Goal: Use online tool/utility: Use online tool/utility

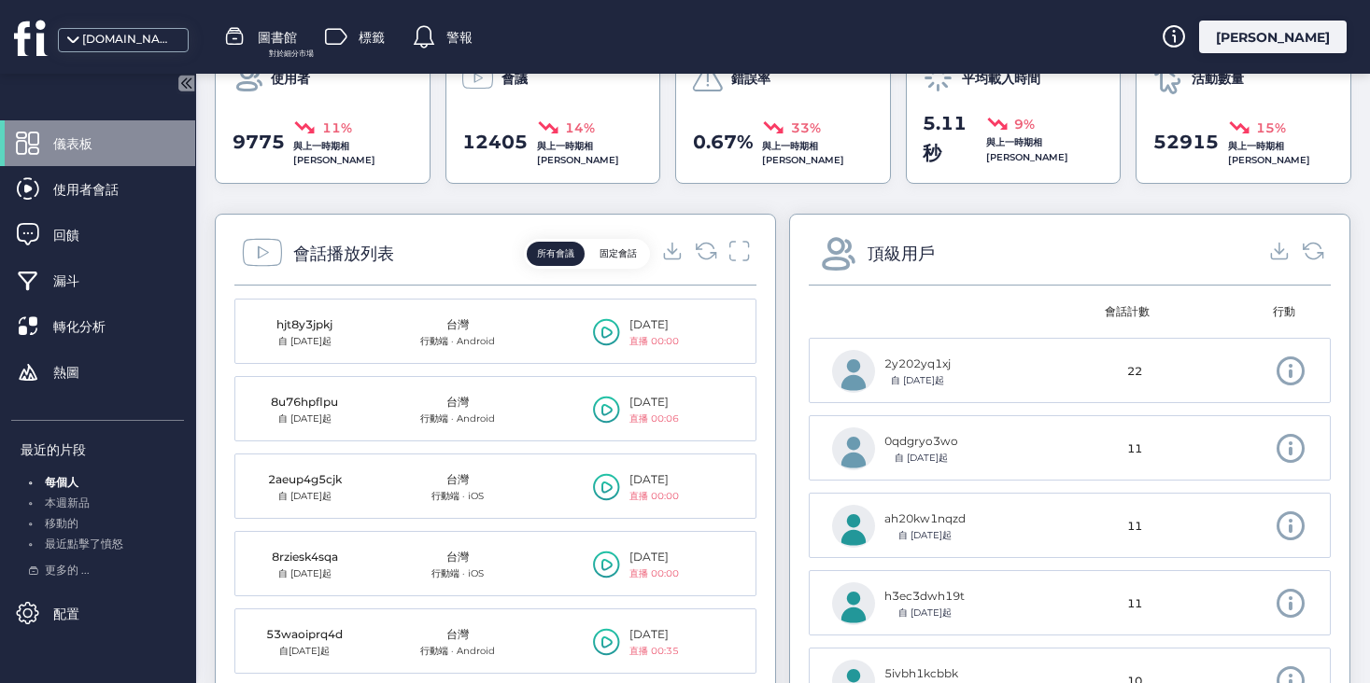
scroll to position [591, 0]
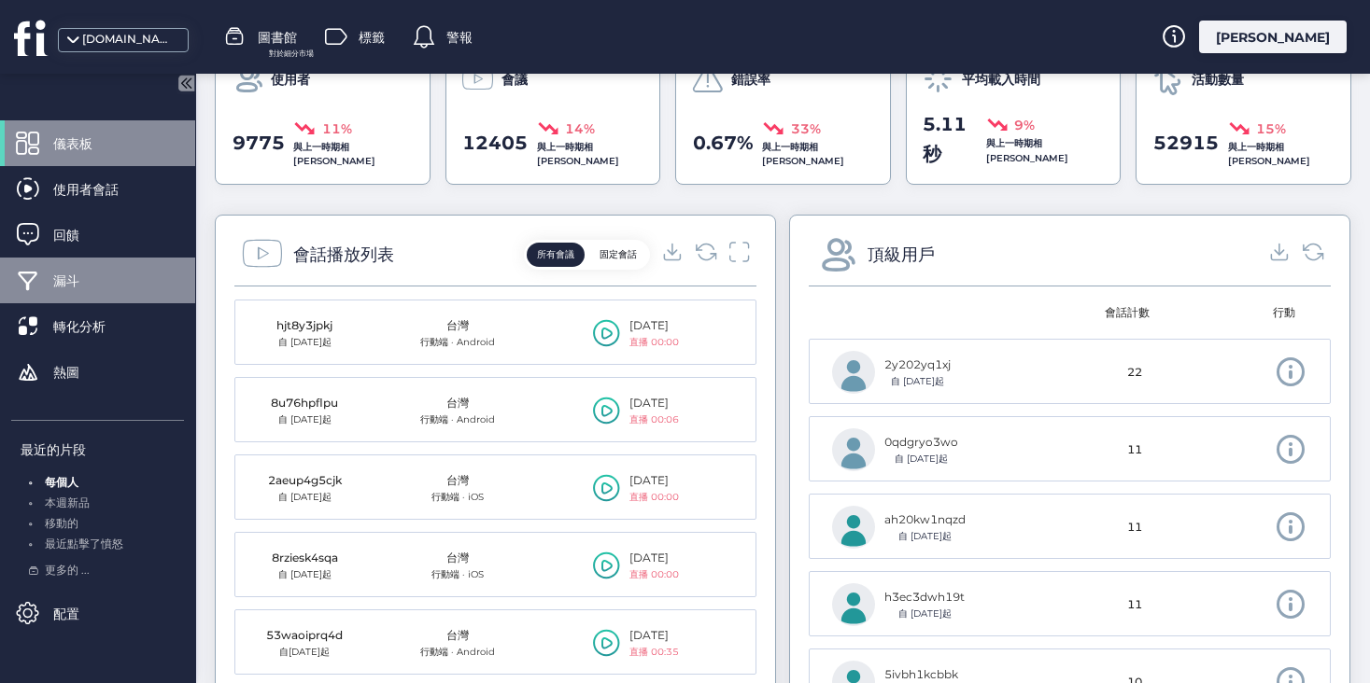
click at [48, 270] on div "漏斗" at bounding box center [97, 281] width 195 height 46
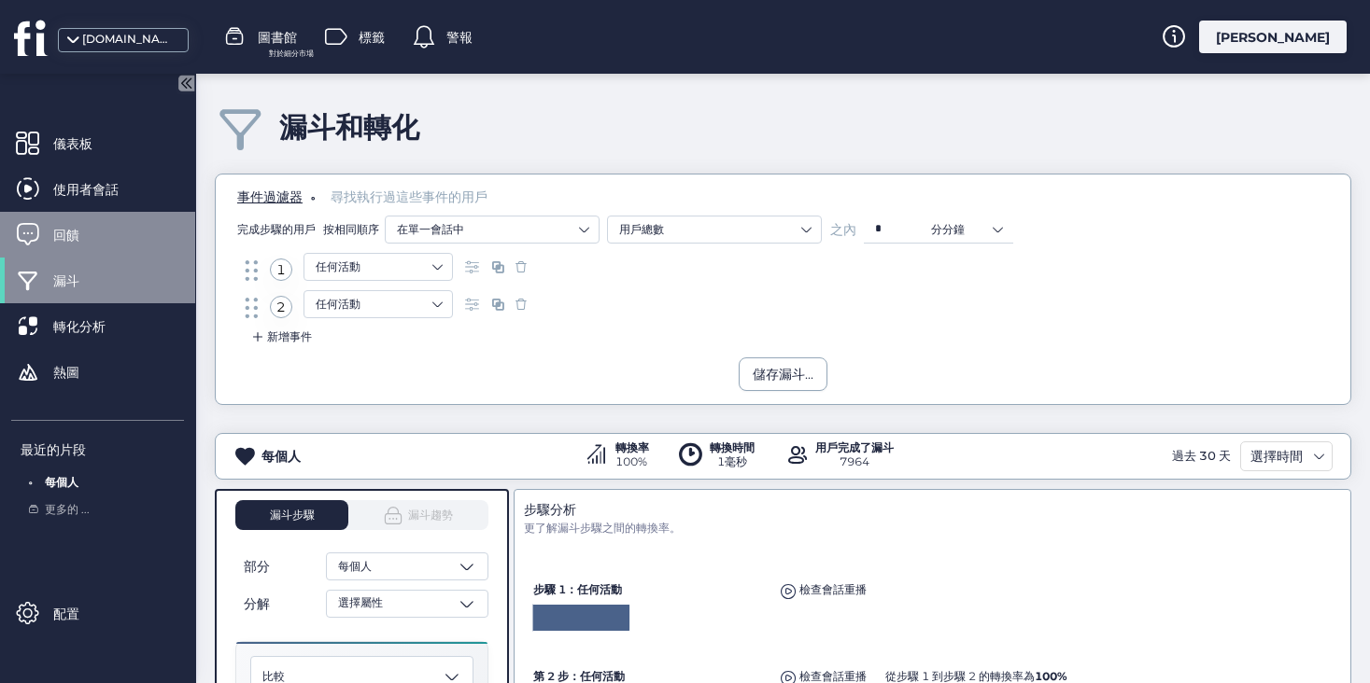
click at [75, 243] on span "回饋" at bounding box center [80, 235] width 54 height 21
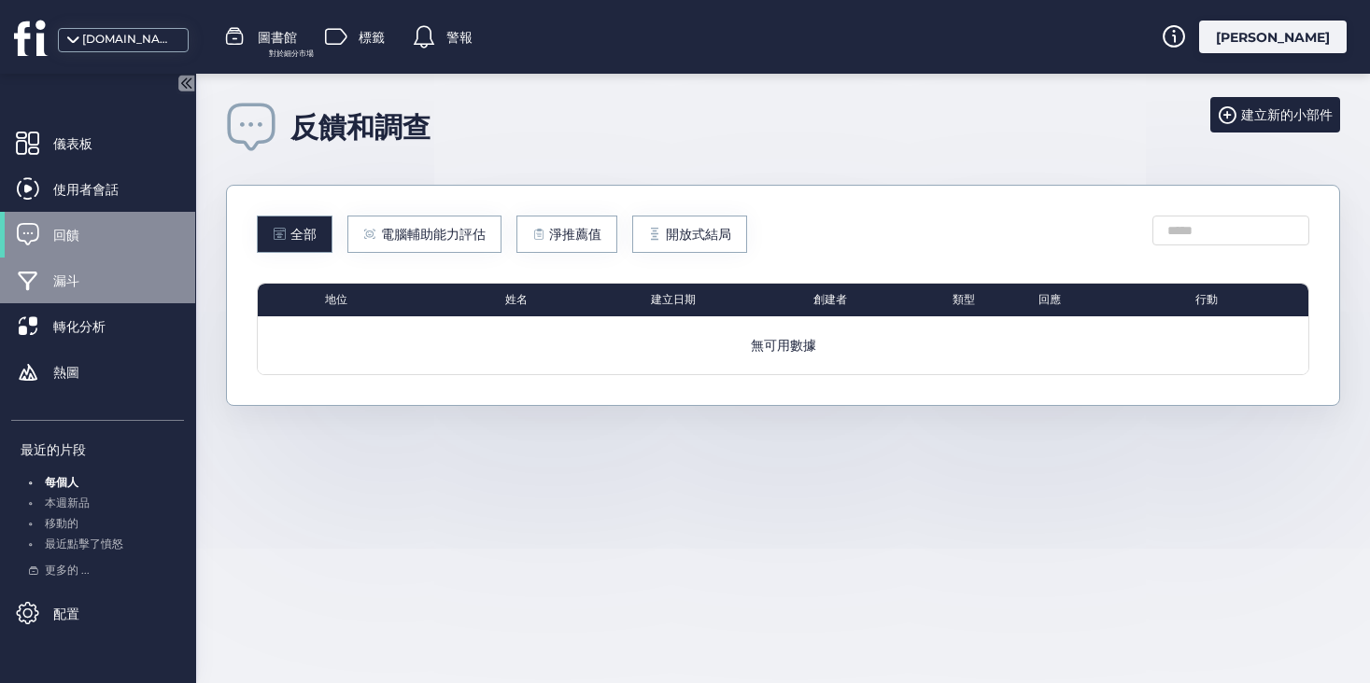
click at [87, 278] on span "漏斗" at bounding box center [80, 281] width 54 height 21
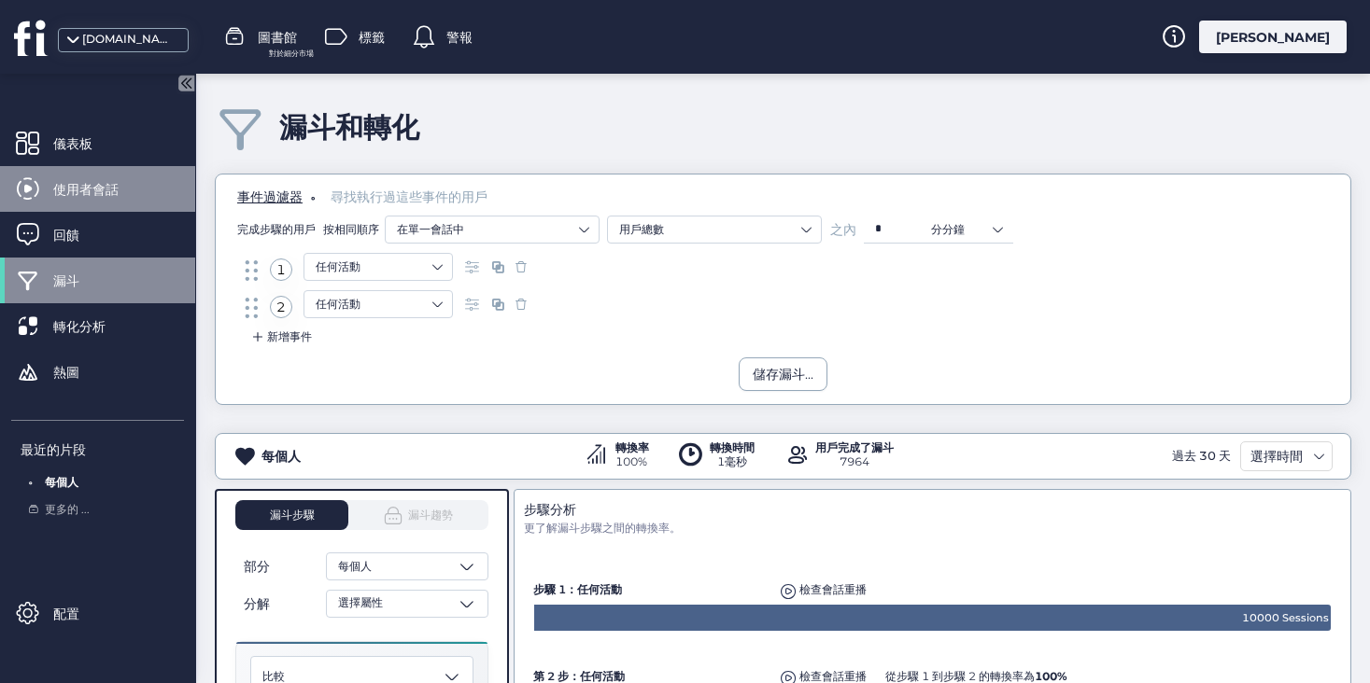
click at [91, 190] on font "使用者會話" at bounding box center [85, 189] width 65 height 17
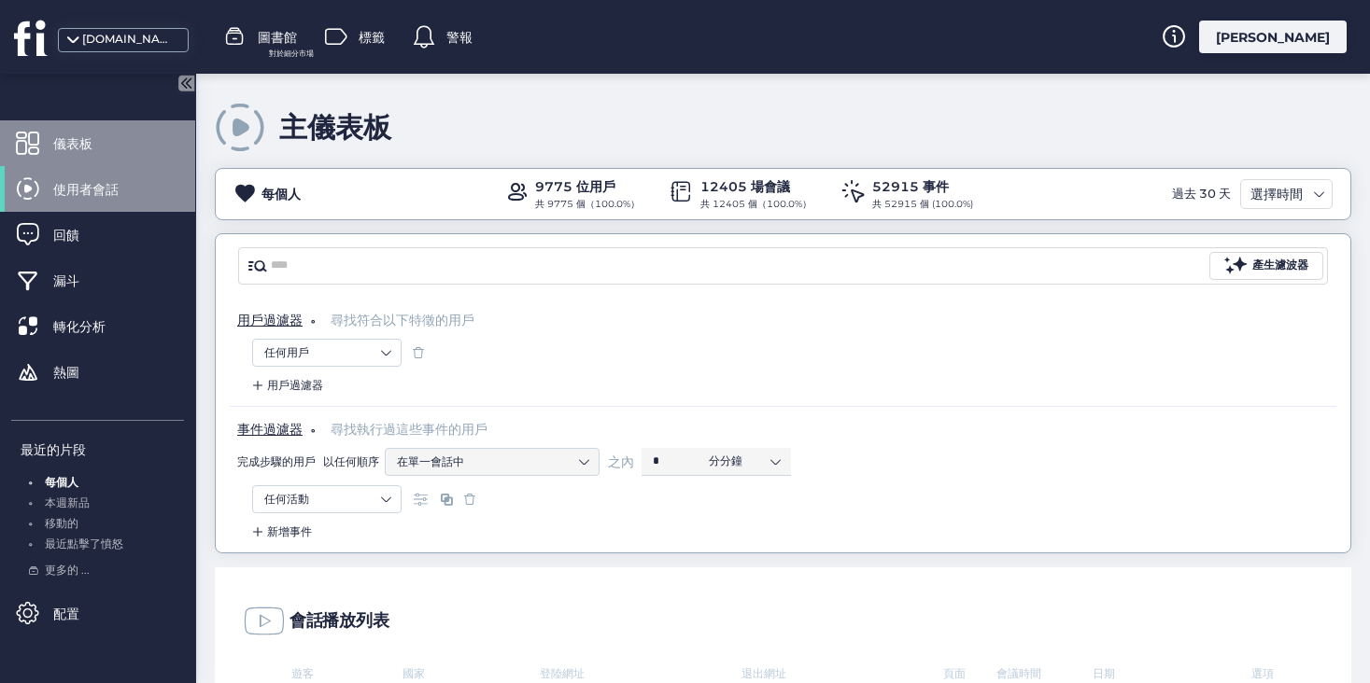
click at [57, 150] on font "儀表板" at bounding box center [72, 143] width 39 height 17
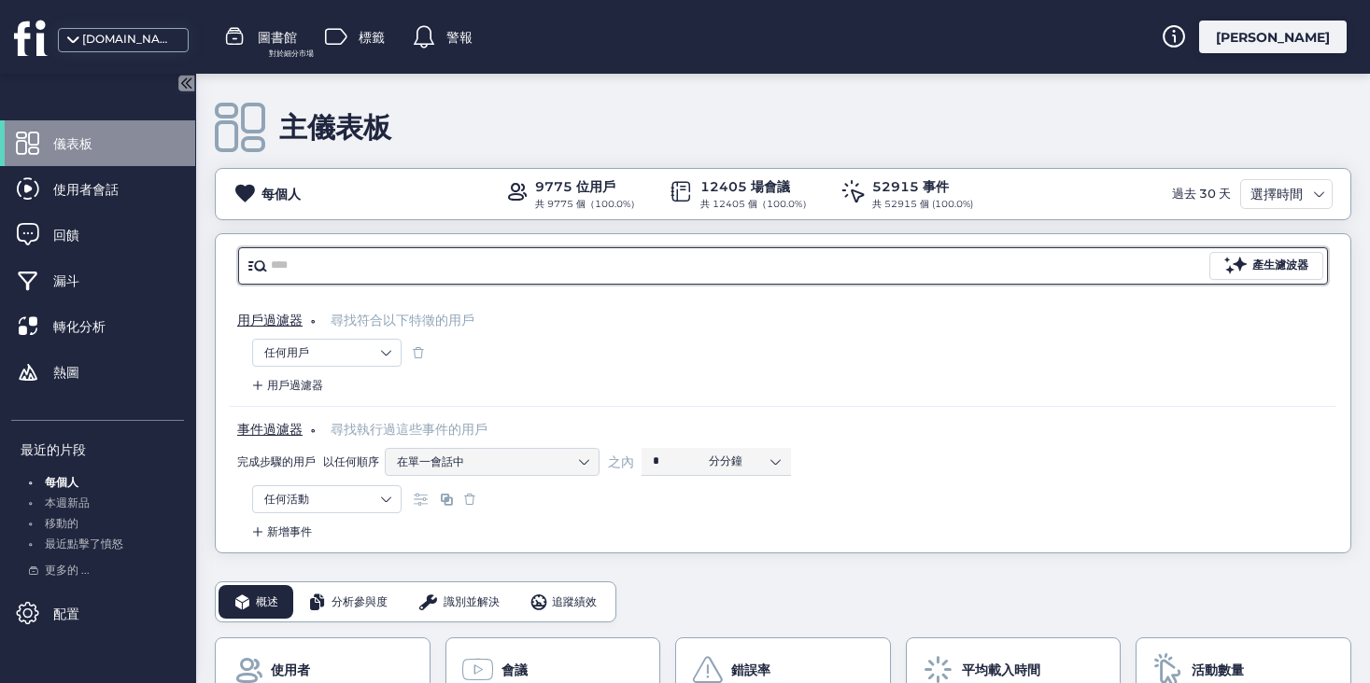
click at [411, 266] on input "text" at bounding box center [738, 266] width 935 height 28
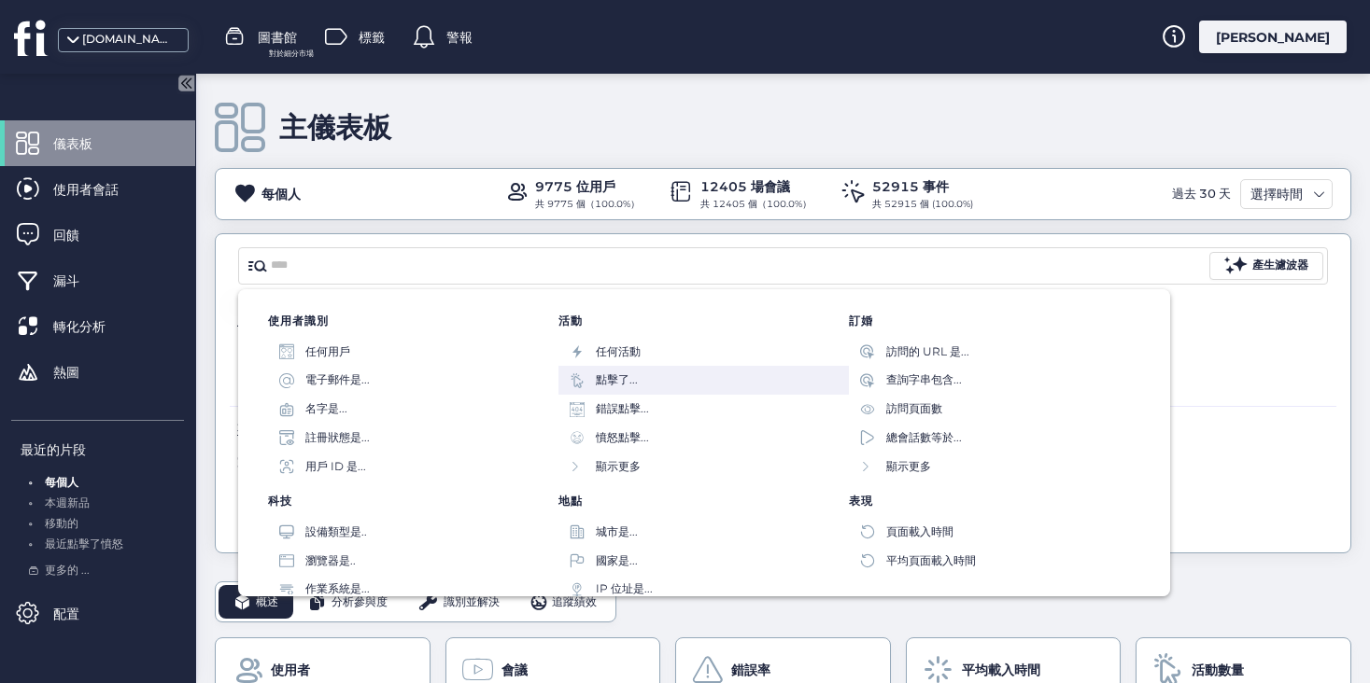
click at [616, 379] on font "點擊了..." at bounding box center [617, 380] width 42 height 14
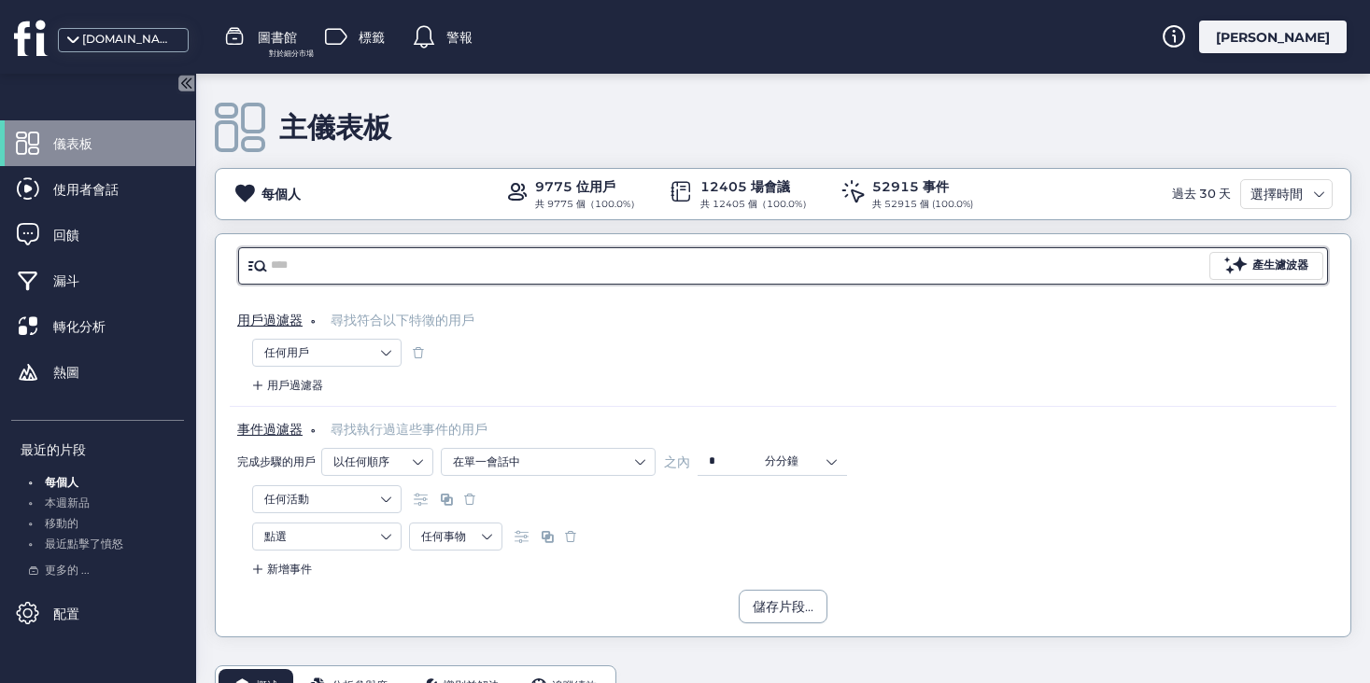
click at [395, 277] on input "text" at bounding box center [738, 266] width 935 height 28
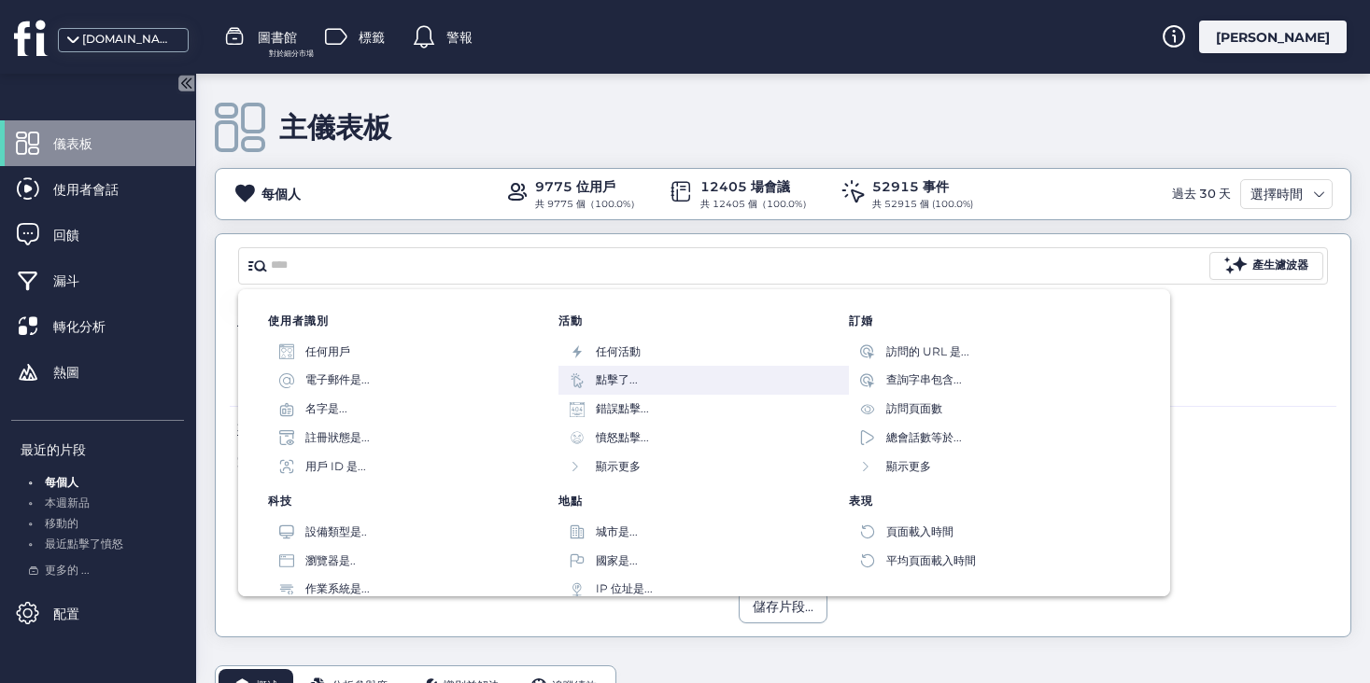
click at [599, 373] on div "點擊了..." at bounding box center [617, 381] width 42 height 18
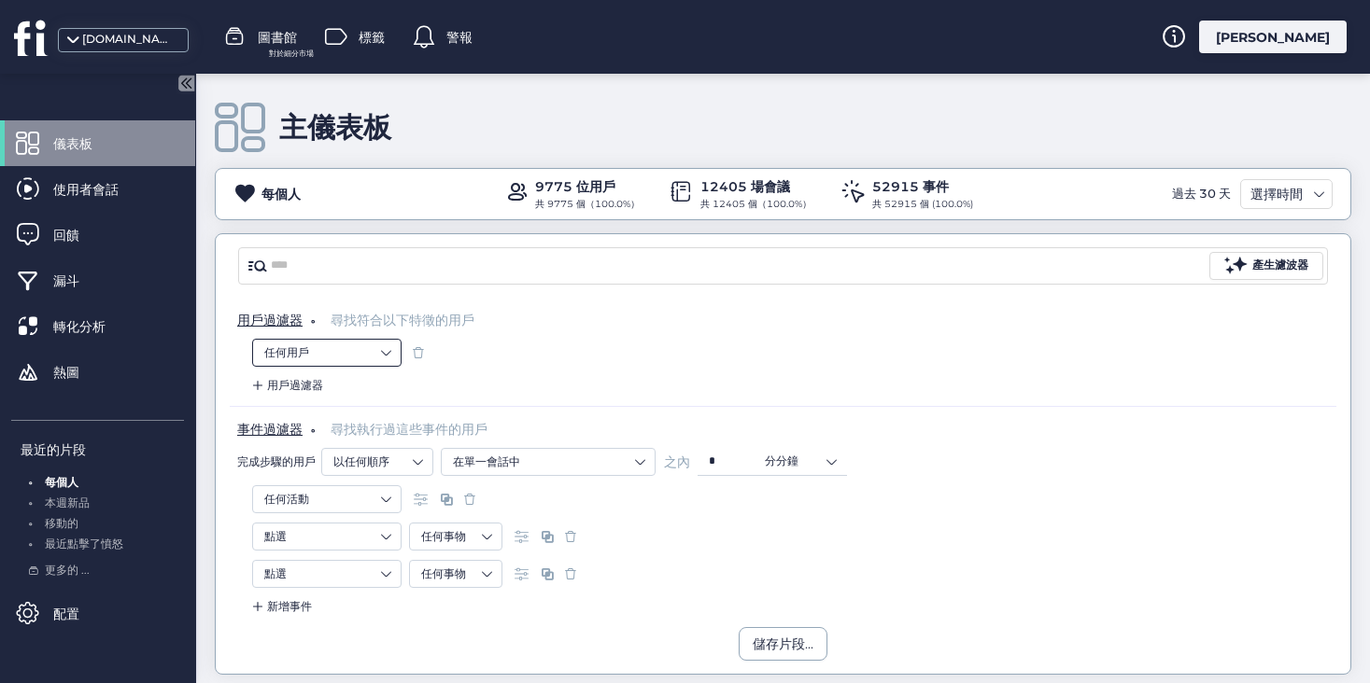
click at [357, 356] on nz-select-item "任何用戶" at bounding box center [326, 353] width 125 height 28
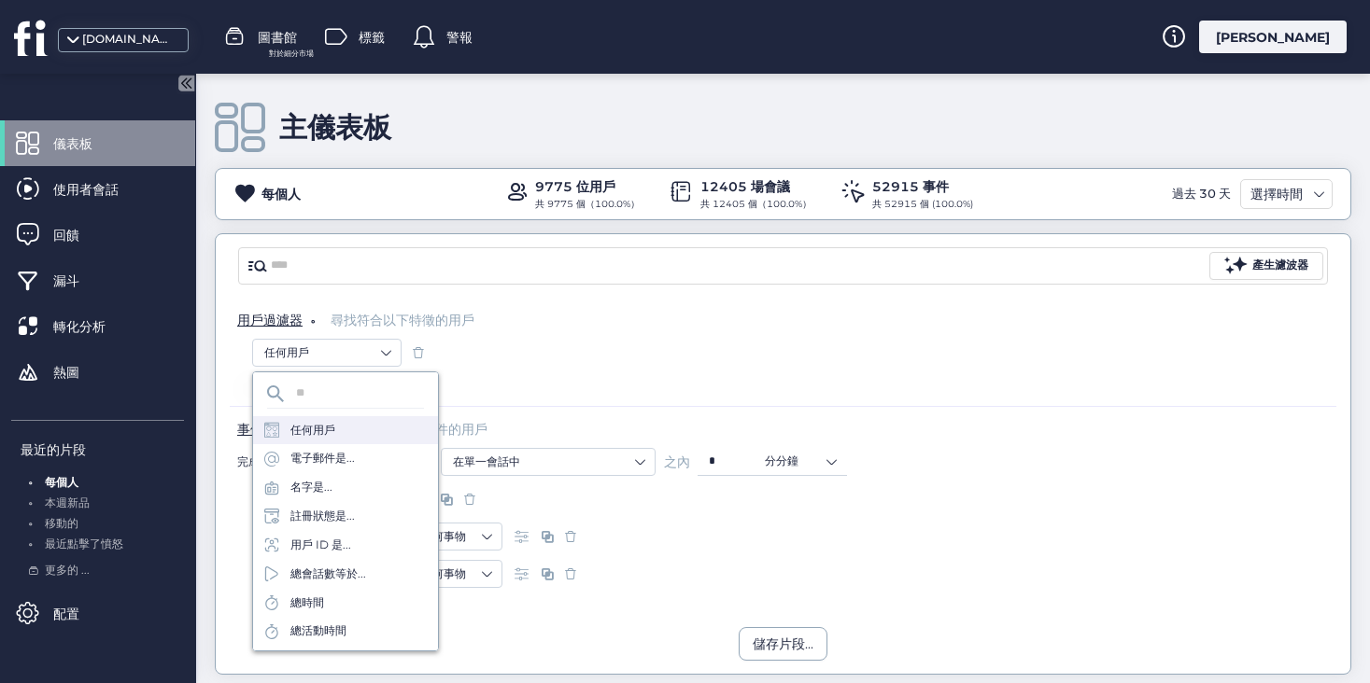
click at [319, 432] on font "任何用戶" at bounding box center [312, 430] width 45 height 14
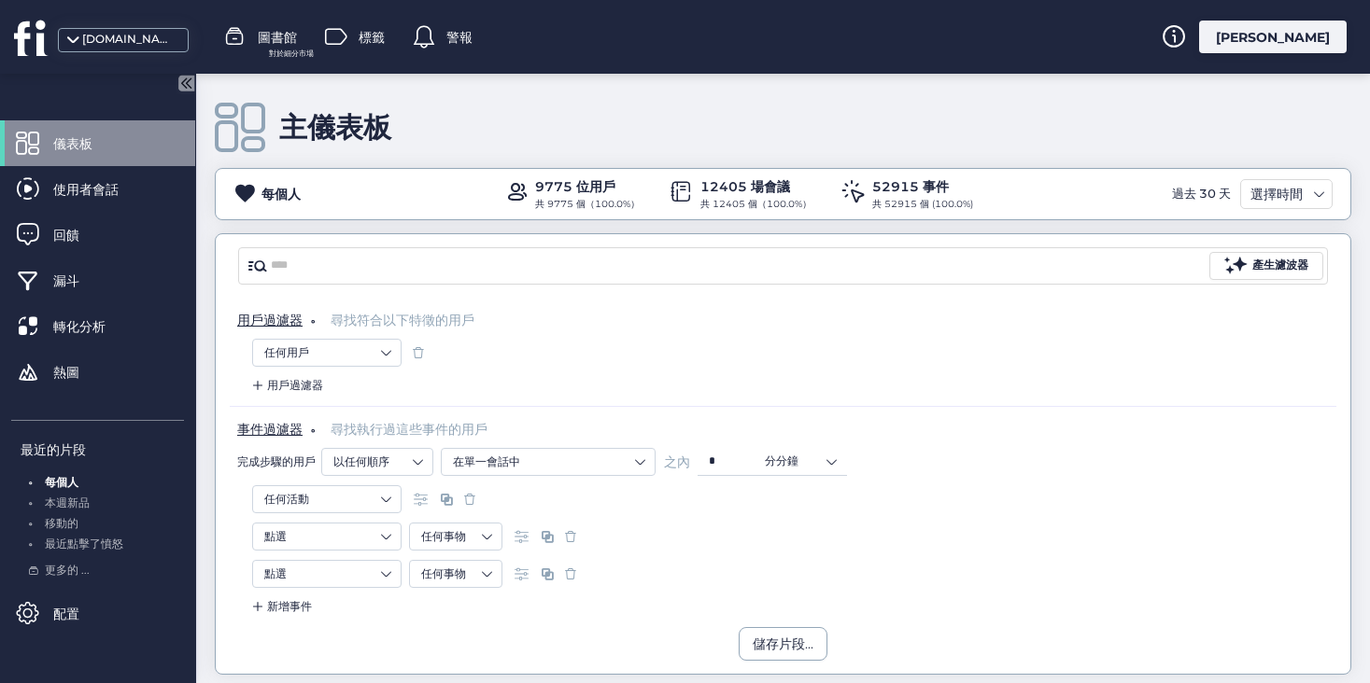
scroll to position [62, 0]
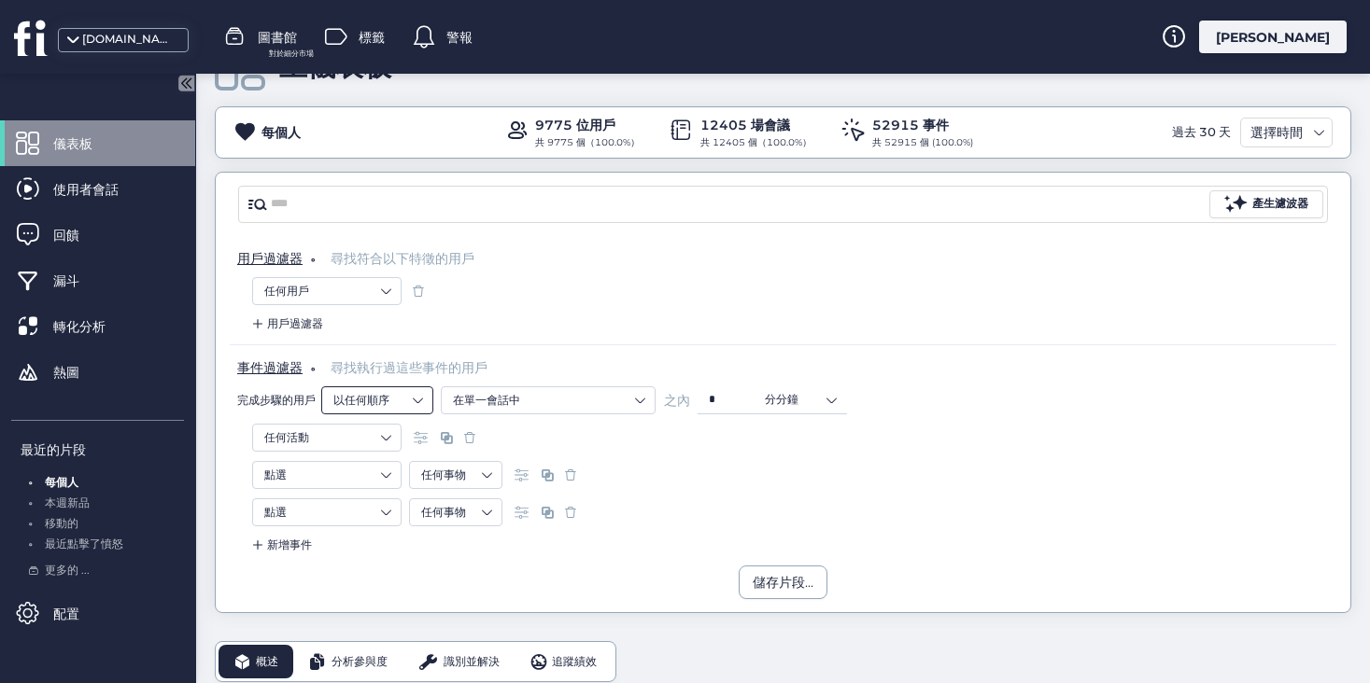
click at [407, 392] on nz-select-item "以任何順序" at bounding box center [377, 401] width 88 height 28
click at [399, 432] on div "以任何順序" at bounding box center [377, 433] width 88 height 16
click at [515, 402] on font "在單一會話中" at bounding box center [486, 400] width 67 height 14
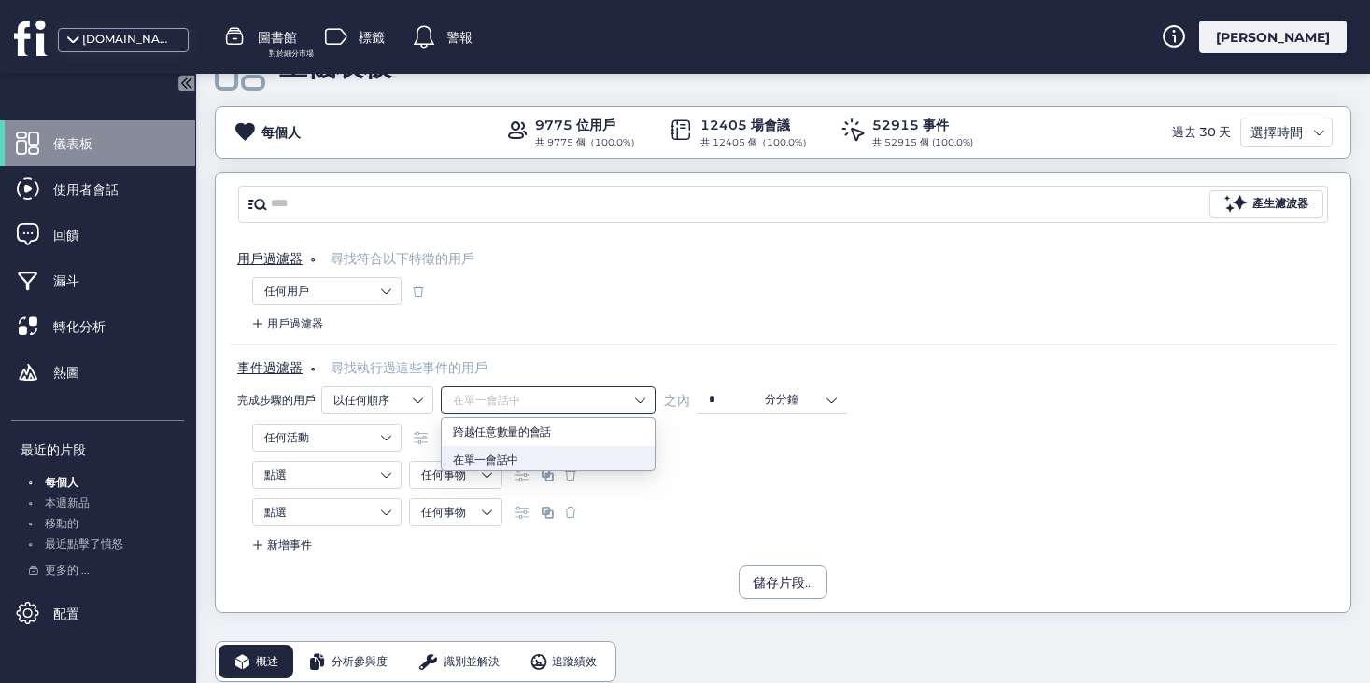
click at [518, 458] on div "在單一會話中" at bounding box center [548, 461] width 190 height 16
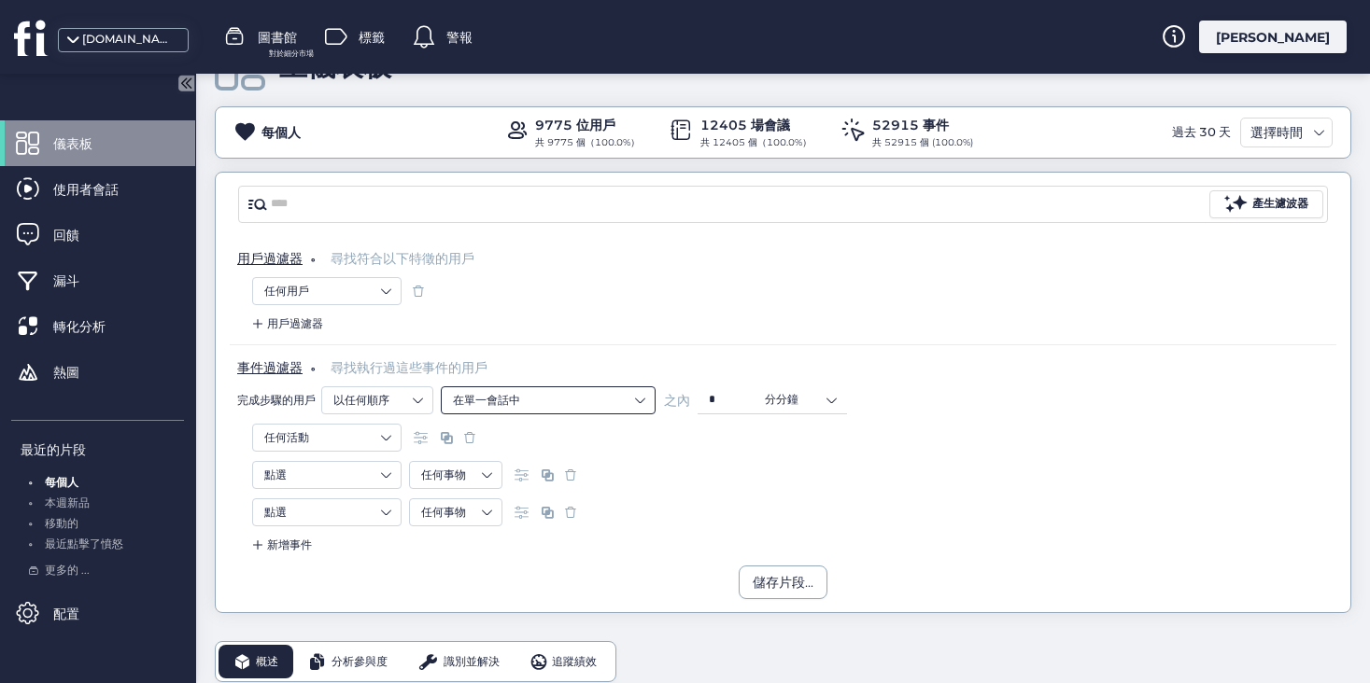
click at [520, 407] on nz-select-item "在單一會話中" at bounding box center [548, 401] width 190 height 28
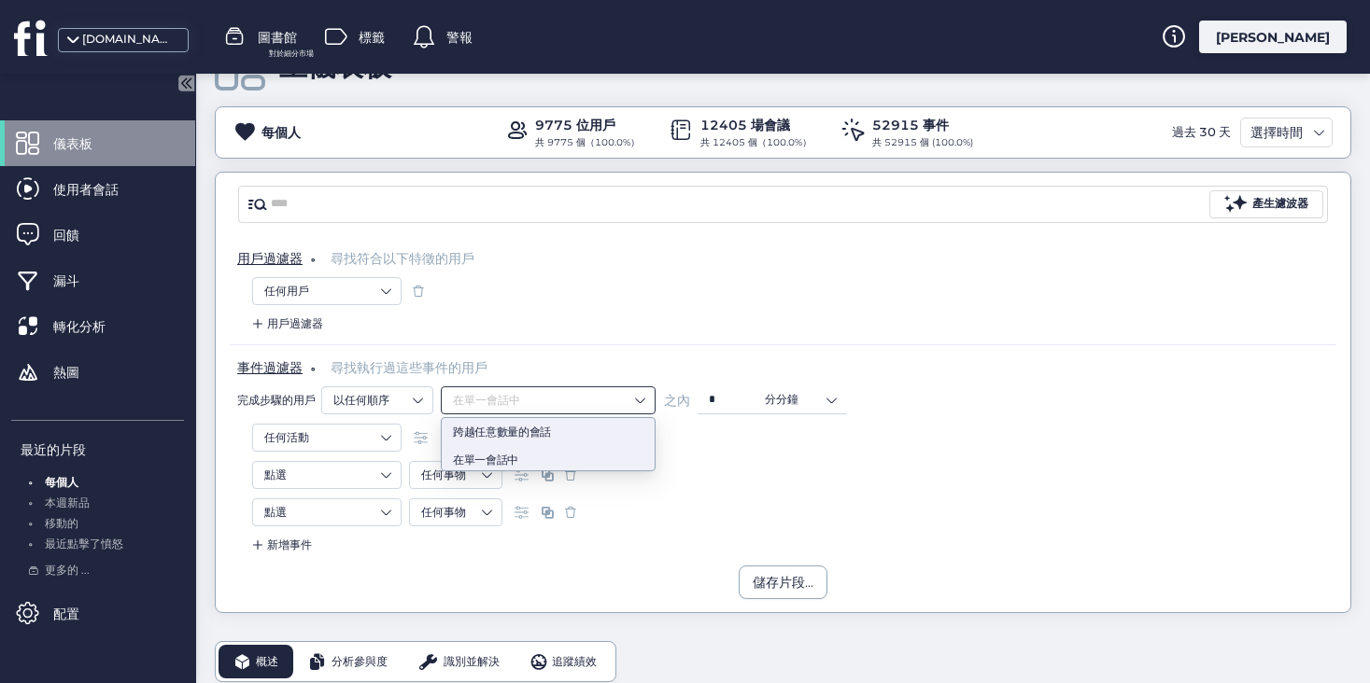
click at [510, 431] on font "跨越任意數量的會話" at bounding box center [502, 432] width 98 height 14
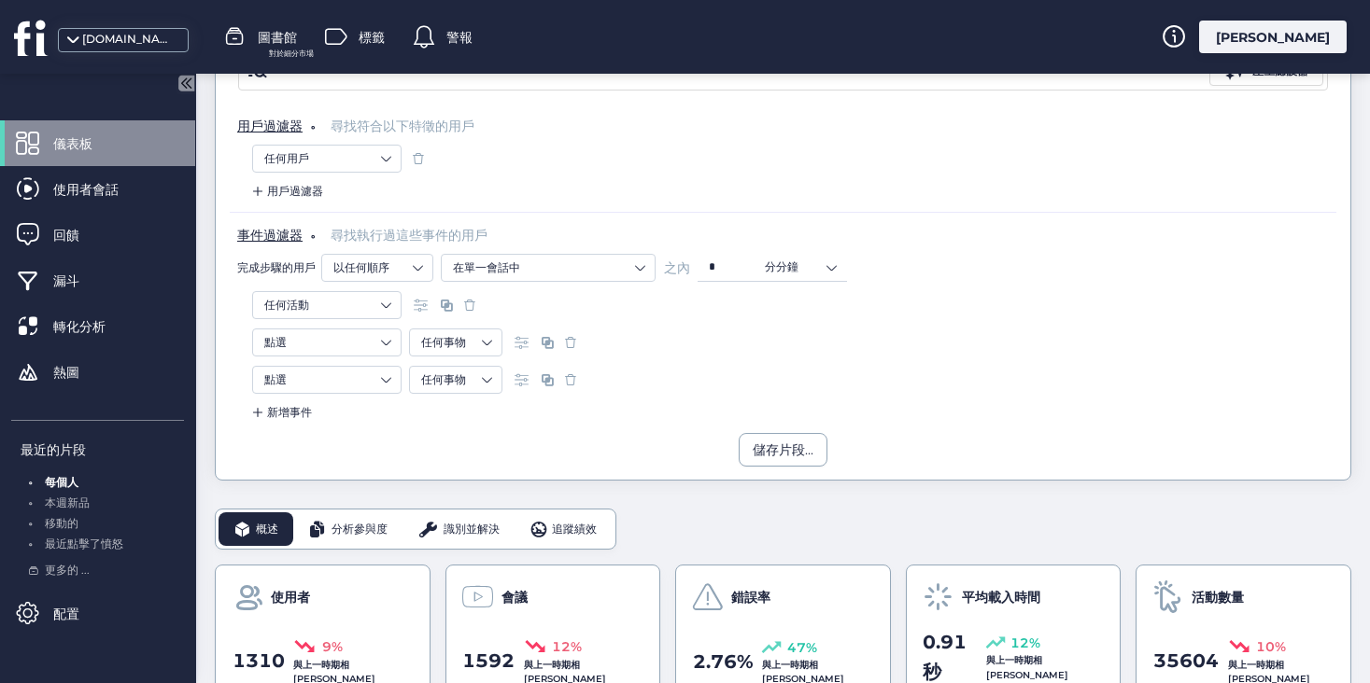
scroll to position [0, 0]
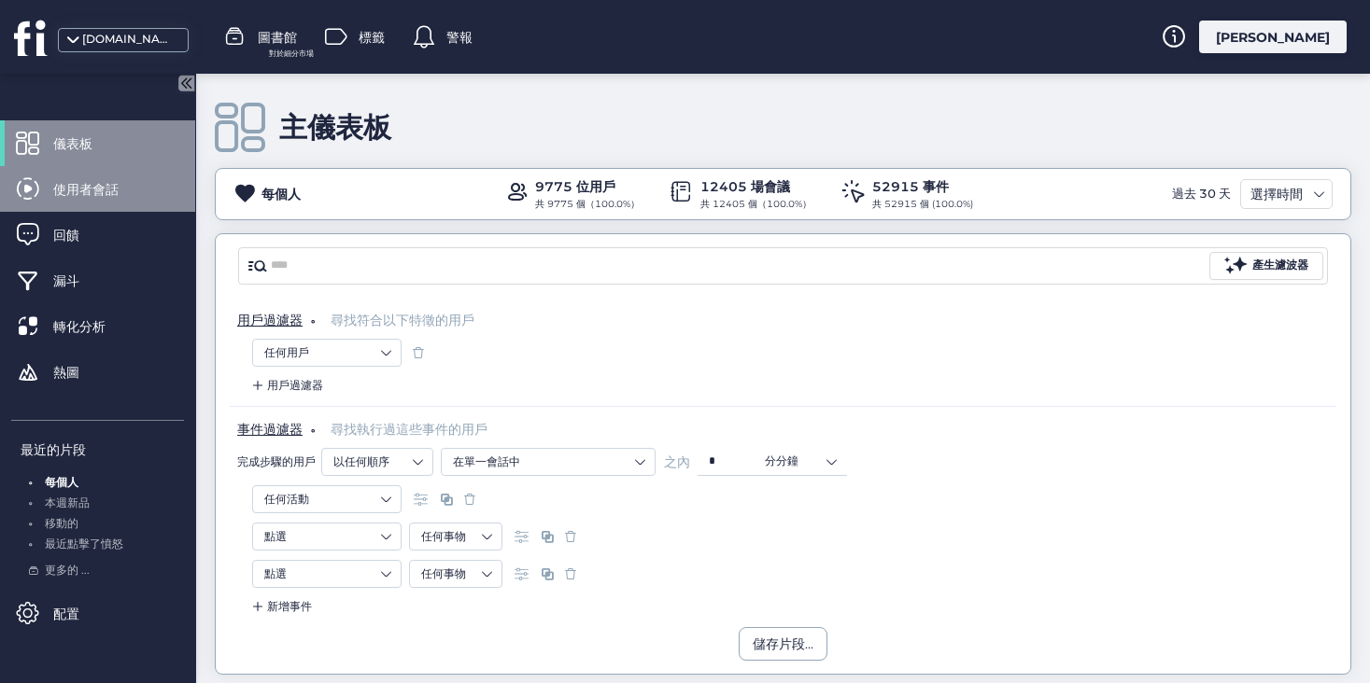
click at [87, 187] on font "使用者會話" at bounding box center [85, 189] width 65 height 17
click at [110, 136] on span "儀表板" at bounding box center [86, 144] width 67 height 21
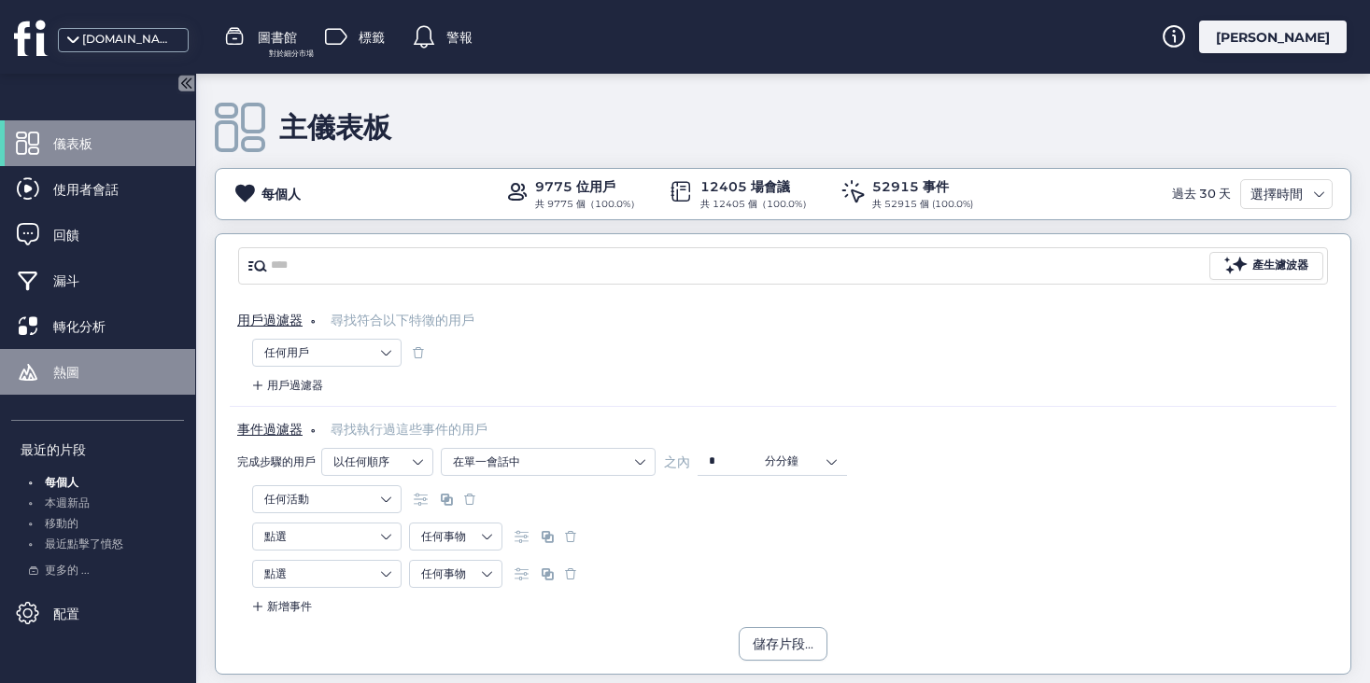
click at [86, 362] on span "熱圖" at bounding box center [80, 372] width 54 height 21
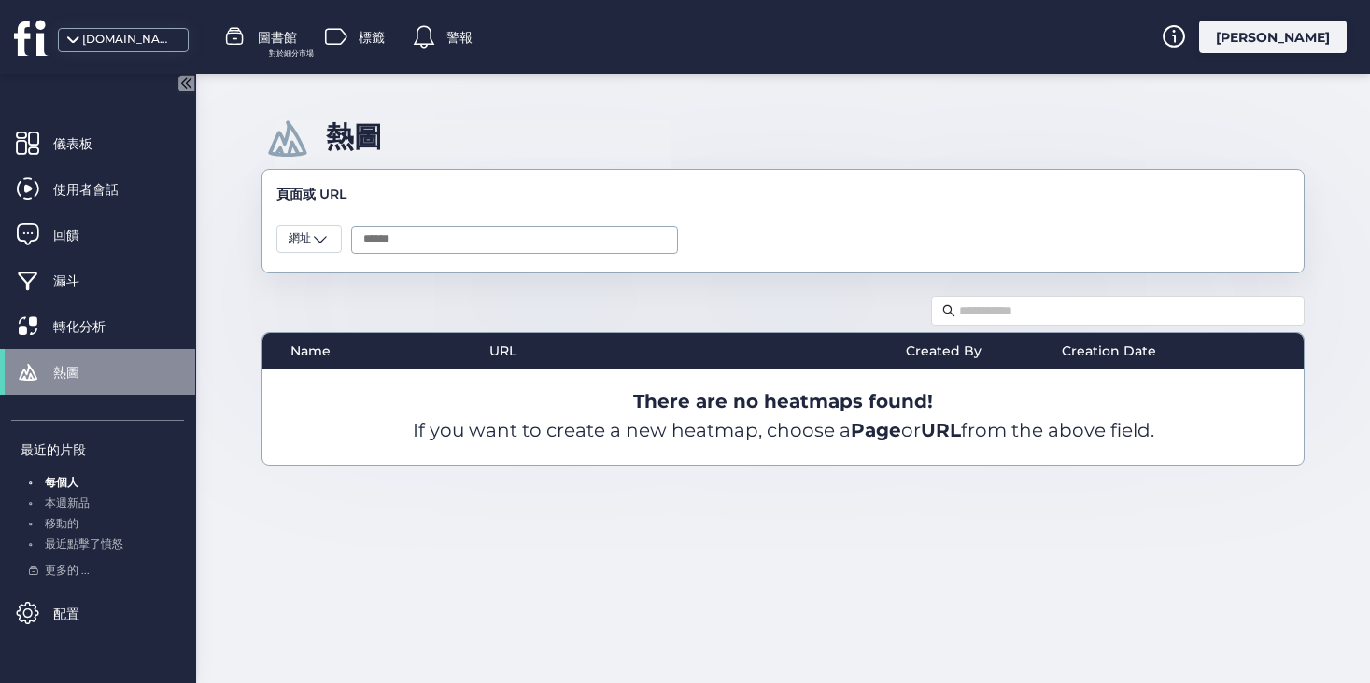
click at [82, 371] on span "熱圖" at bounding box center [80, 372] width 54 height 21
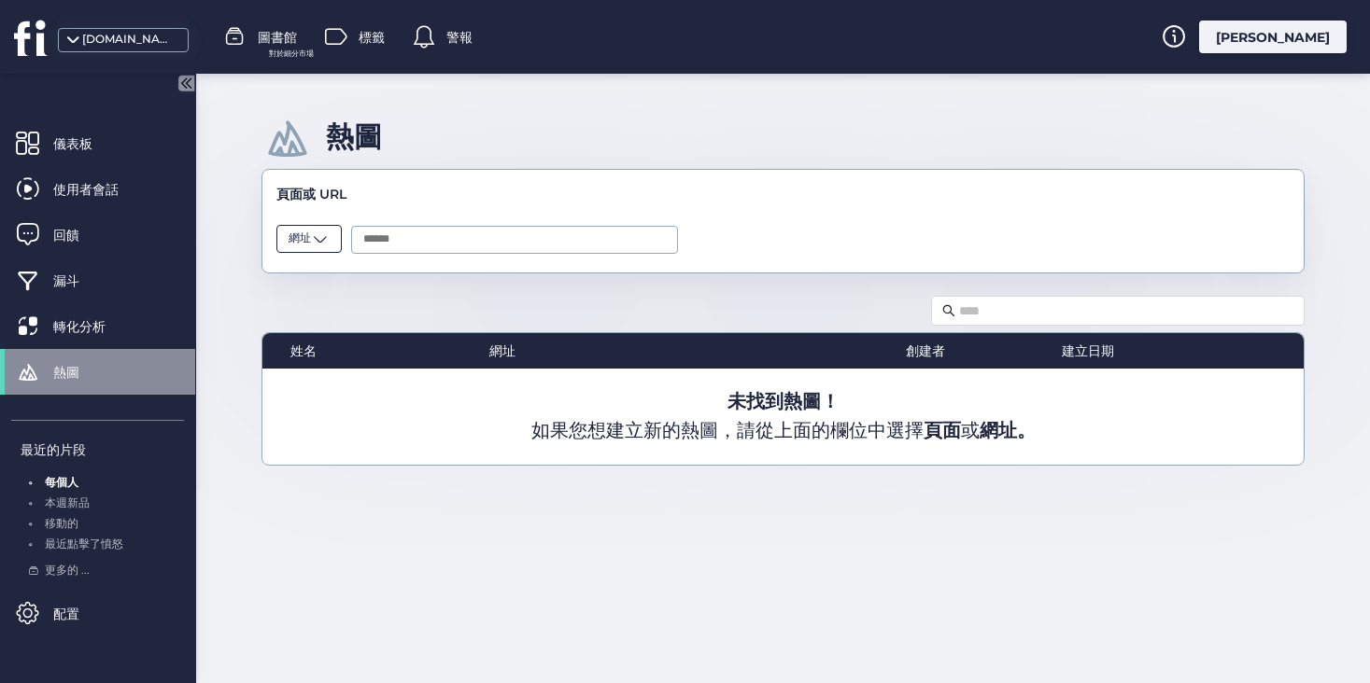
click at [313, 242] on span at bounding box center [320, 239] width 19 height 19
click at [303, 308] on font "網址" at bounding box center [299, 306] width 22 height 14
click at [442, 231] on input "text" at bounding box center [514, 240] width 327 height 28
paste input "**********"
type input "**********"
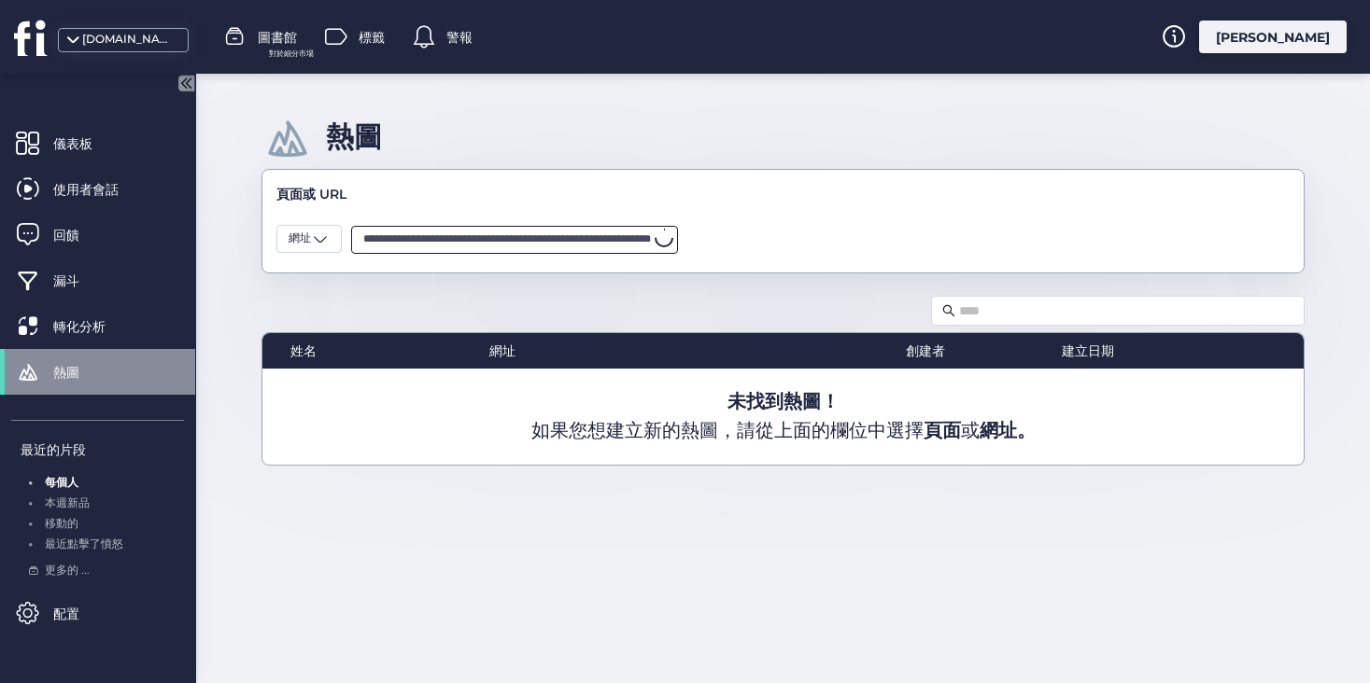
scroll to position [0, 108]
click at [567, 276] on font "根據您的查詢未找到任何結果" at bounding box center [514, 282] width 170 height 17
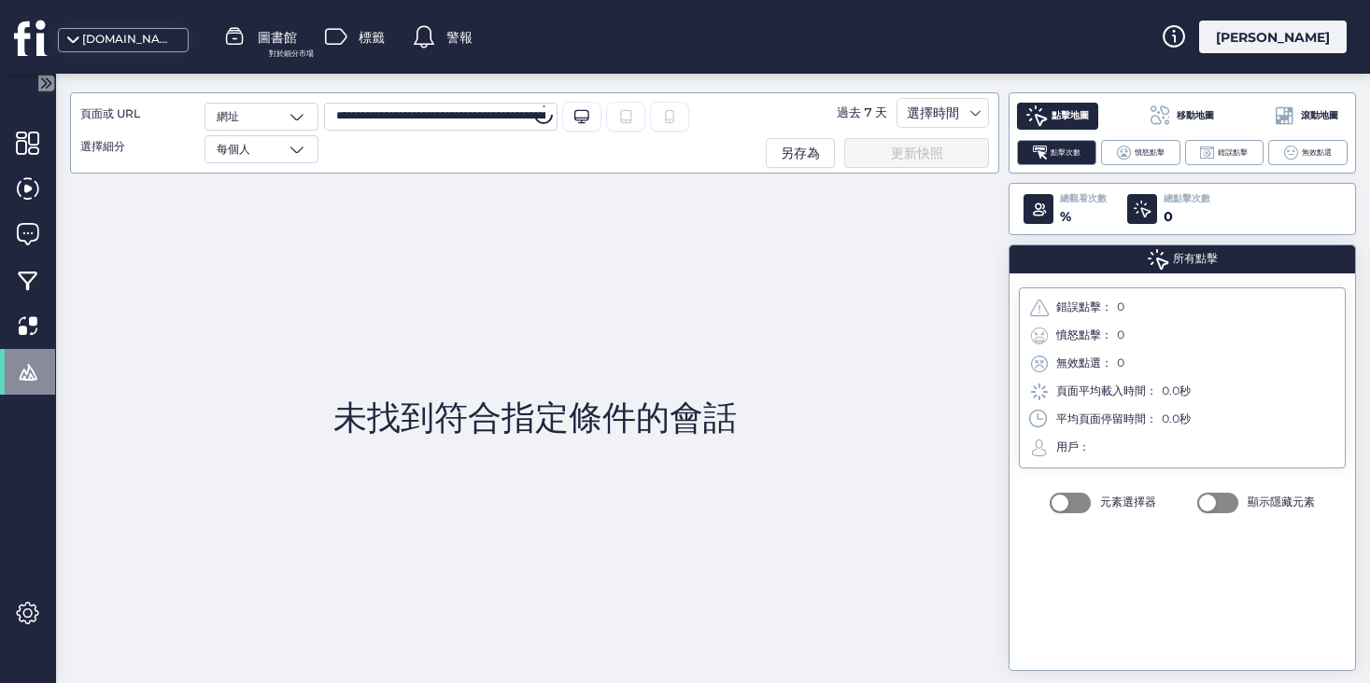
click at [433, 120] on input "**********" at bounding box center [440, 117] width 233 height 28
paste input "text"
click at [933, 118] on font "選擇時間" at bounding box center [933, 113] width 52 height 17
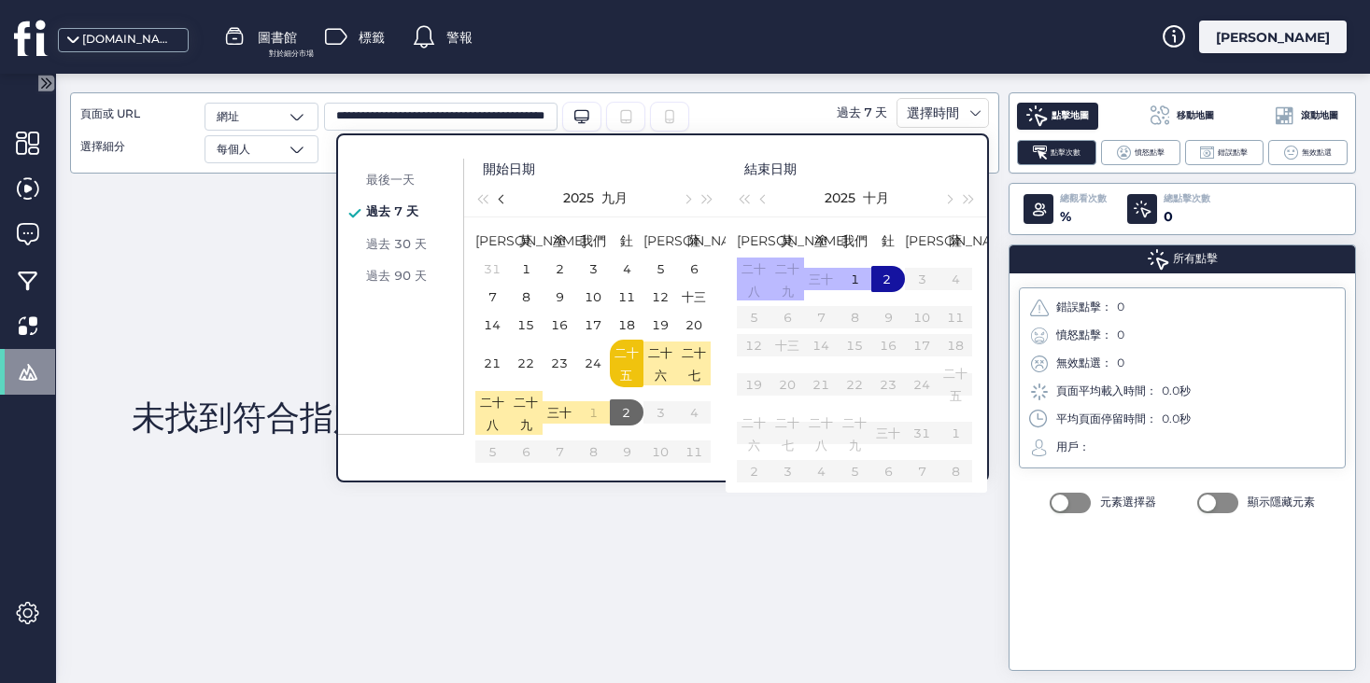
click at [503, 198] on span "button" at bounding box center [503, 199] width 9 height 9
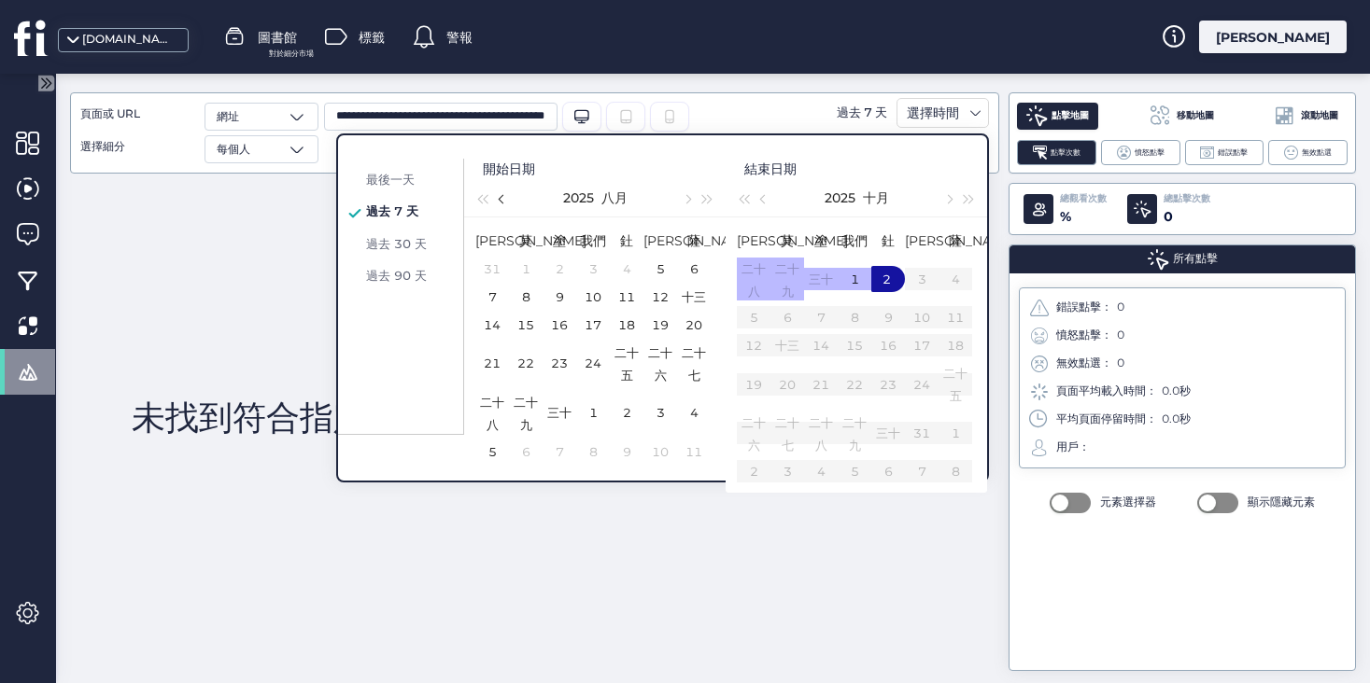
click at [503, 198] on span "button" at bounding box center [503, 199] width 9 height 9
click at [684, 200] on span "button" at bounding box center [686, 199] width 9 height 9
click at [556, 420] on font "三十" at bounding box center [559, 412] width 24 height 15
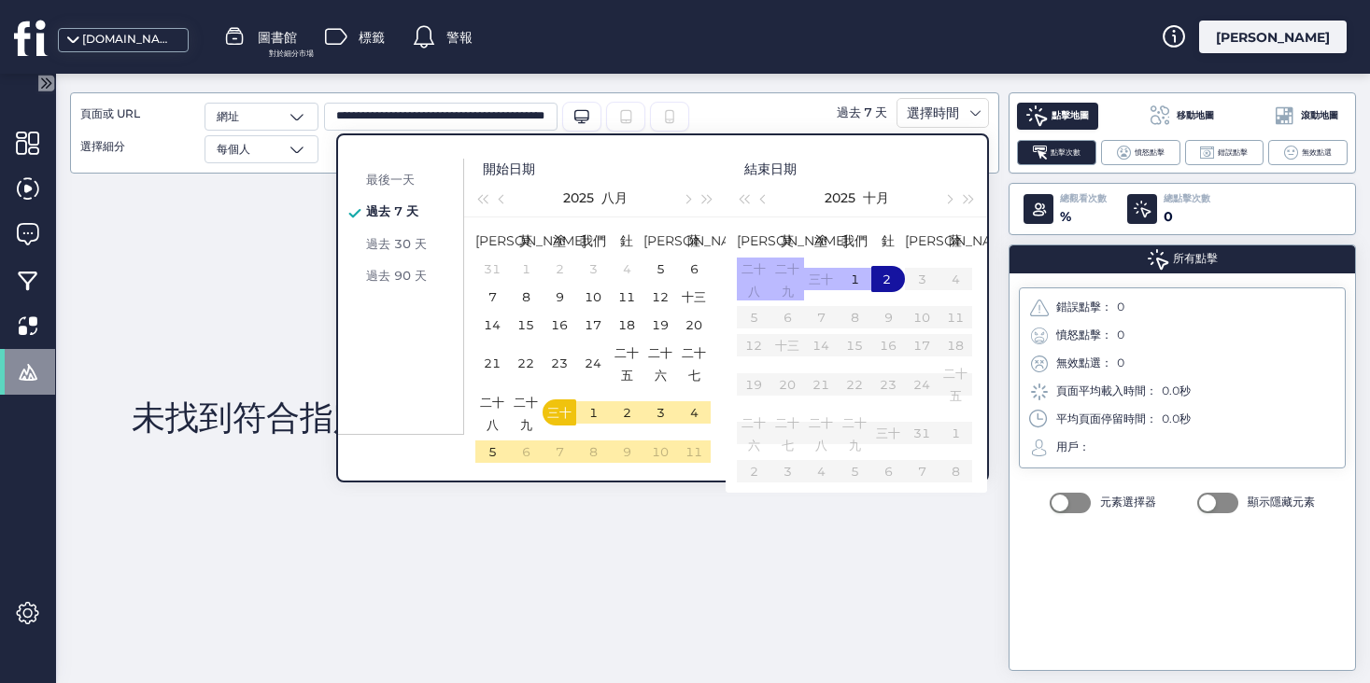
click at [879, 290] on div "2" at bounding box center [887, 279] width 22 height 22
click at [851, 574] on div "未找到符合指定條件的會話 未找到符合指定條件的會話" at bounding box center [534, 417] width 929 height 487
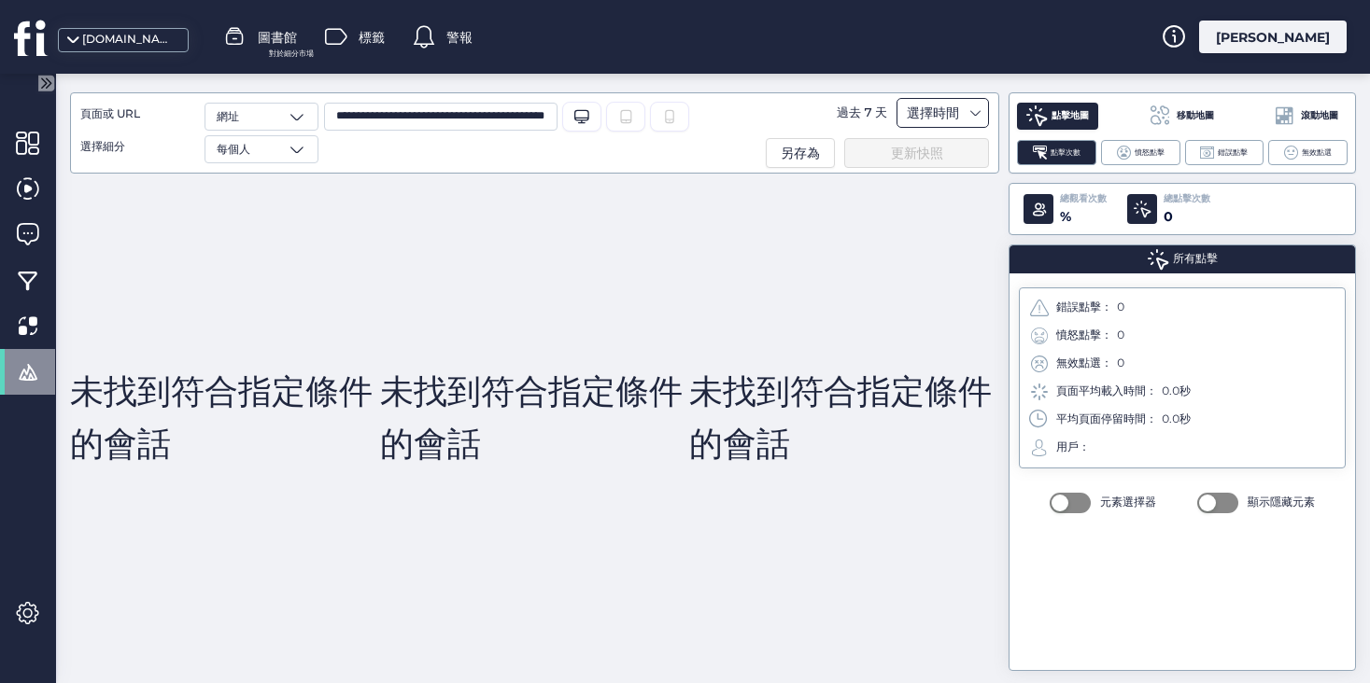
click at [935, 114] on font "選擇時間" at bounding box center [933, 113] width 52 height 17
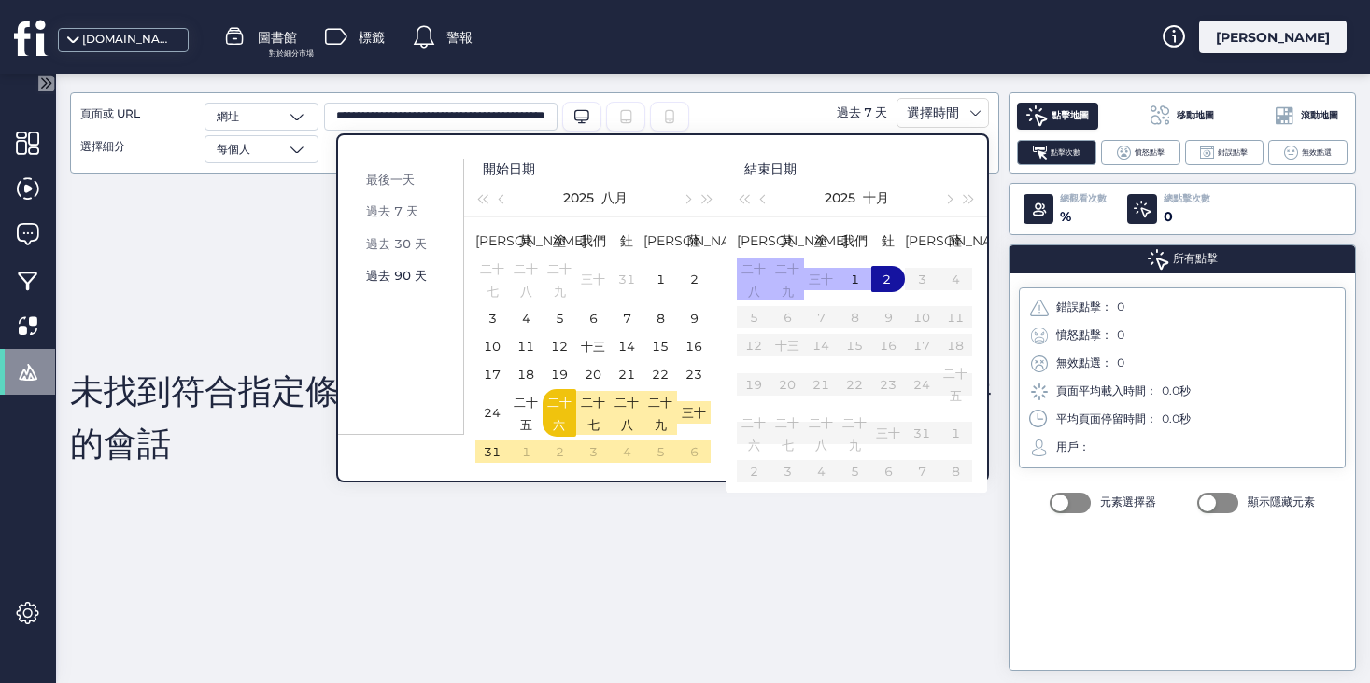
click at [415, 272] on font "過去 90 天" at bounding box center [396, 275] width 61 height 15
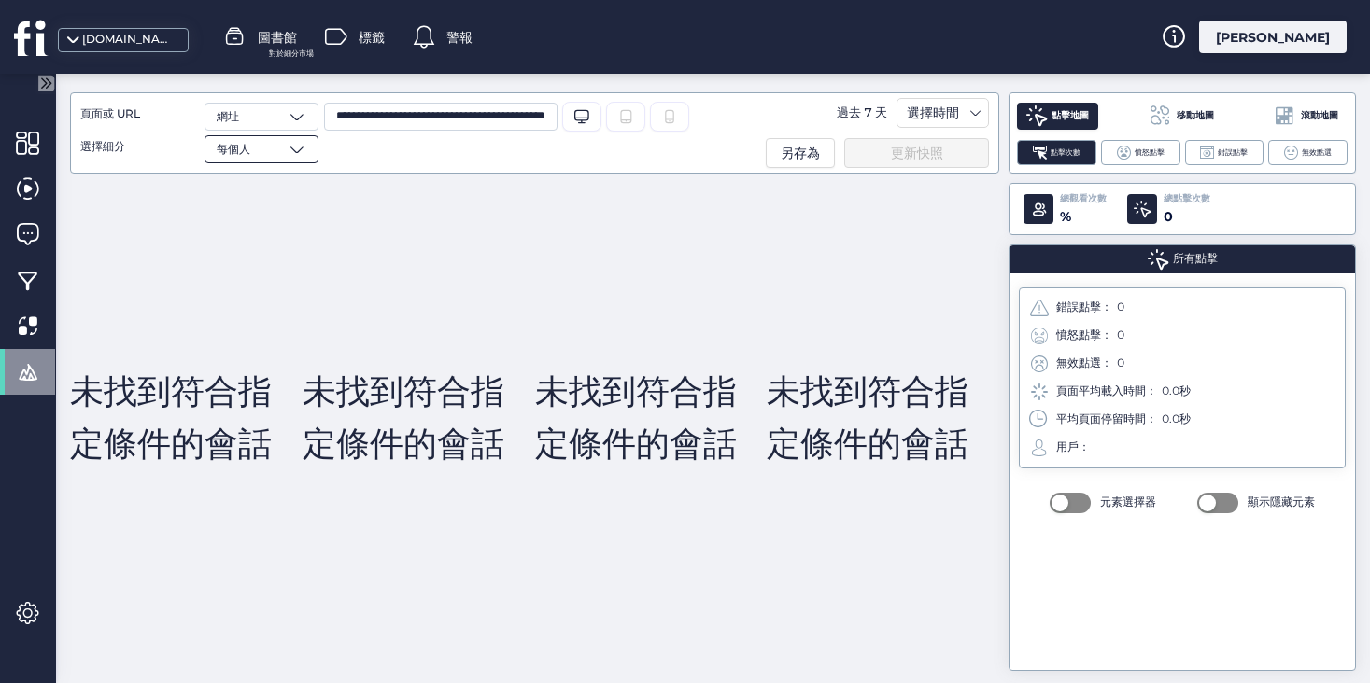
click at [288, 152] on span at bounding box center [297, 149] width 19 height 19
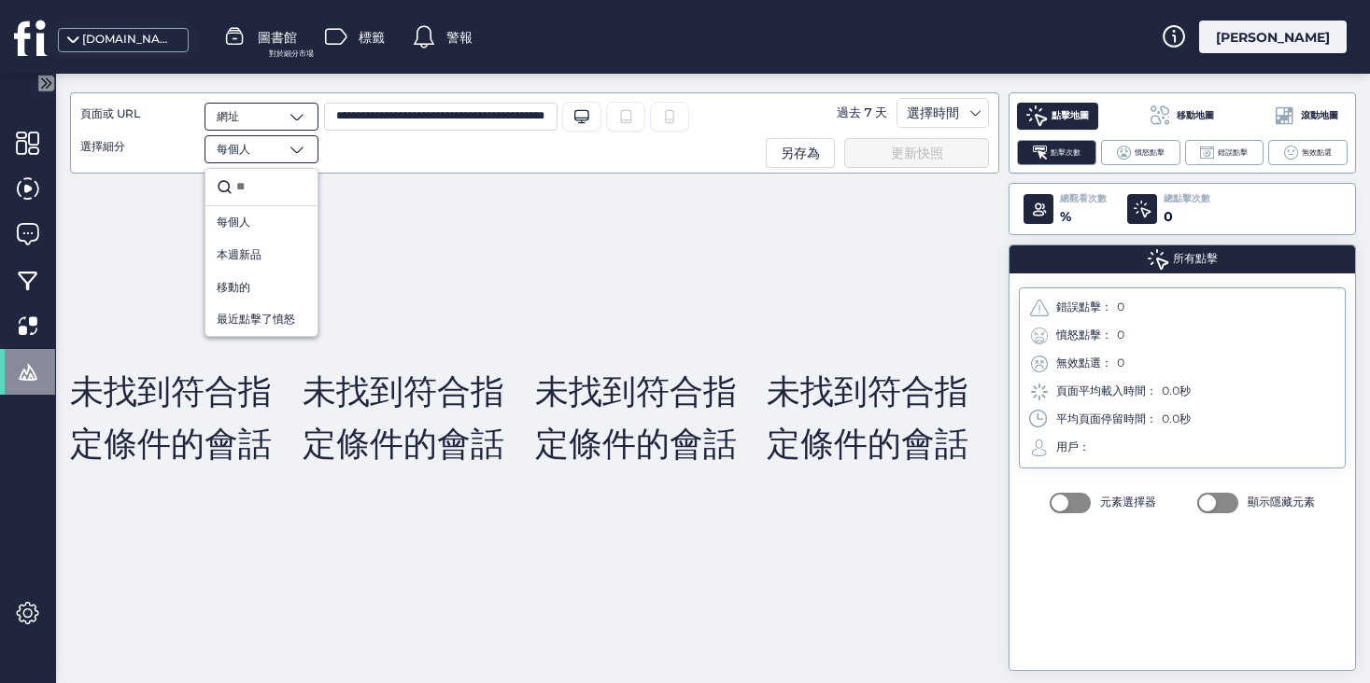
click at [296, 121] on span at bounding box center [297, 116] width 19 height 19
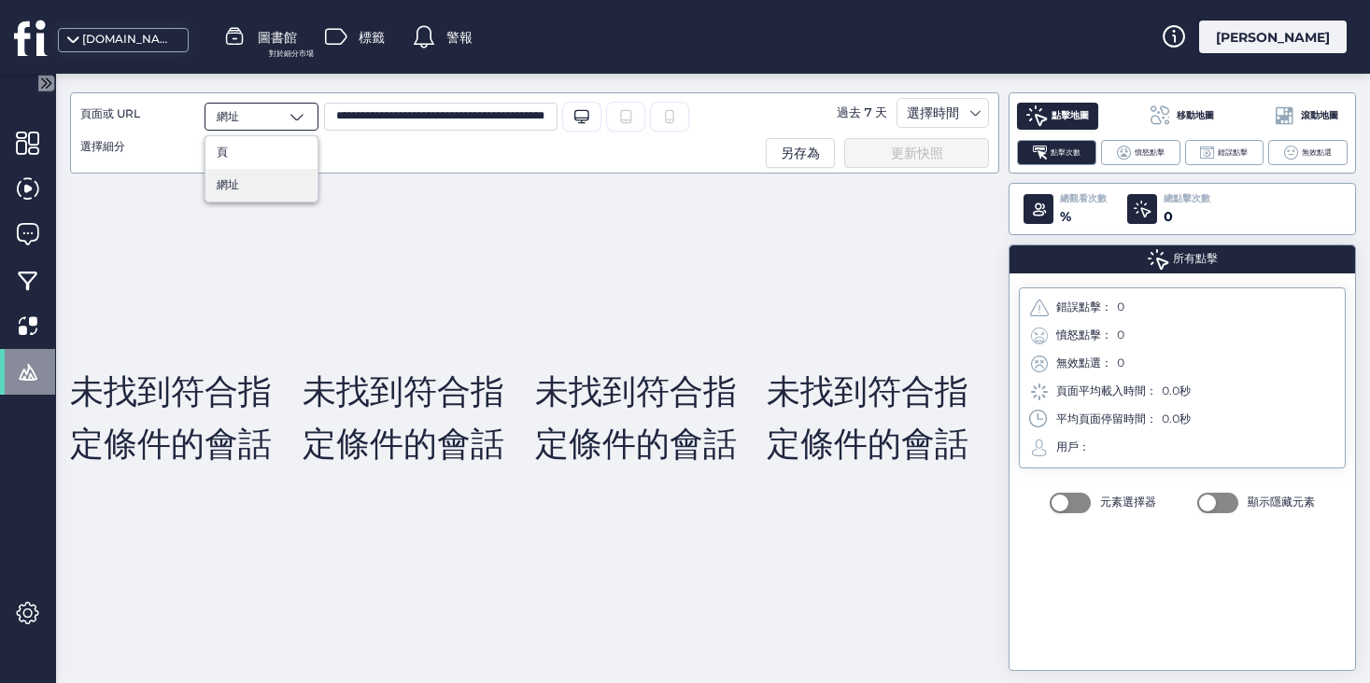
click at [267, 175] on div "網址" at bounding box center [261, 185] width 112 height 33
click at [577, 120] on icon "Desktop/Laptop" at bounding box center [581, 116] width 15 height 15
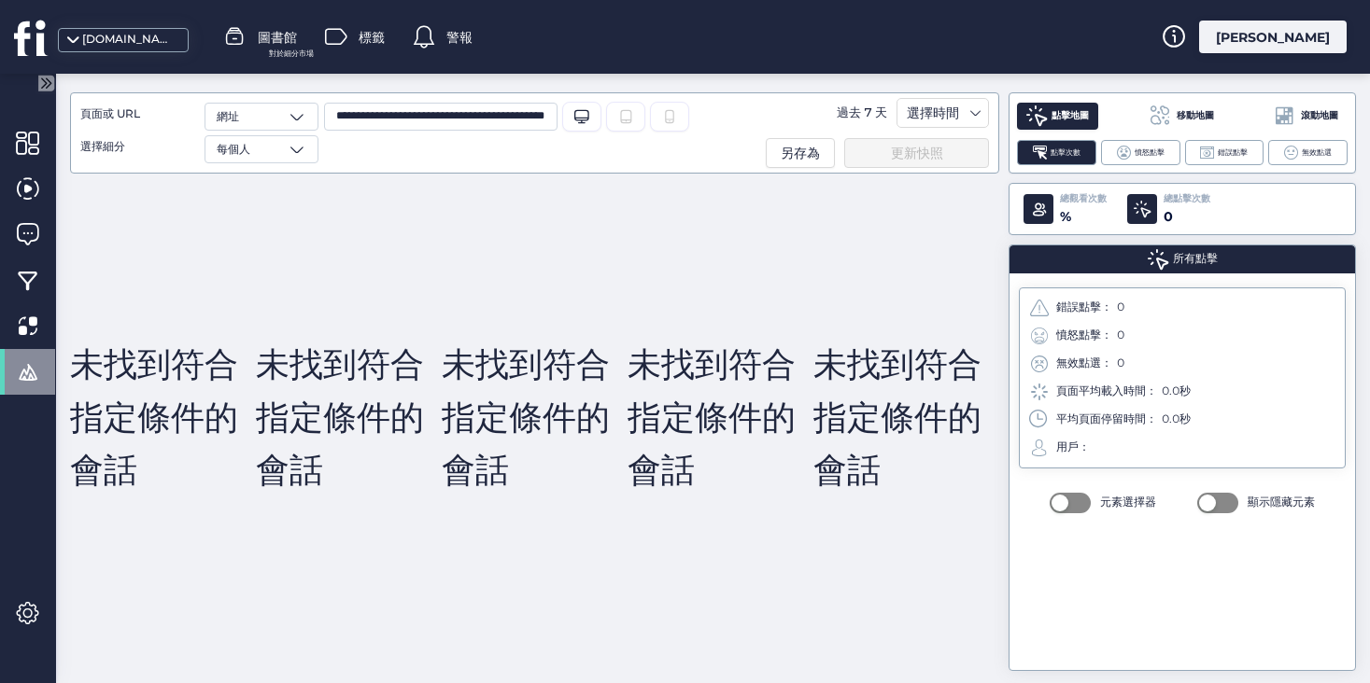
click at [630, 120] on icon at bounding box center [625, 116] width 11 height 13
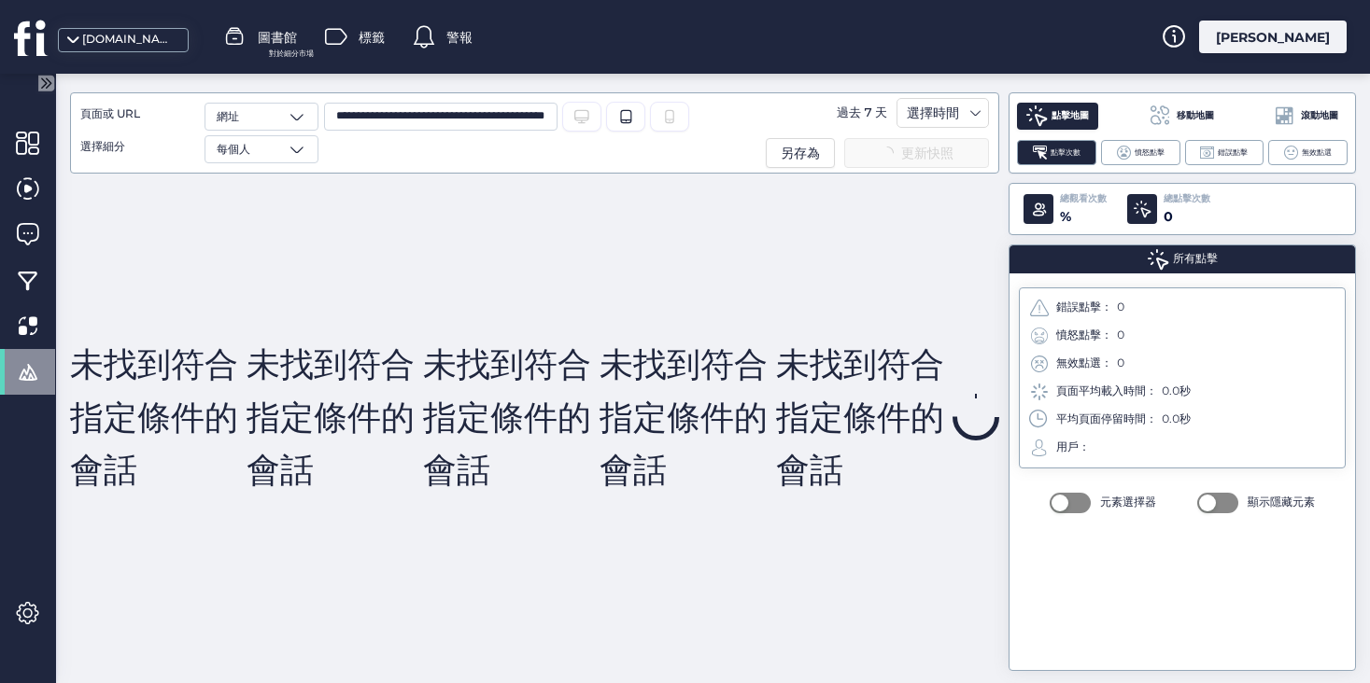
click at [660, 122] on div at bounding box center [669, 117] width 39 height 30
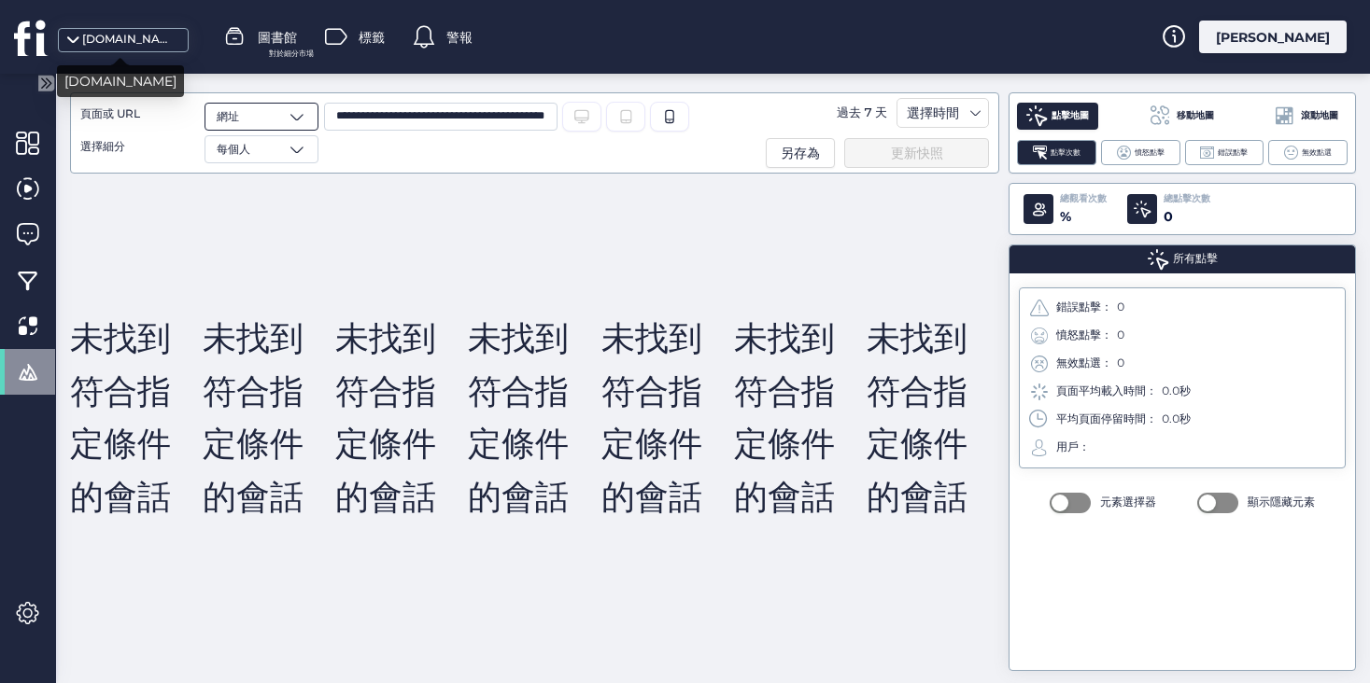
click at [300, 121] on span at bounding box center [297, 116] width 19 height 19
click at [283, 152] on div "頁" at bounding box center [262, 153] width 90 height 18
click at [507, 121] on input "**********" at bounding box center [440, 117] width 233 height 28
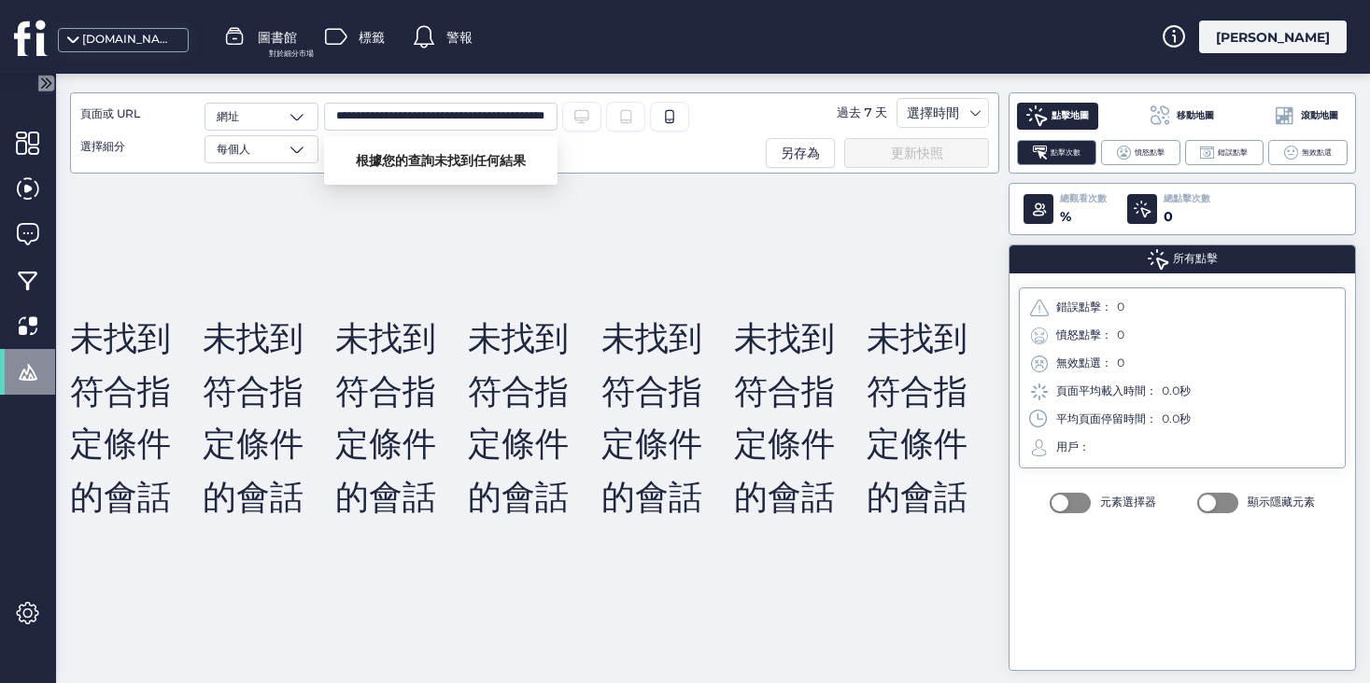
click at [470, 156] on font "根據您的查詢未找到任何結果" at bounding box center [441, 160] width 170 height 17
click at [454, 120] on input "**********" at bounding box center [440, 117] width 233 height 28
click at [405, 118] on input "**********" at bounding box center [440, 117] width 233 height 28
paste input "text"
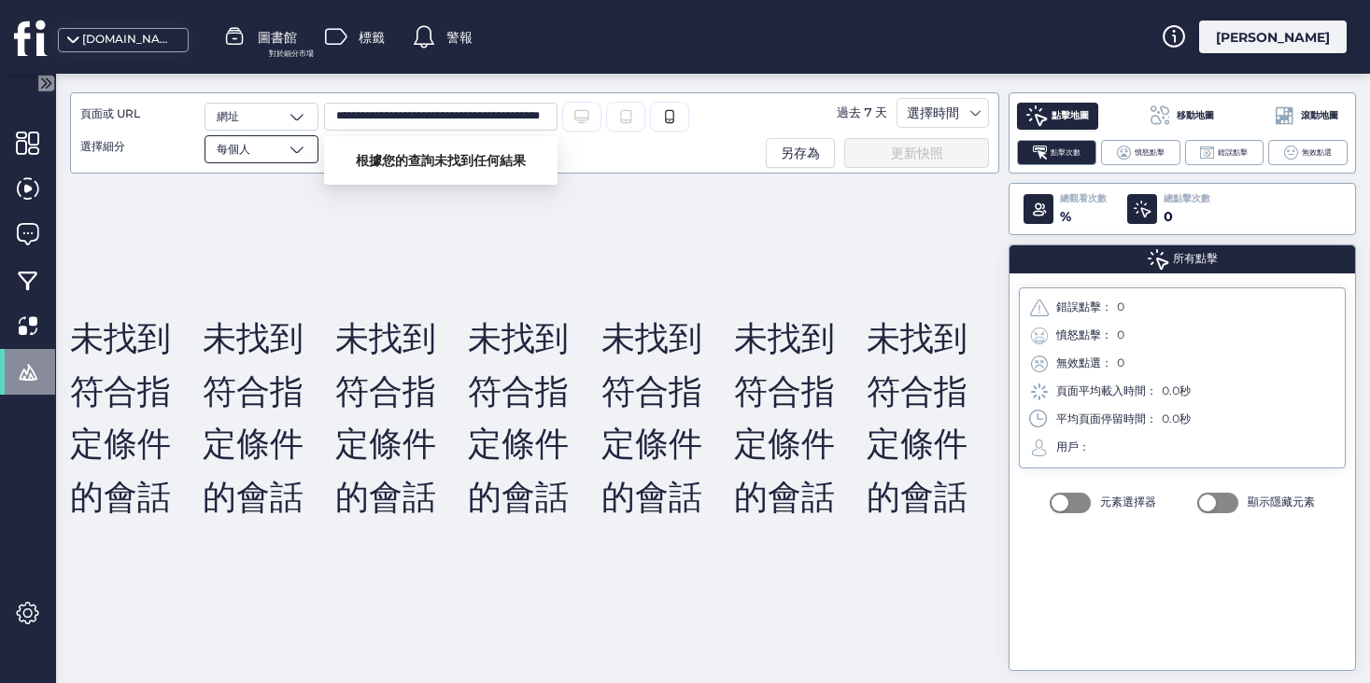
type input "**********"
click at [281, 145] on div "每個人" at bounding box center [261, 149] width 114 height 28
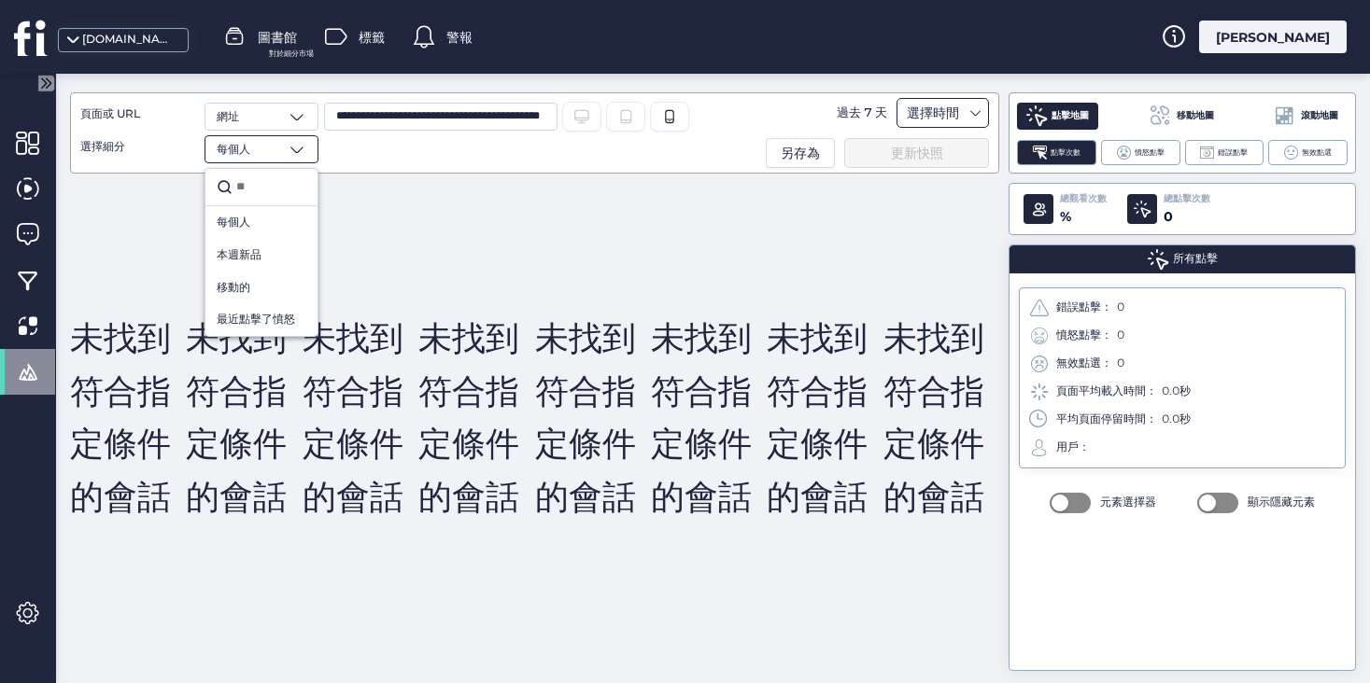
click at [942, 121] on div "選擇時間" at bounding box center [933, 113] width 62 height 22
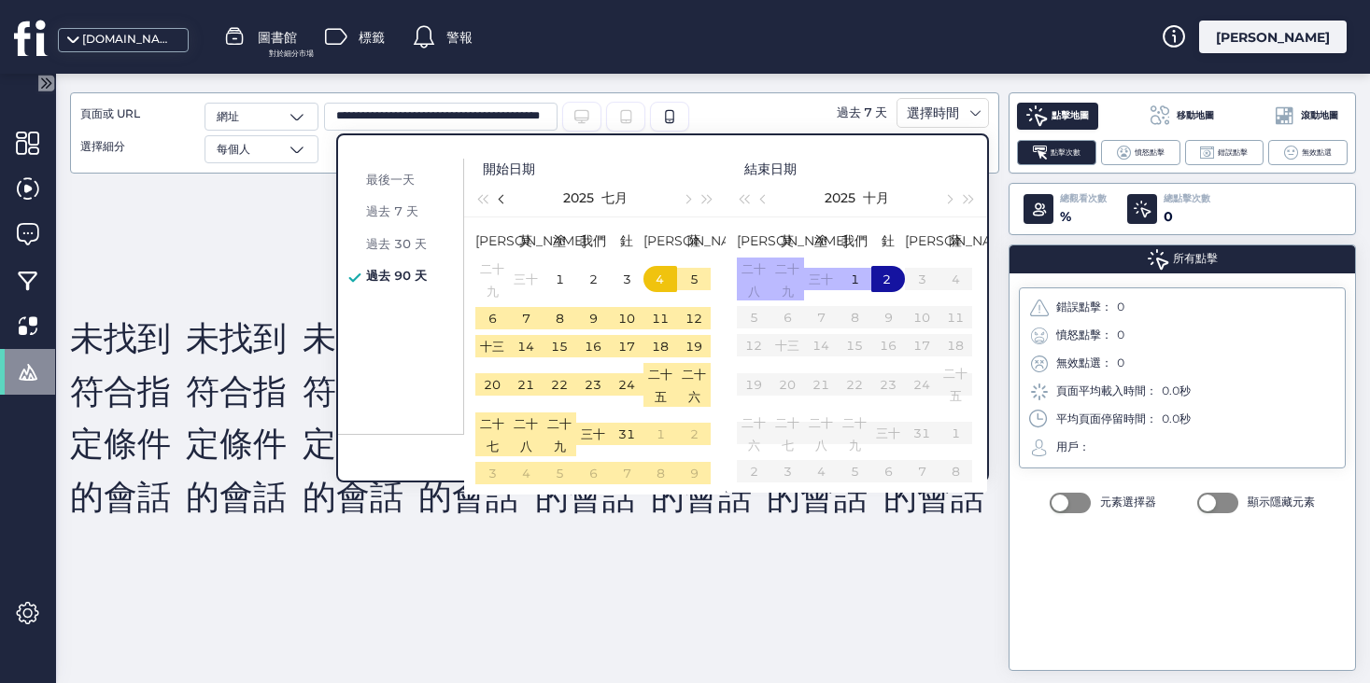
click at [503, 193] on button "button" at bounding box center [502, 197] width 21 height 37
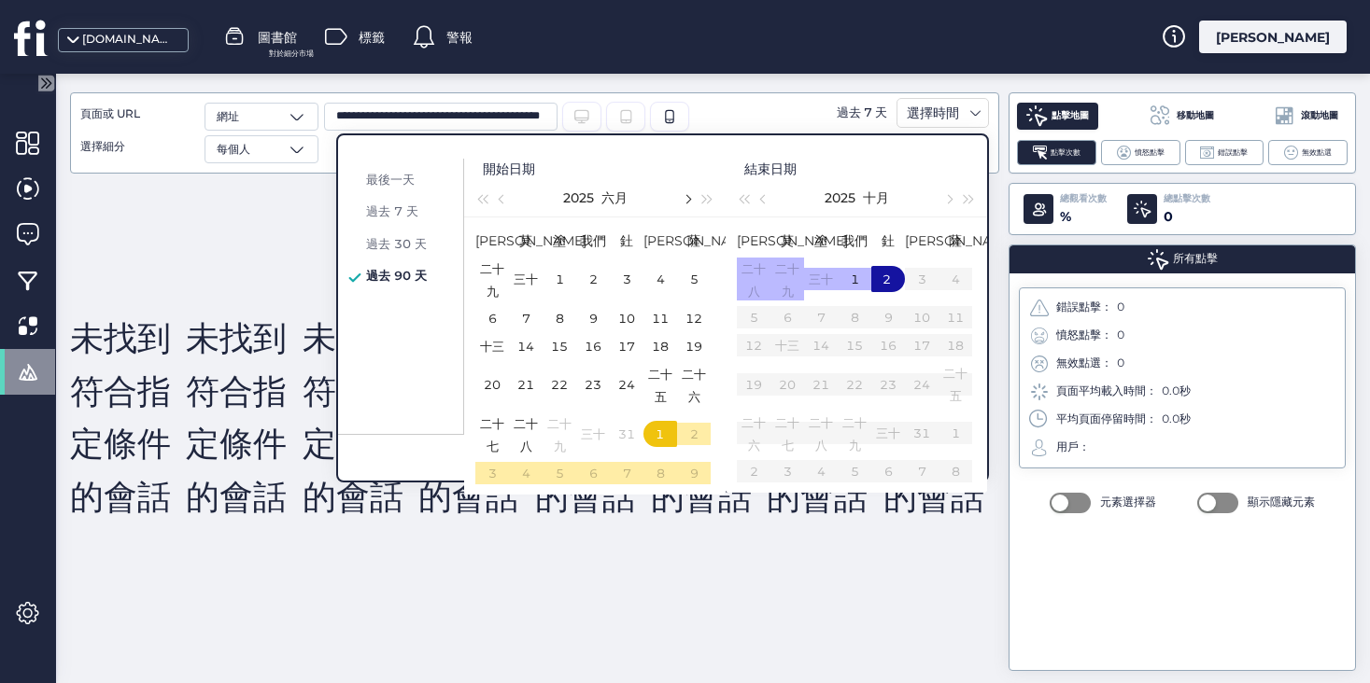
click at [685, 200] on span "button" at bounding box center [686, 199] width 9 height 9
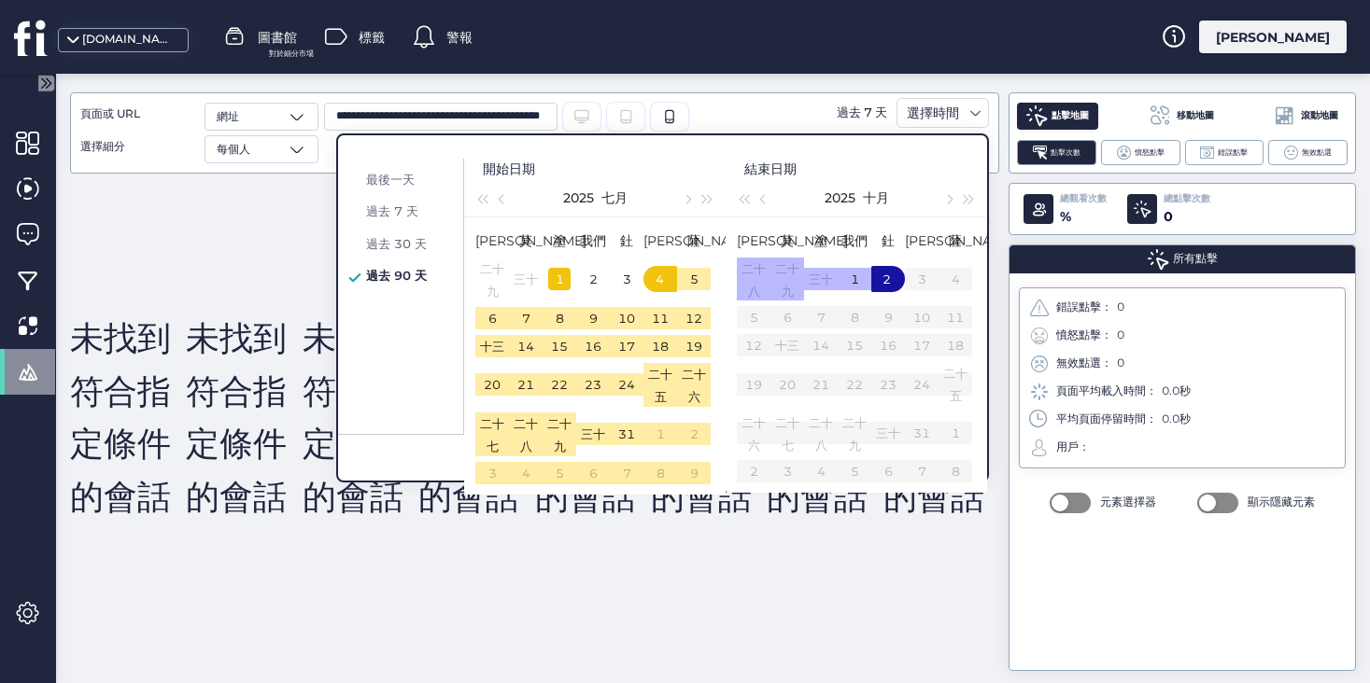
click at [564, 290] on div "1" at bounding box center [559, 279] width 22 height 22
click at [879, 290] on div "2" at bounding box center [887, 279] width 22 height 22
click at [809, 568] on div "未找到符合指定條件的會話 未找到符合指定條件的會話 未找到符合指定條件的會話 未找到符合指定條件的會話 未找到符合指定條件的會話 未找到符合指定條件的會話 未…" at bounding box center [534, 417] width 929 height 487
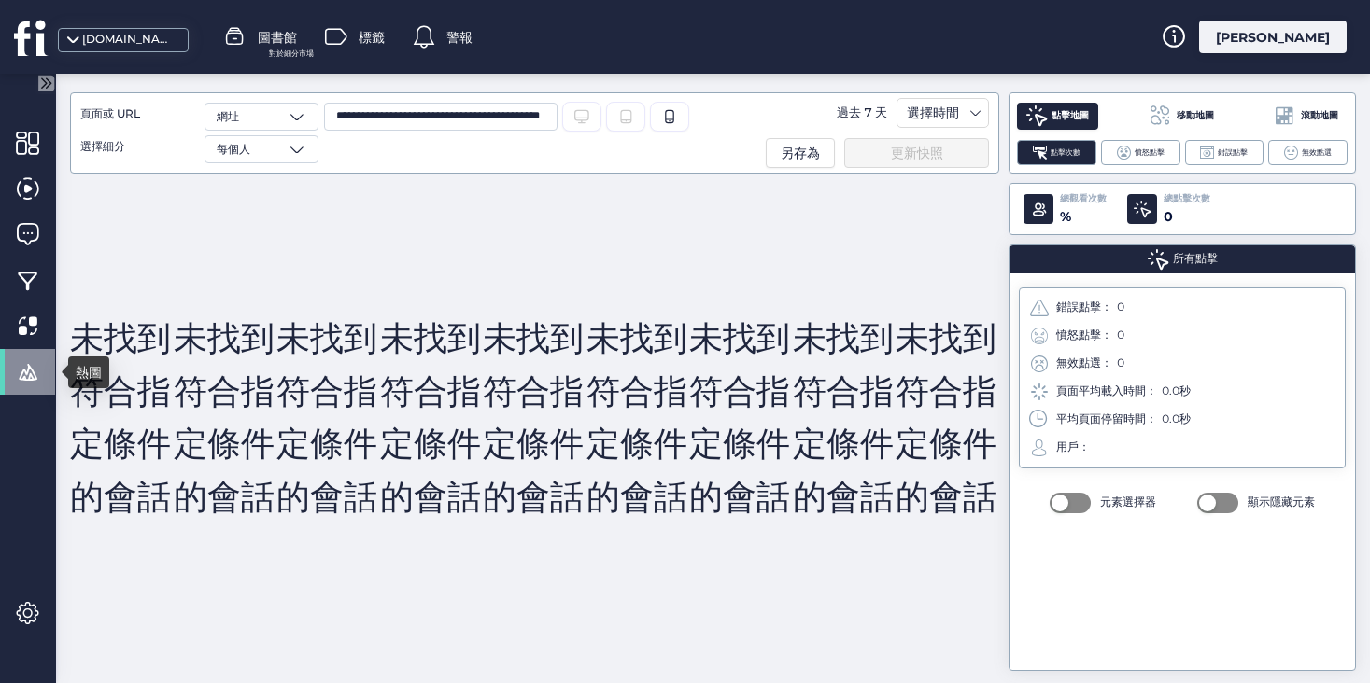
click at [21, 360] on span at bounding box center [27, 371] width 23 height 23
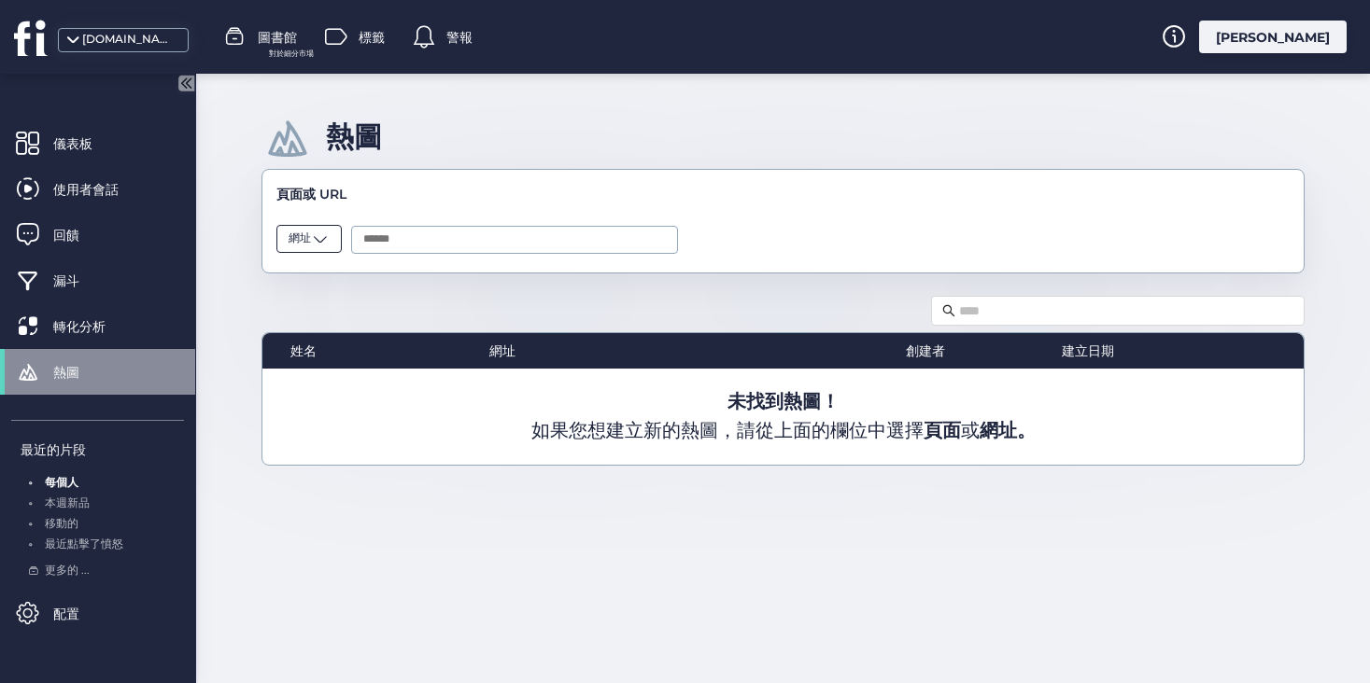
click at [327, 230] on span at bounding box center [320, 239] width 19 height 19
click at [311, 313] on div "網址" at bounding box center [308, 307] width 41 height 18
click at [415, 224] on div at bounding box center [514, 239] width 327 height 37
click at [415, 235] on input "text" at bounding box center [514, 240] width 327 height 28
paste input "**********"
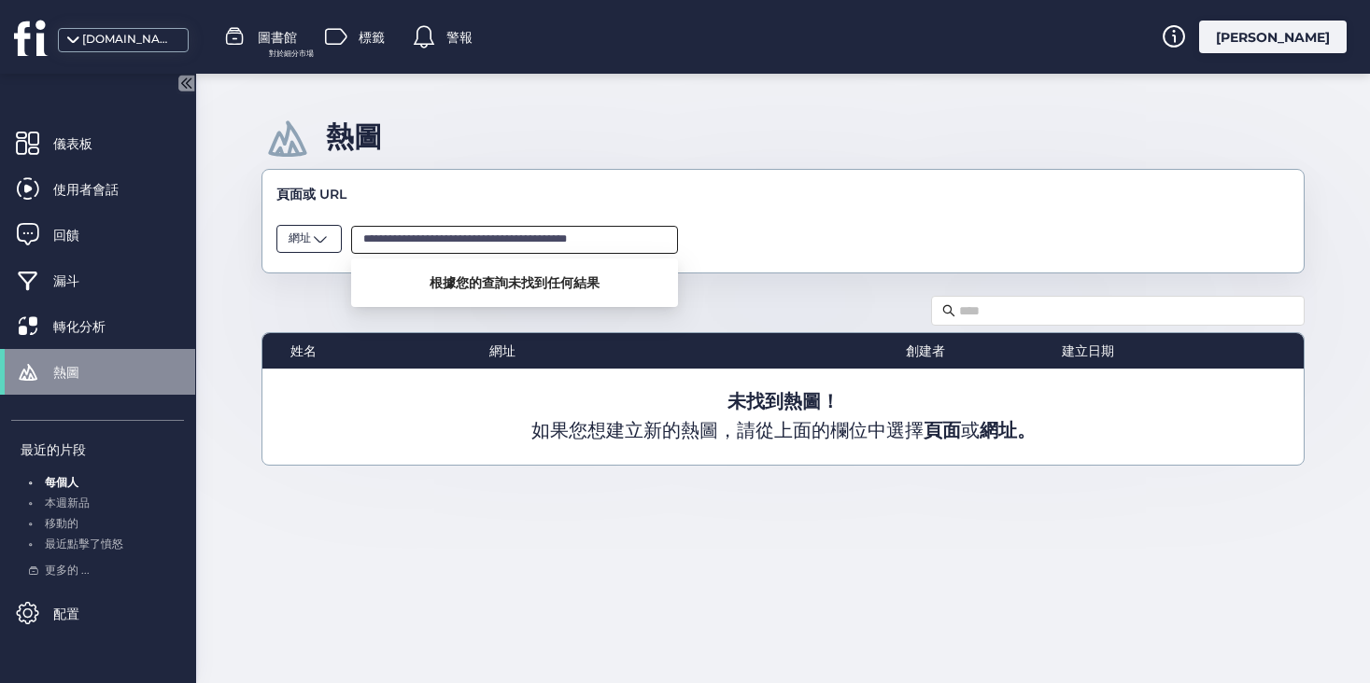
drag, startPoint x: 404, startPoint y: 239, endPoint x: 310, endPoint y: 239, distance: 94.3
click at [310, 239] on div "**********" at bounding box center [782, 238] width 1013 height 40
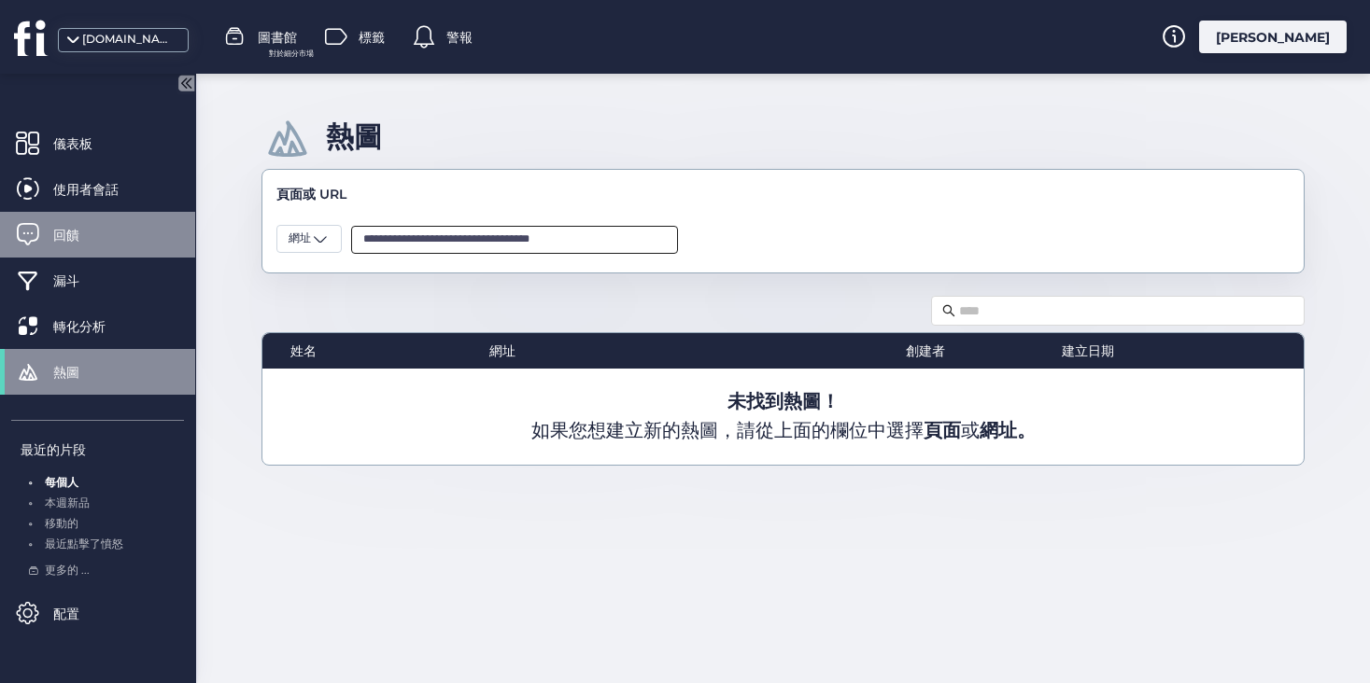
drag, startPoint x: 554, startPoint y: 242, endPoint x: 82, endPoint y: 232, distance: 471.6
click at [82, 232] on mat-drawer-container "**********" at bounding box center [685, 341] width 1370 height 683
type input "**"
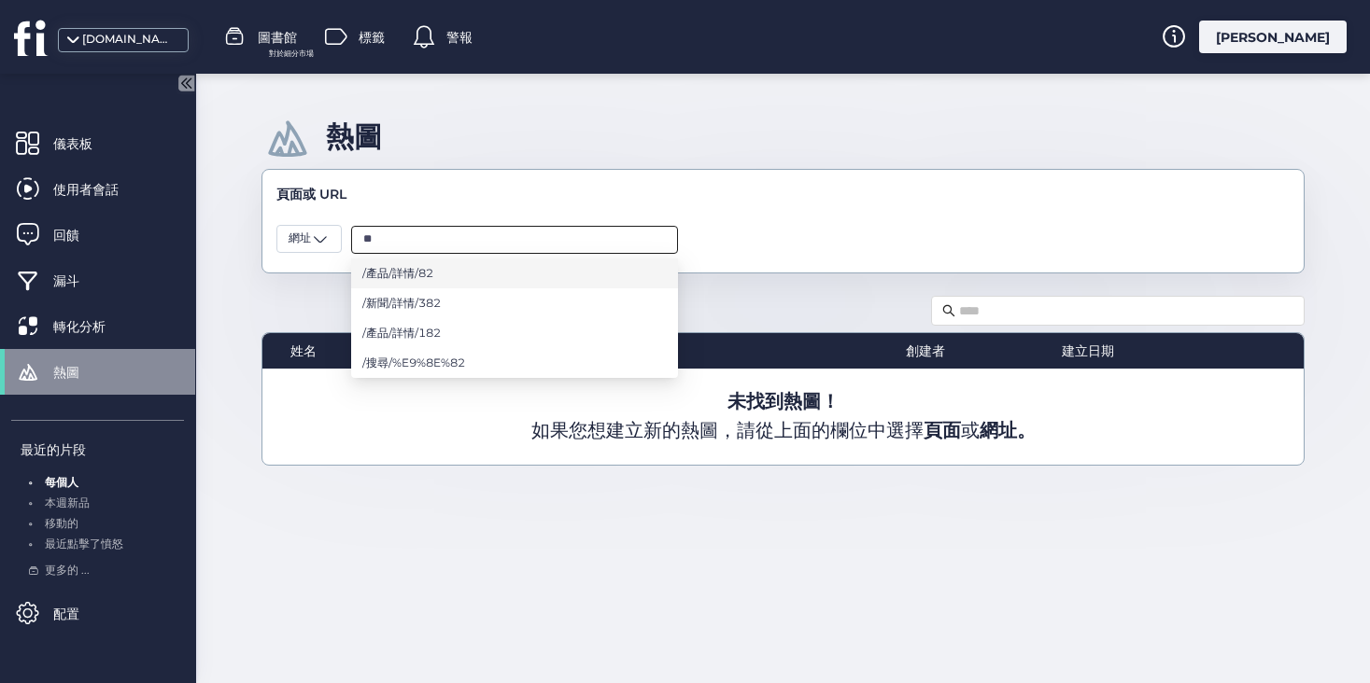
click at [400, 267] on font "/產品/詳情/82" at bounding box center [397, 273] width 71 height 14
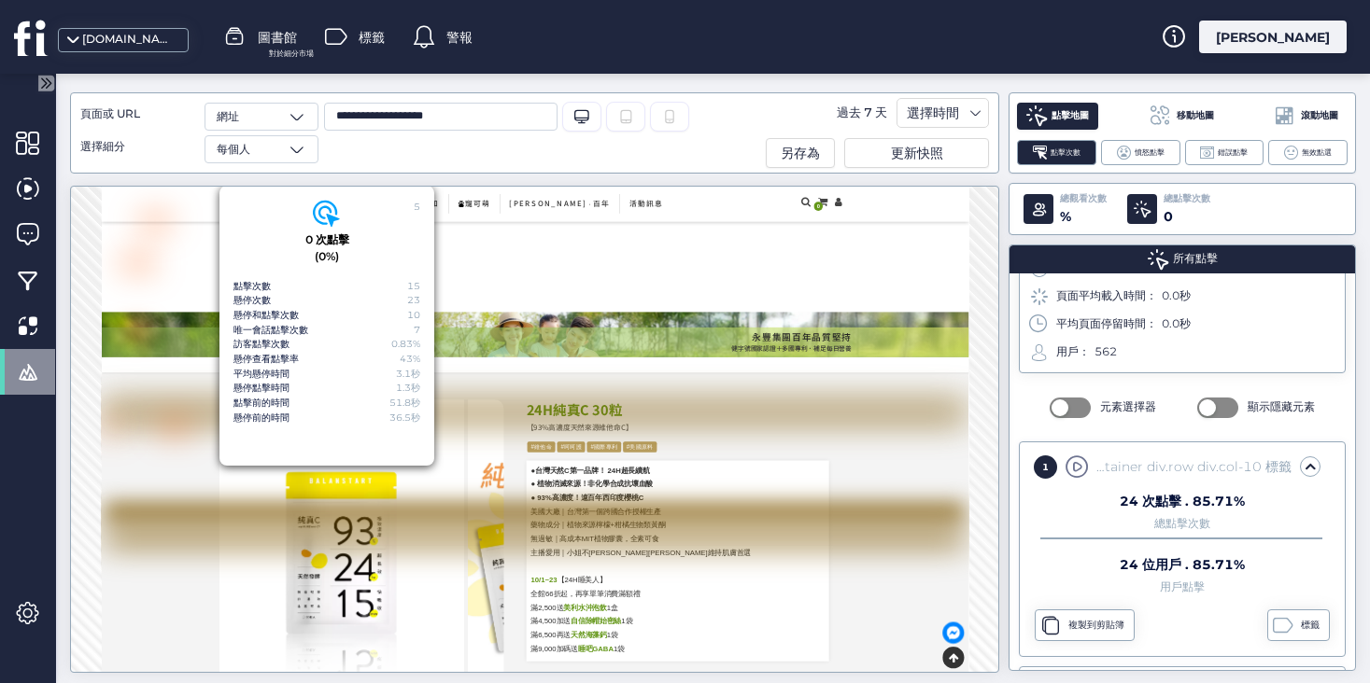
scroll to position [90, 0]
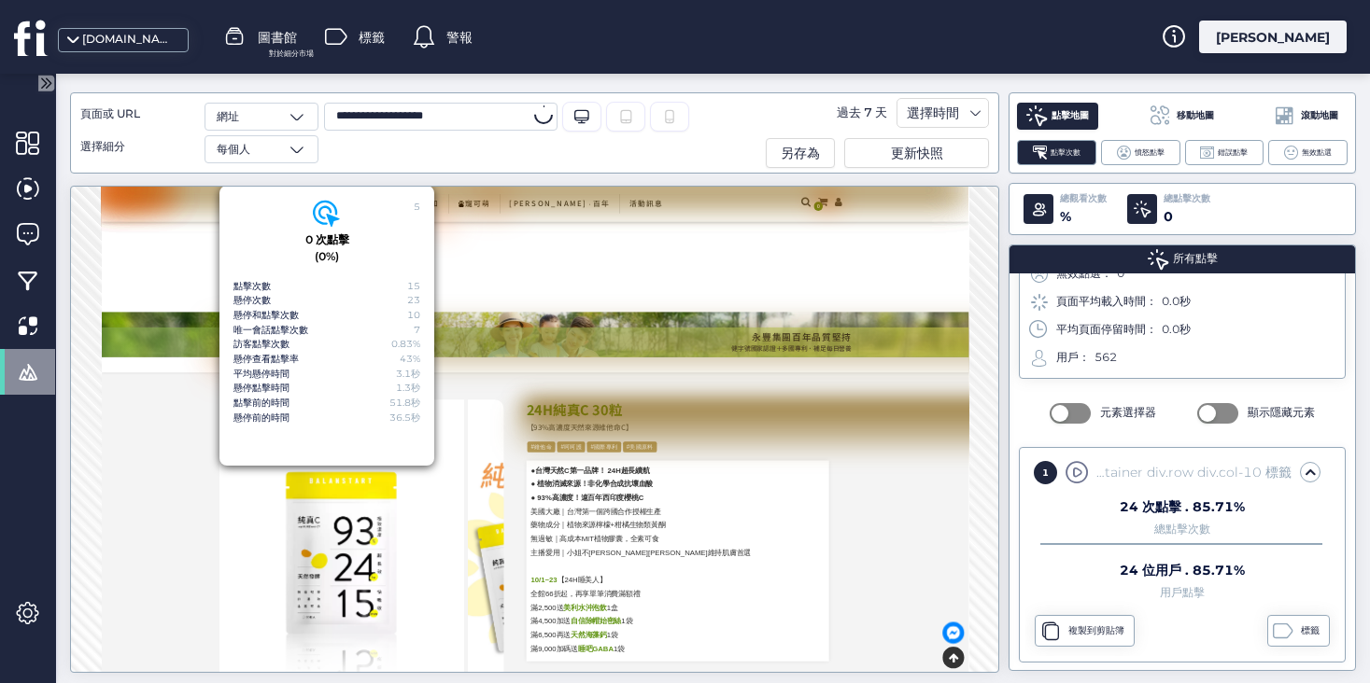
click at [455, 118] on input "**********" at bounding box center [440, 117] width 233 height 28
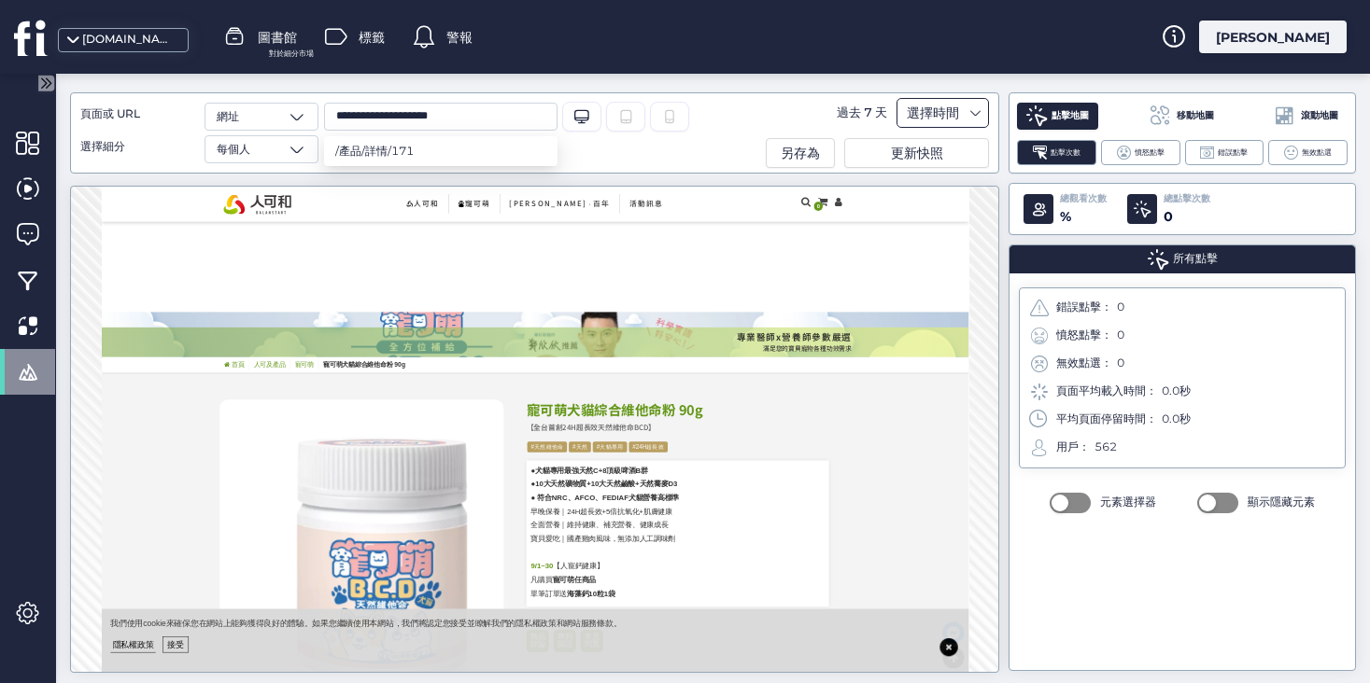
click at [944, 110] on font "選擇時間" at bounding box center [933, 113] width 52 height 17
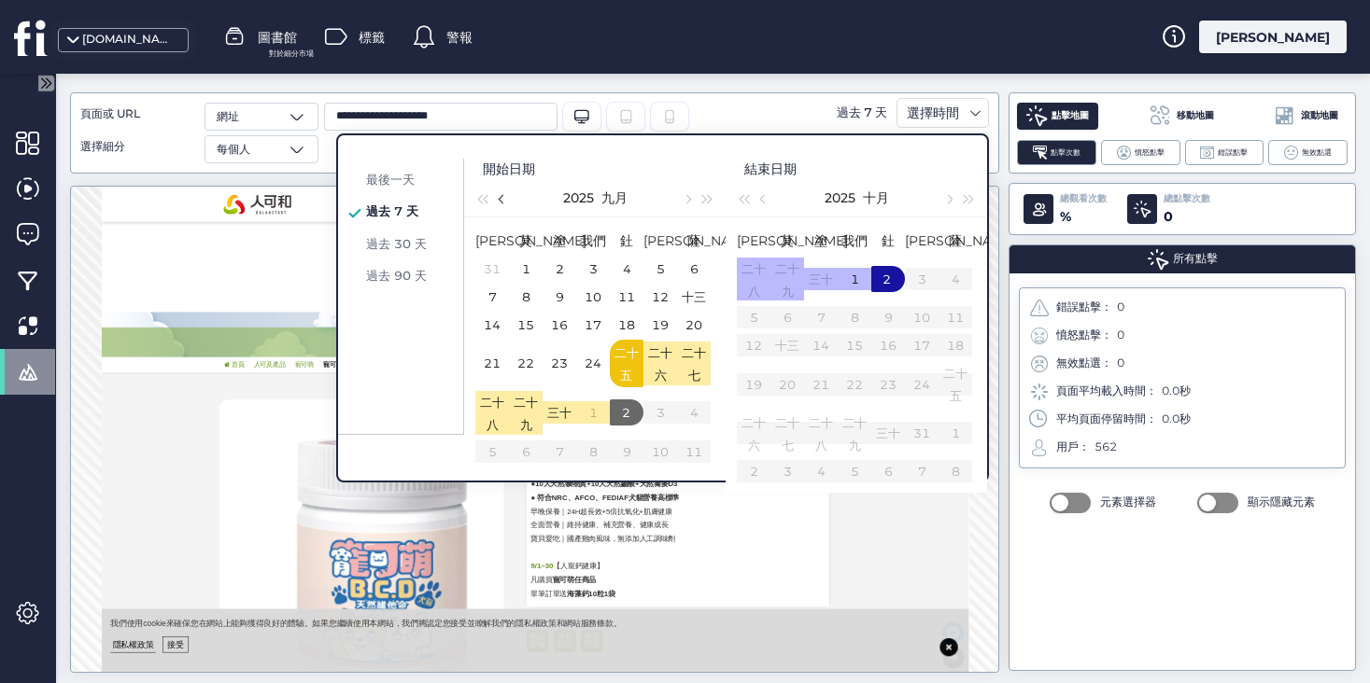
click at [500, 193] on button "button" at bounding box center [502, 197] width 21 height 37
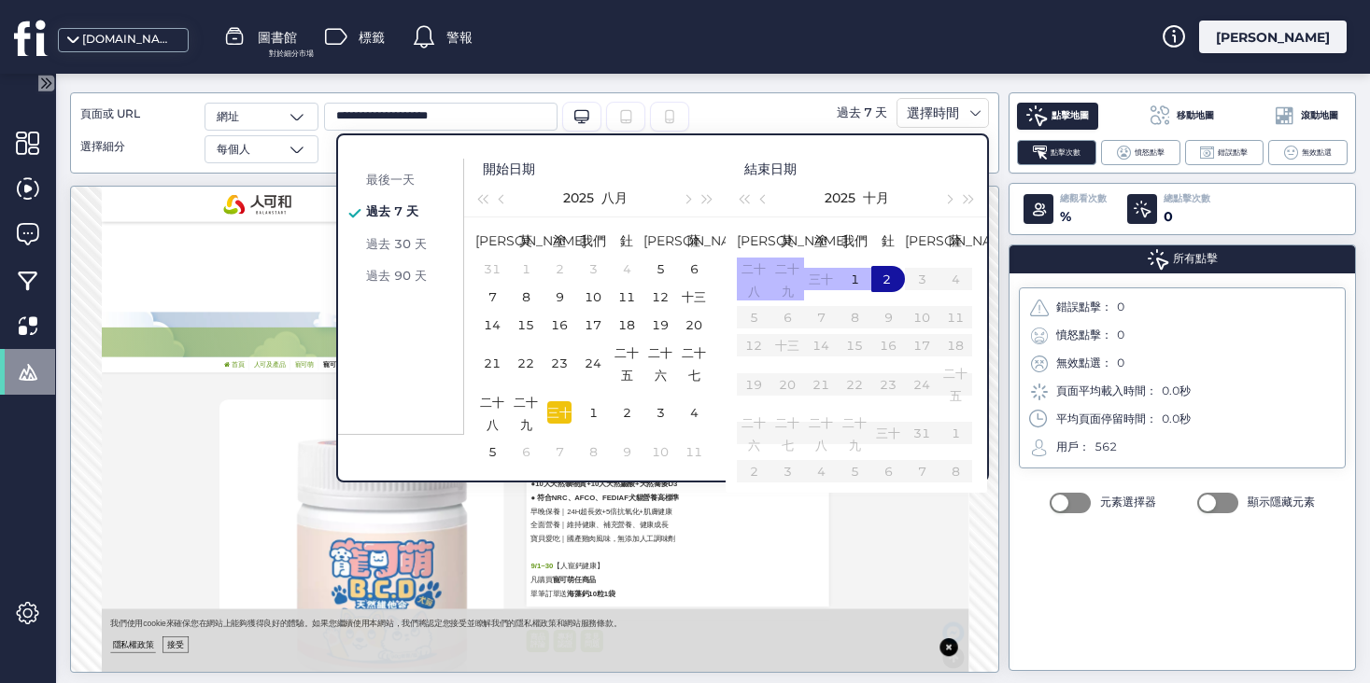
click at [556, 420] on font "三十" at bounding box center [559, 412] width 24 height 15
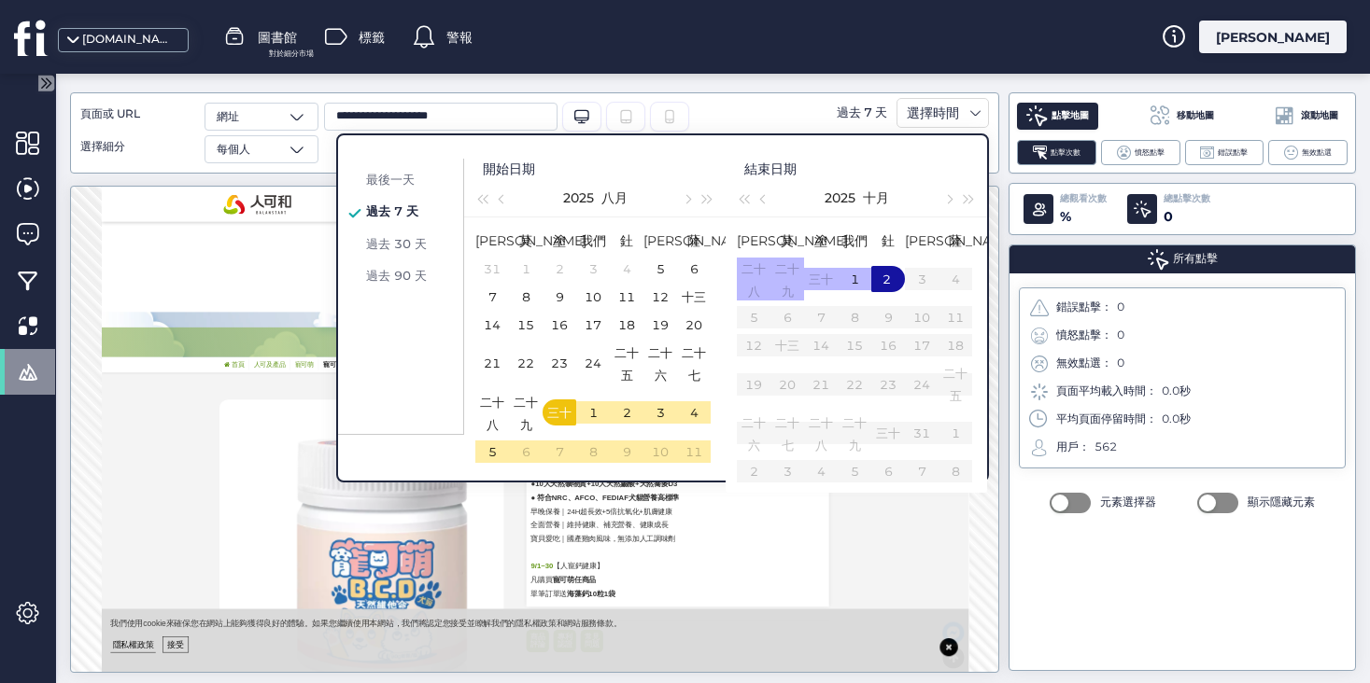
click at [889, 290] on div "2" at bounding box center [887, 279] width 22 height 22
click at [587, 424] on div "1" at bounding box center [593, 412] width 22 height 22
drag, startPoint x: 979, startPoint y: 707, endPoint x: 1703, endPoint y: 909, distance: 751.4
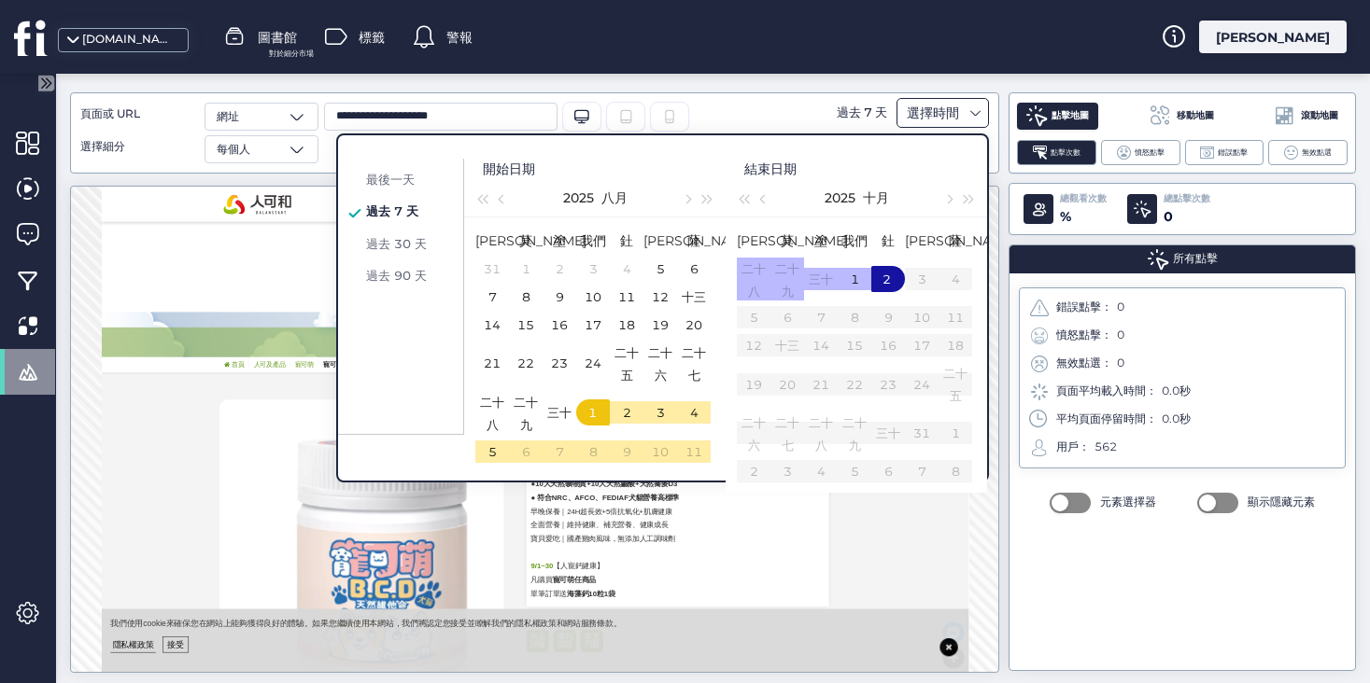
click at [933, 110] on font "選擇時間" at bounding box center [933, 113] width 52 height 17
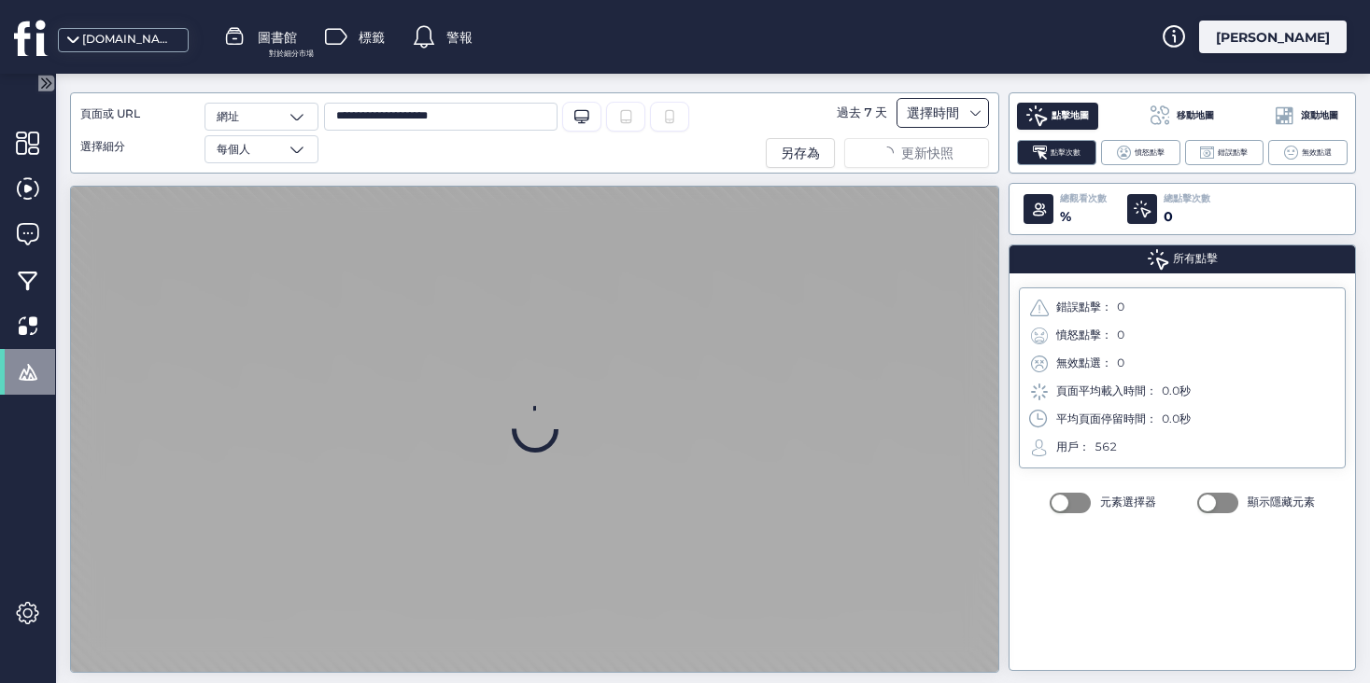
click at [926, 114] on font "選擇時間" at bounding box center [933, 113] width 52 height 17
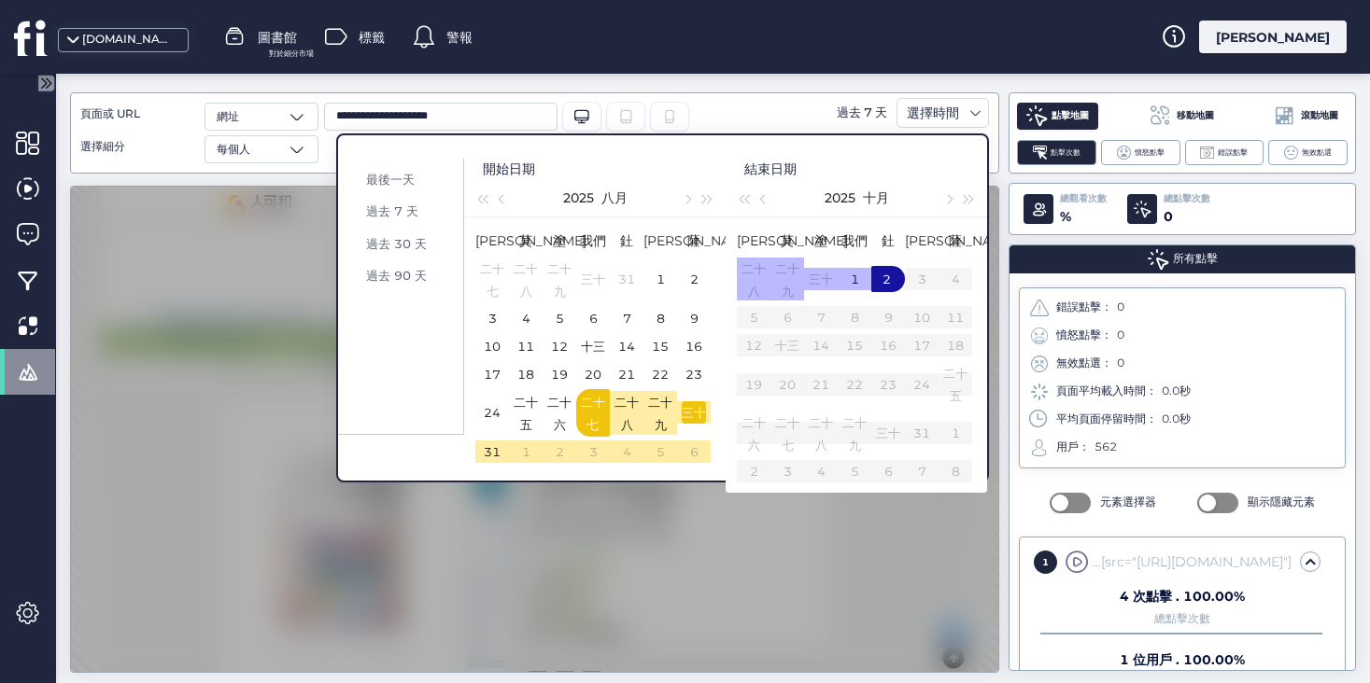
click at [689, 420] on font "三十" at bounding box center [694, 412] width 24 height 15
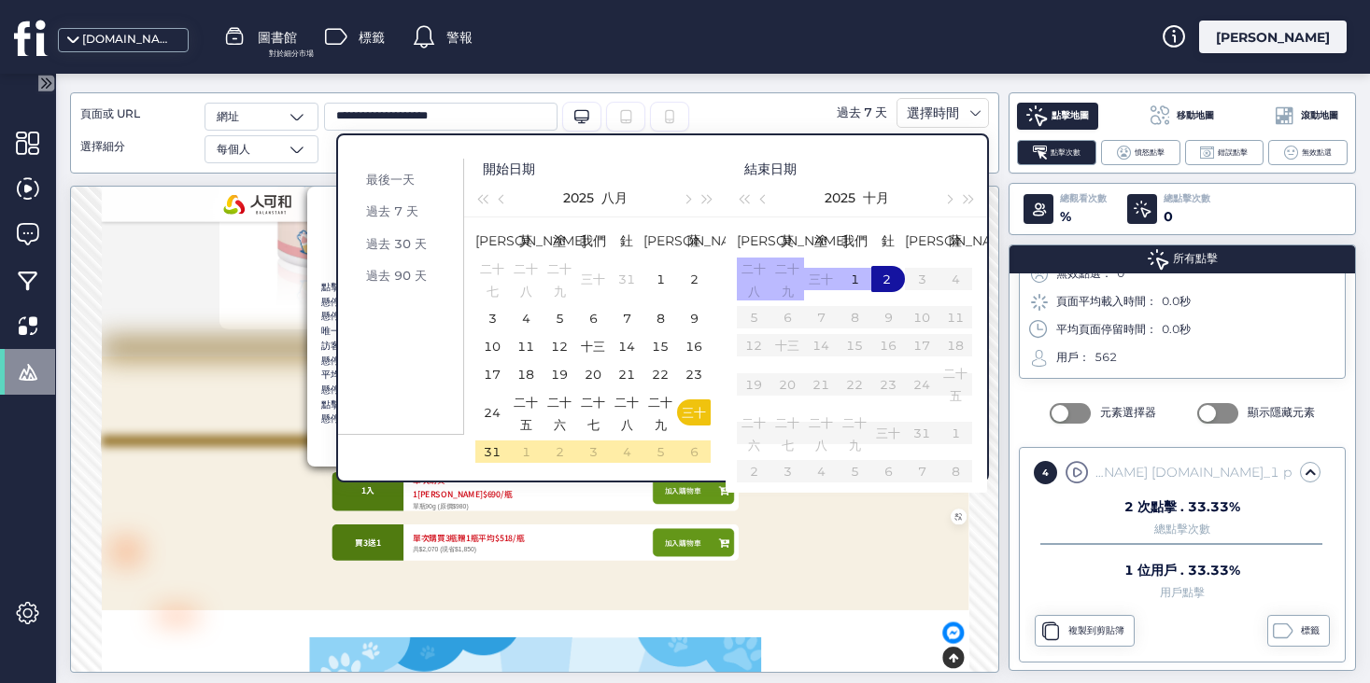
scroll to position [703, 0]
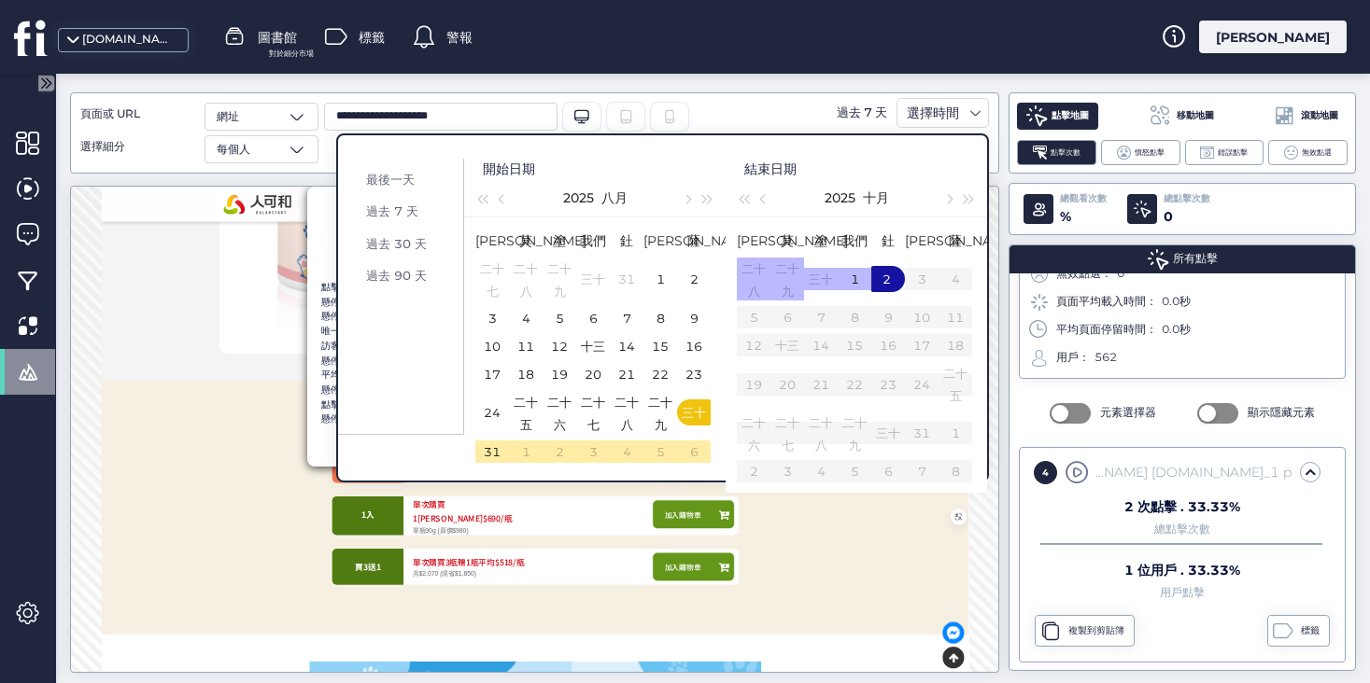
click at [891, 290] on td "2" at bounding box center [888, 279] width 34 height 49
click at [890, 290] on div "2" at bounding box center [887, 279] width 22 height 22
click at [927, 485] on table "蘇 莫 塗 我們 釷 [PERSON_NAME] 薩 二十八 二十九 三十 1 2 3 4 5 6 7 8 9 10 11 12 十三 14 15 16 17…" at bounding box center [854, 355] width 235 height 260
click at [939, 485] on table "蘇 莫 塗 我們 釷 [PERSON_NAME] 薩 二十八 二十九 三十 1 2 3 4 5 6 7 8 9 10 11 12 十三 14 15 16 17…" at bounding box center [854, 355] width 235 height 260
click at [910, 170] on div "結束日期" at bounding box center [852, 169] width 235 height 21
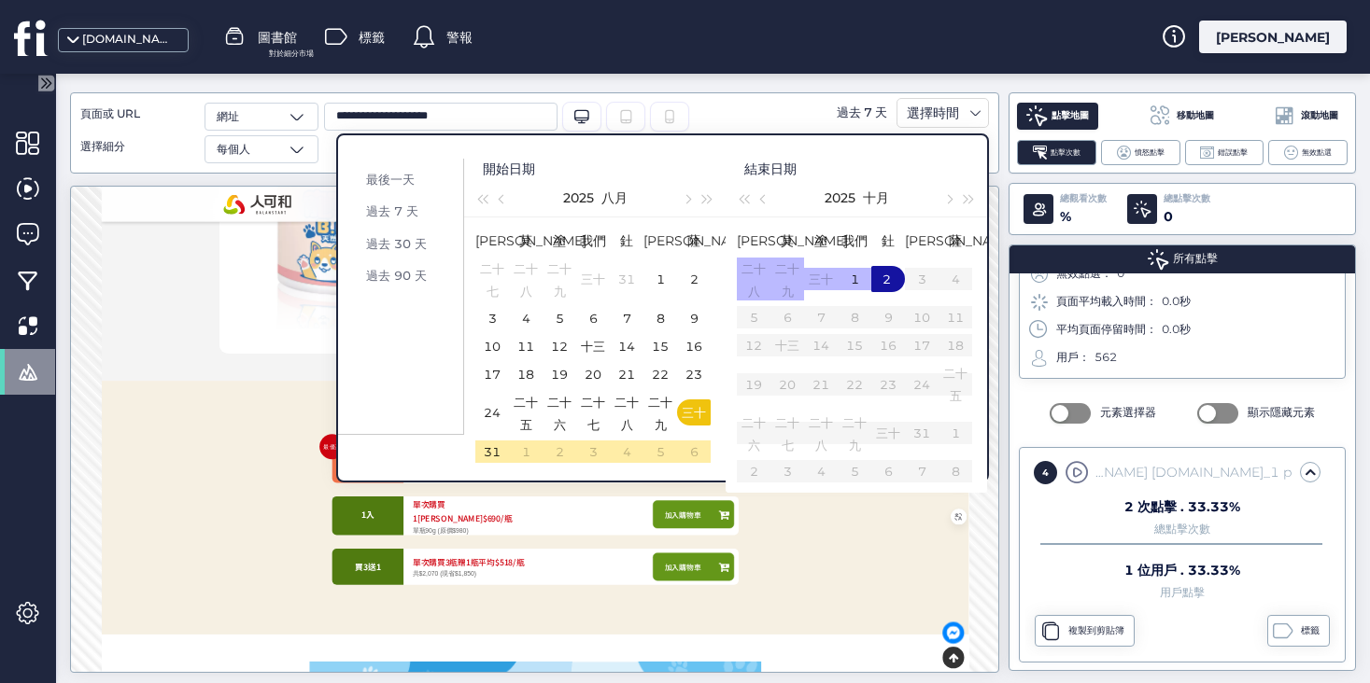
click at [800, 128] on div "最後一天 過去 7 天 過去 30 天 過去 90 天 開始日期 2025 八月 蘇 莫 塗 我們 釷 [PERSON_NAME] 薩 二十七 二十八 二十九…" at bounding box center [662, 308] width 653 height 360
click at [784, 120] on div "過去 7 天 選擇時間" at bounding box center [877, 113] width 223 height 30
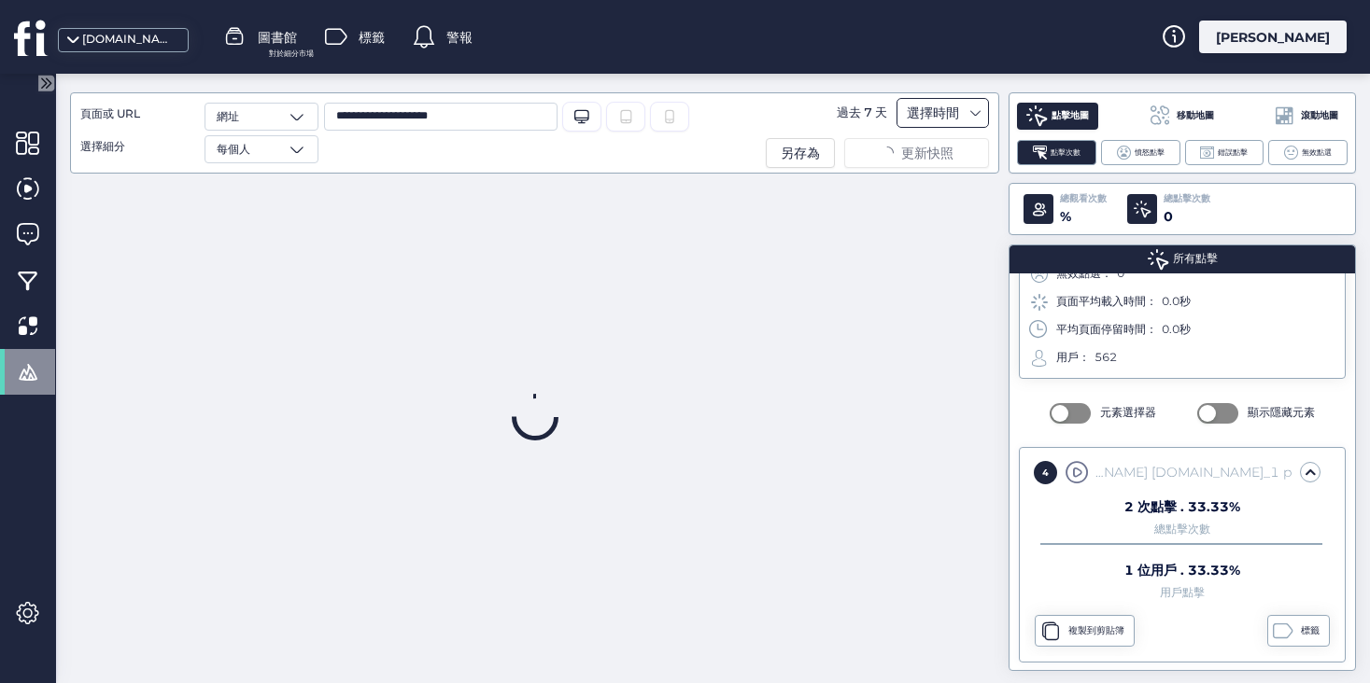
click at [948, 120] on div "選擇時間" at bounding box center [933, 113] width 62 height 22
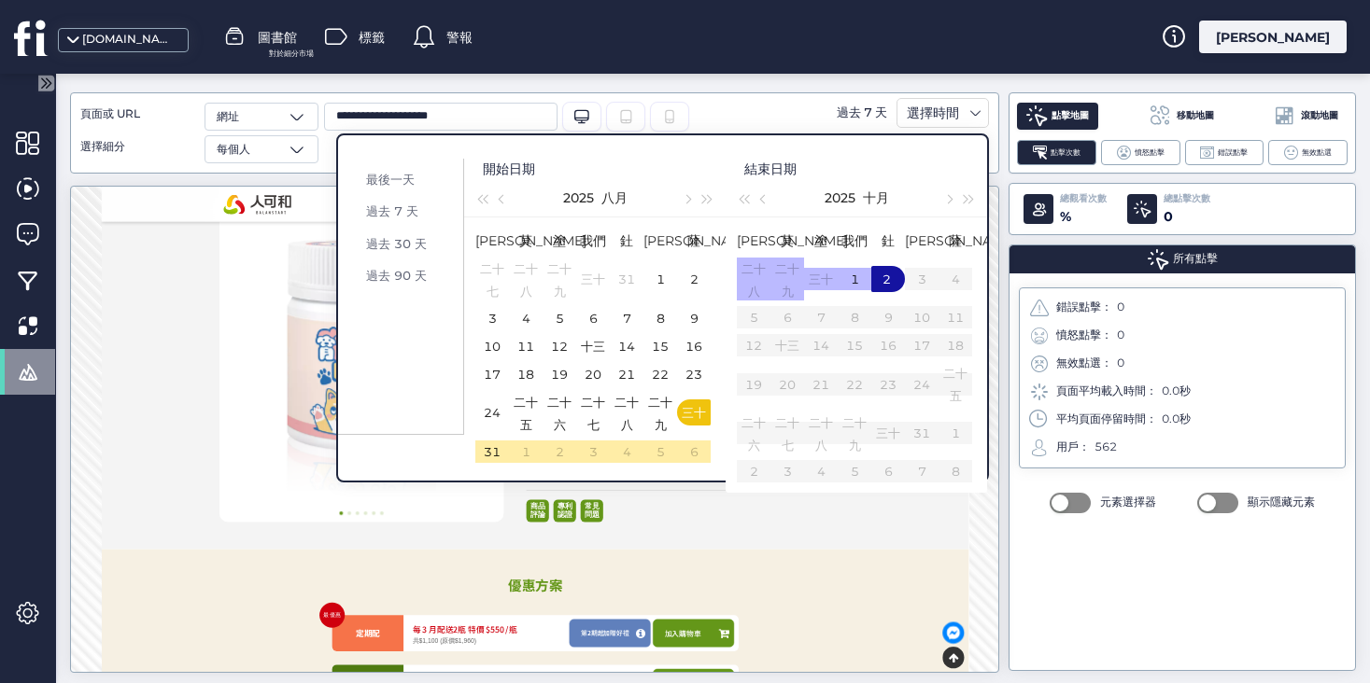
scroll to position [0, 0]
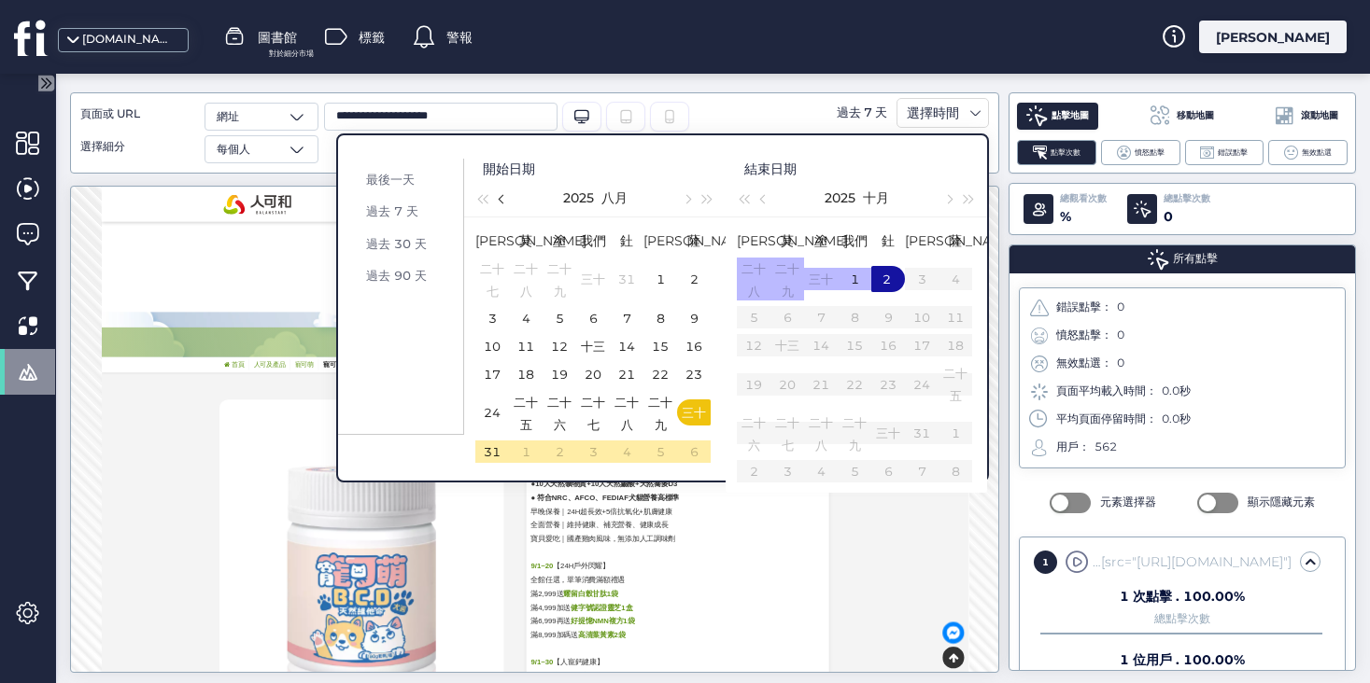
click at [501, 197] on span "button" at bounding box center [503, 199] width 9 height 9
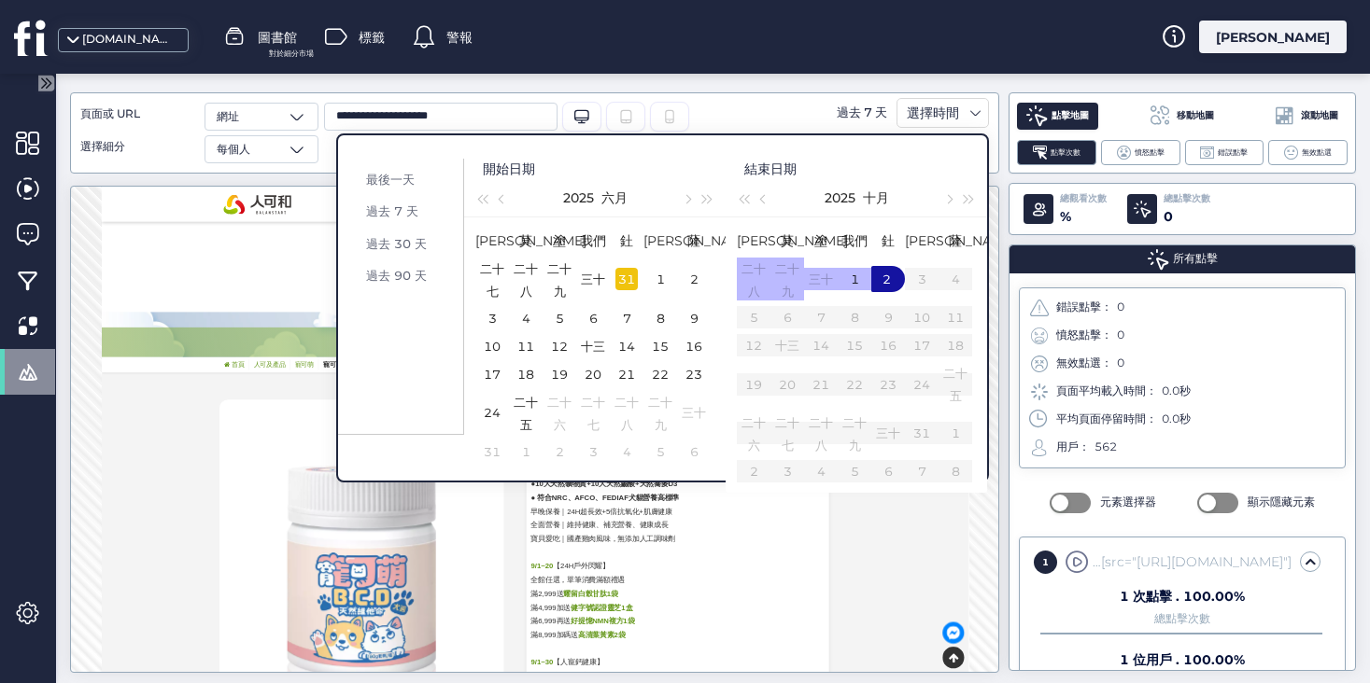
click at [624, 287] on font "31" at bounding box center [626, 279] width 17 height 15
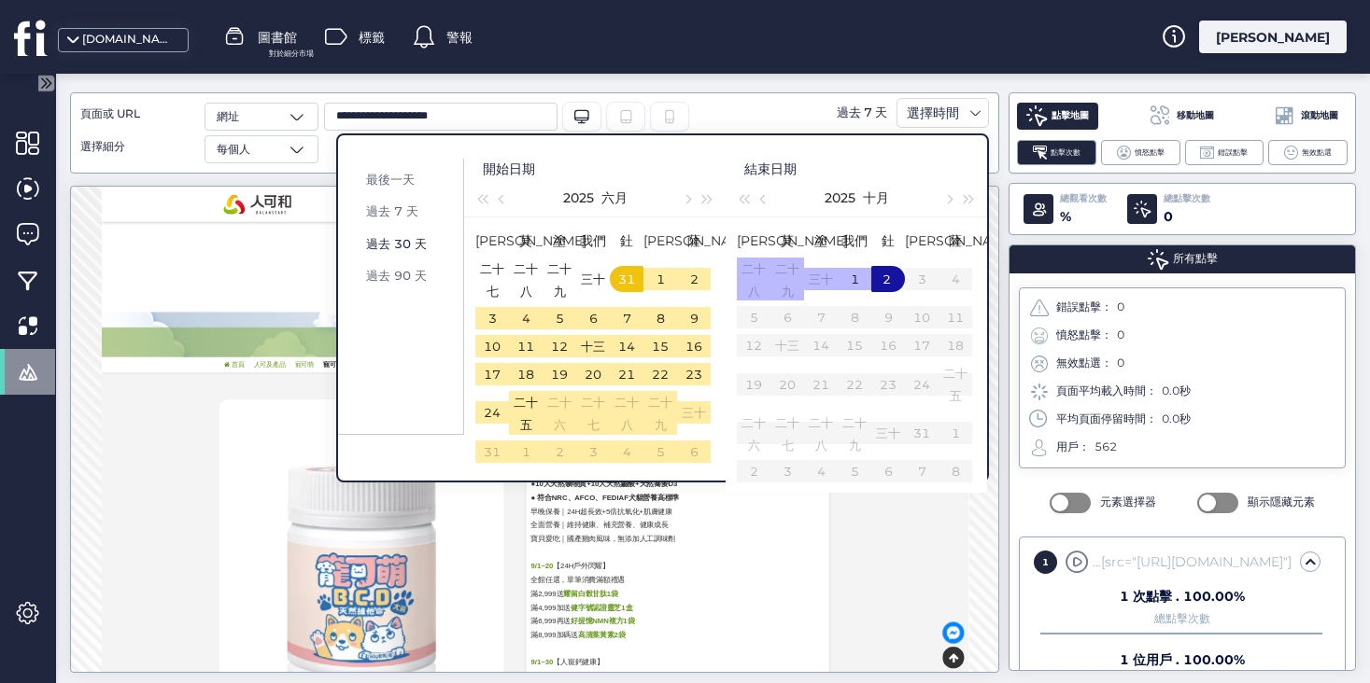
click at [409, 235] on div "過去 30 天" at bounding box center [407, 243] width 92 height 22
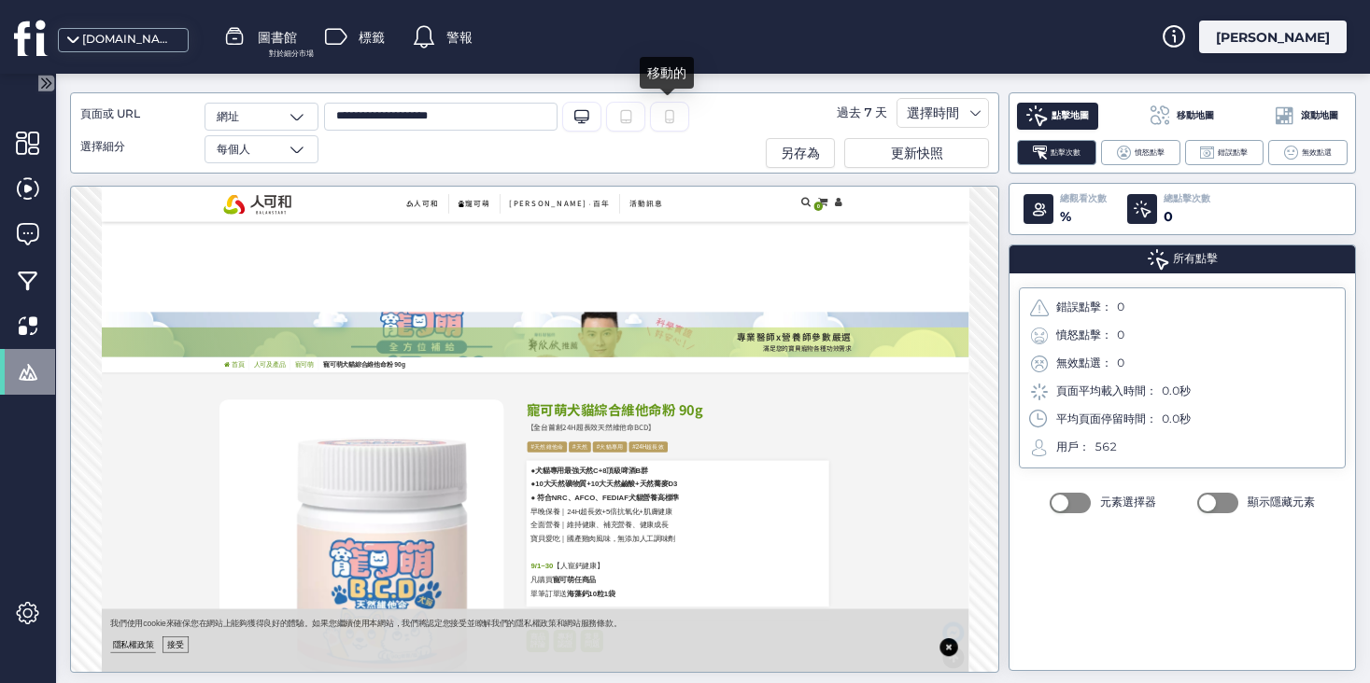
click at [659, 120] on div at bounding box center [669, 117] width 39 height 30
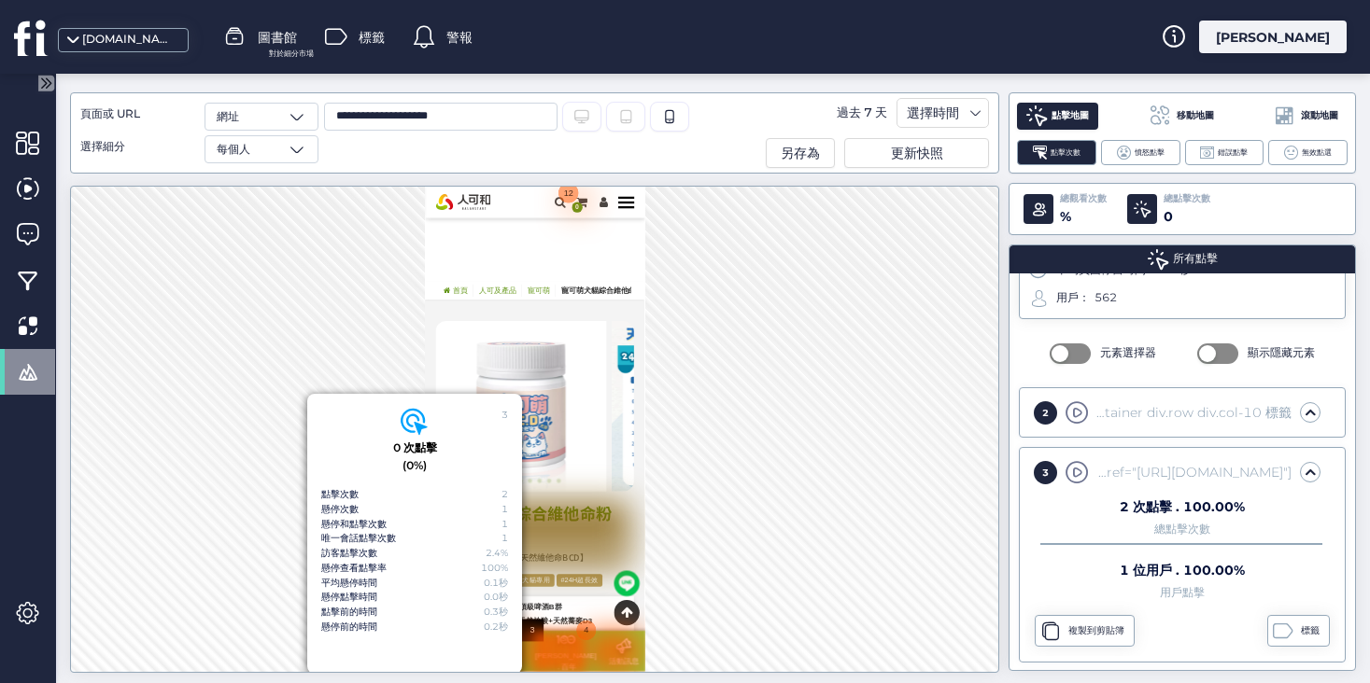
click at [509, 206] on img at bounding box center [490, 213] width 95 height 28
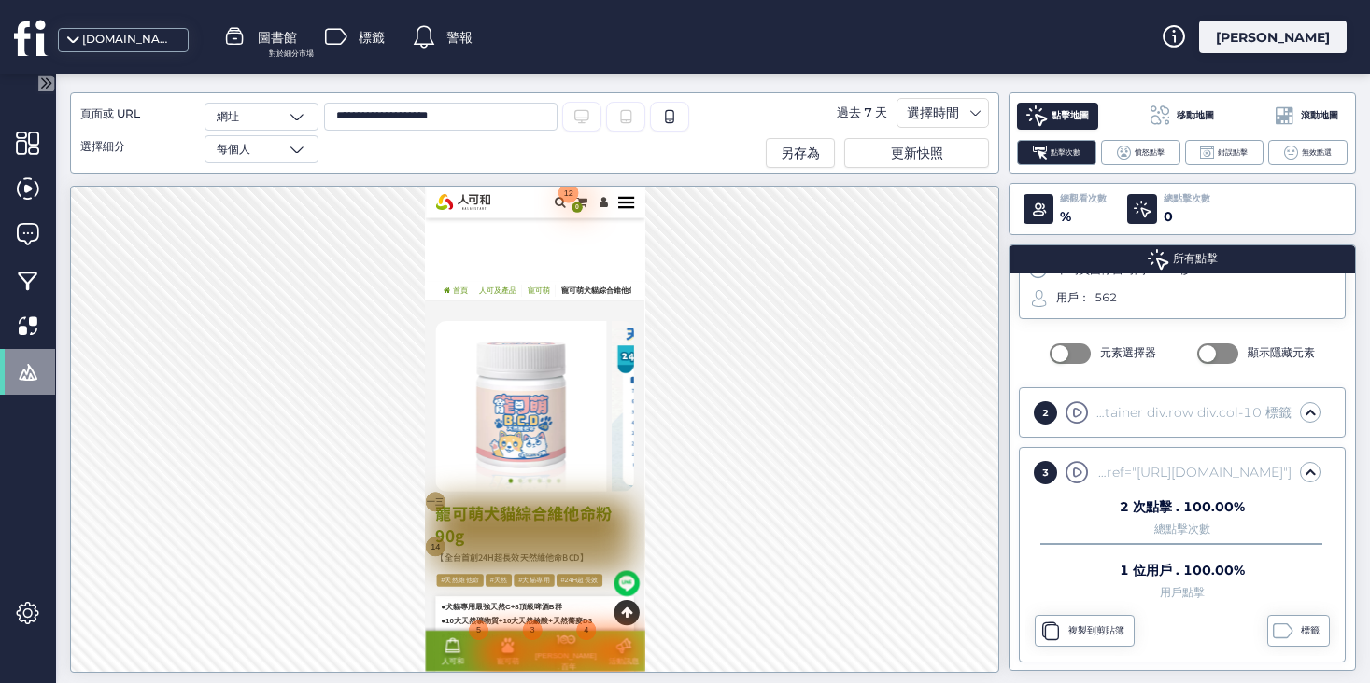
click at [509, 210] on img at bounding box center [490, 213] width 95 height 28
click at [496, 193] on div "人可和 全部商品 機能保健 天然營養 推薦組合 寵可萌 永豐 ． 百年 活動訊息 最新消息 影音軌 搜尋 0 購物車 會員中心 人可和 寵可萌 永豐 ． 百年…" at bounding box center [616, 213] width 385 height 56
click at [496, 204] on img at bounding box center [490, 213] width 95 height 28
click at [405, 118] on input "**********" at bounding box center [440, 117] width 233 height 28
drag, startPoint x: 351, startPoint y: 120, endPoint x: 581, endPoint y: 116, distance: 229.7
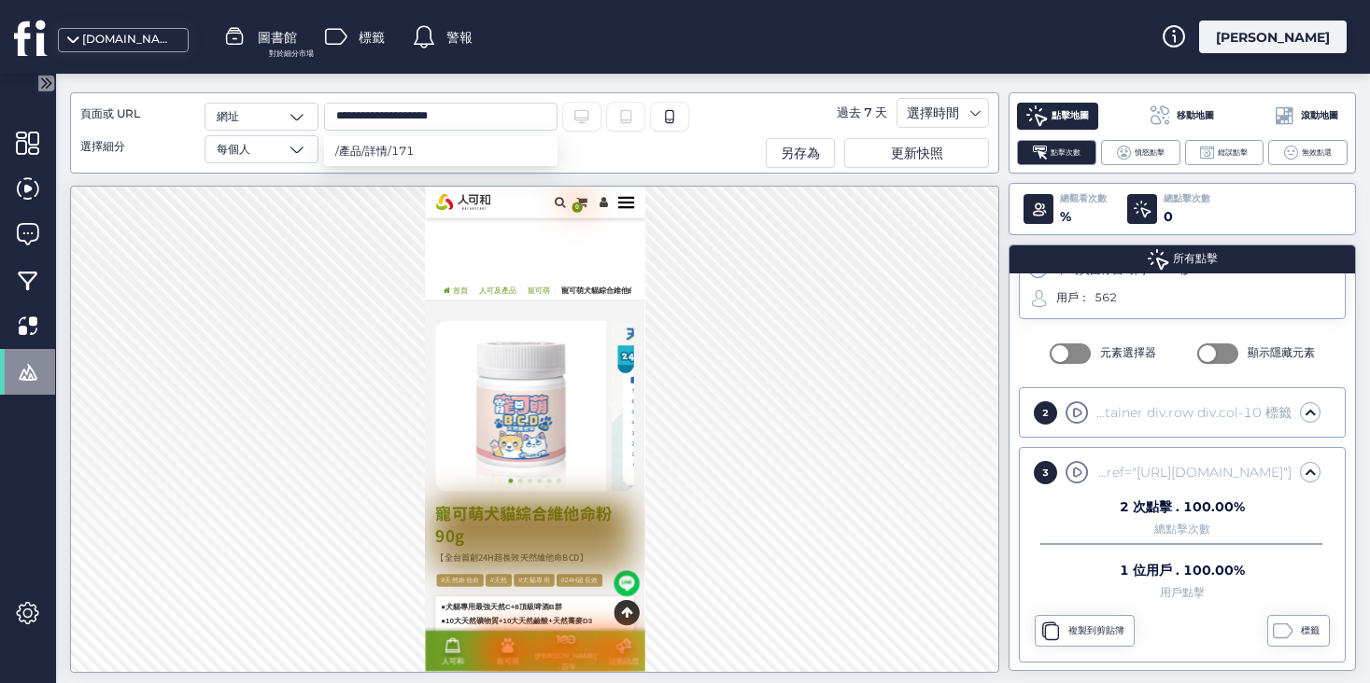
click at [573, 118] on div "**********" at bounding box center [498, 117] width 348 height 28
type input "*"
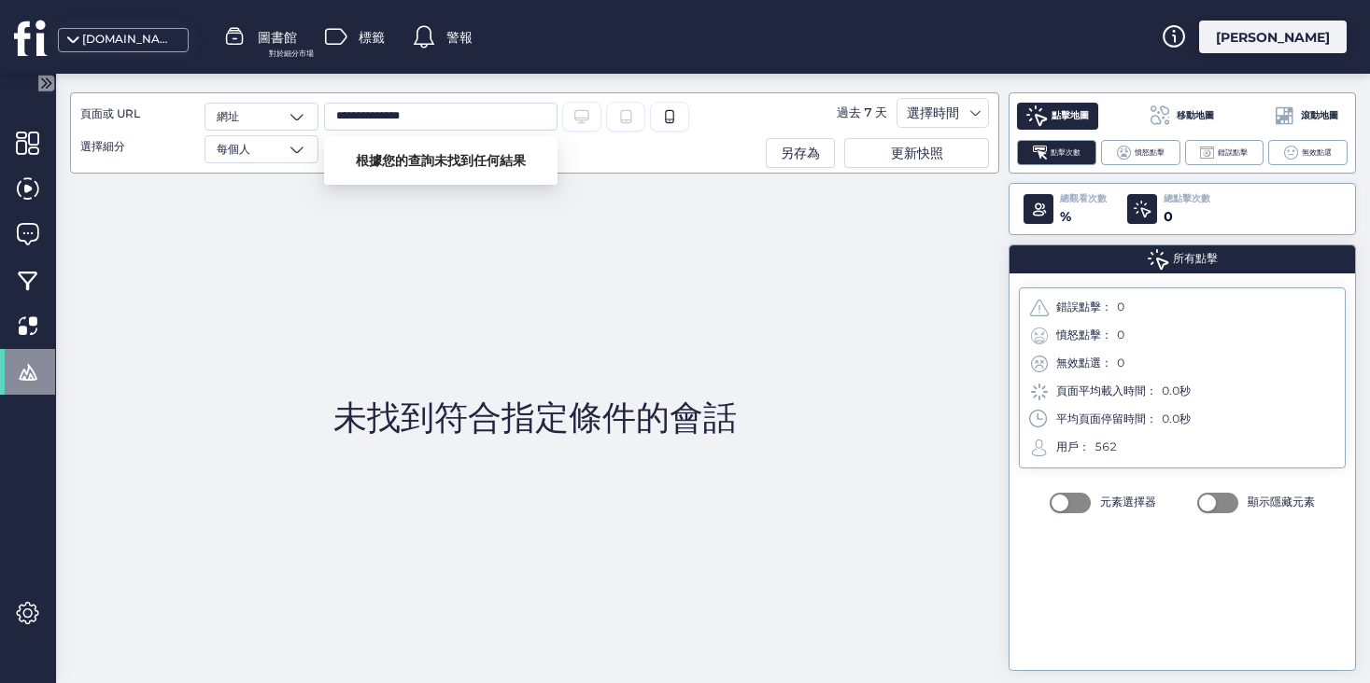
paste input "**********"
drag, startPoint x: 370, startPoint y: 115, endPoint x: 271, endPoint y: 116, distance: 99.0
click at [271, 116] on div "**********" at bounding box center [375, 133] width 590 height 61
click at [451, 116] on input "**********" at bounding box center [440, 117] width 233 height 28
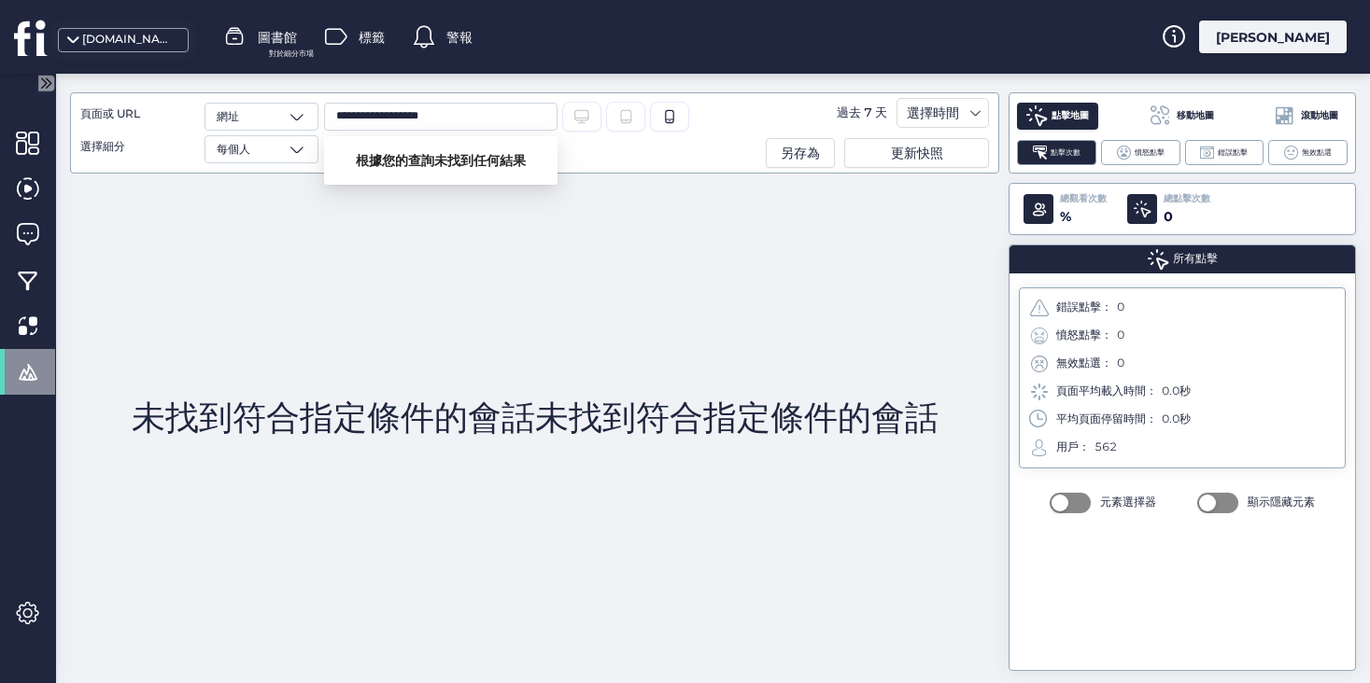
click at [457, 119] on input "**********" at bounding box center [440, 117] width 233 height 28
click at [585, 124] on fs-desktop "Desktop/Laptop" at bounding box center [581, 119] width 15 height 18
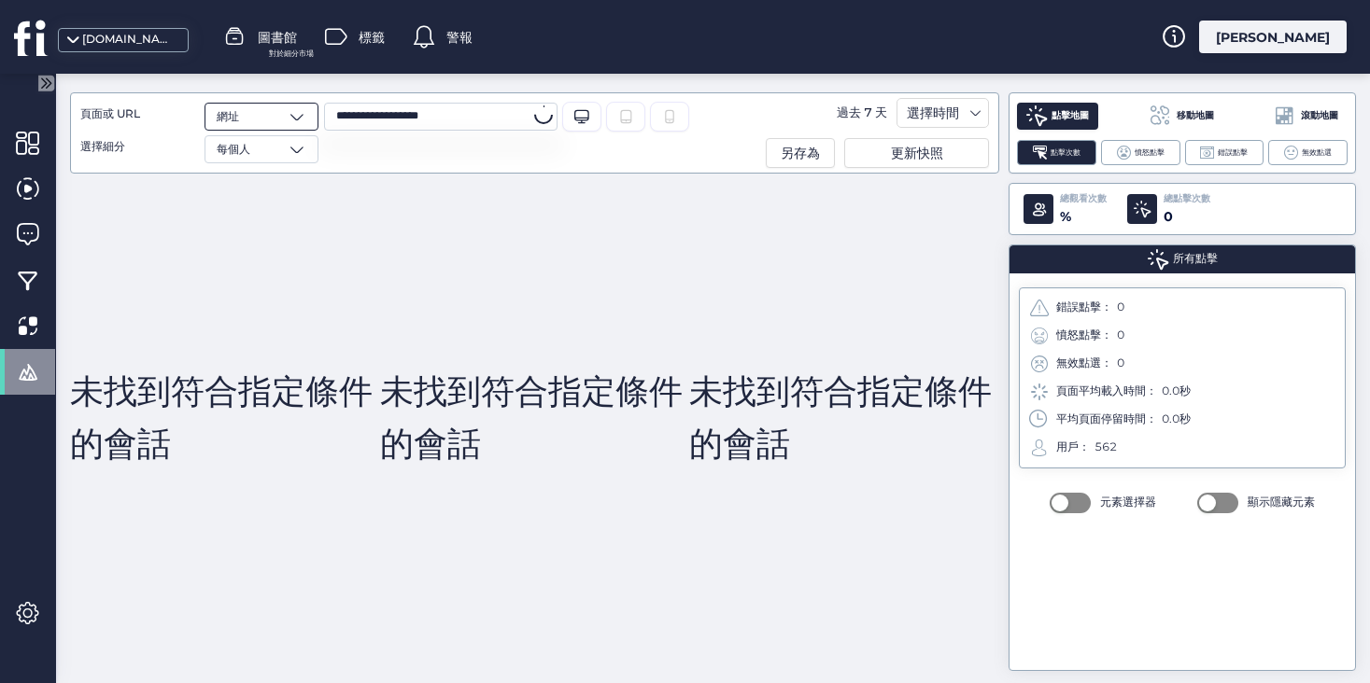
drag, startPoint x: 472, startPoint y: 120, endPoint x: 295, endPoint y: 120, distance: 177.4
click at [295, 120] on div "**********" at bounding box center [375, 133] width 590 height 61
paste input "********"
drag, startPoint x: 436, startPoint y: 116, endPoint x: 517, endPoint y: 116, distance: 81.2
click at [517, 116] on input "**********" at bounding box center [440, 117] width 233 height 28
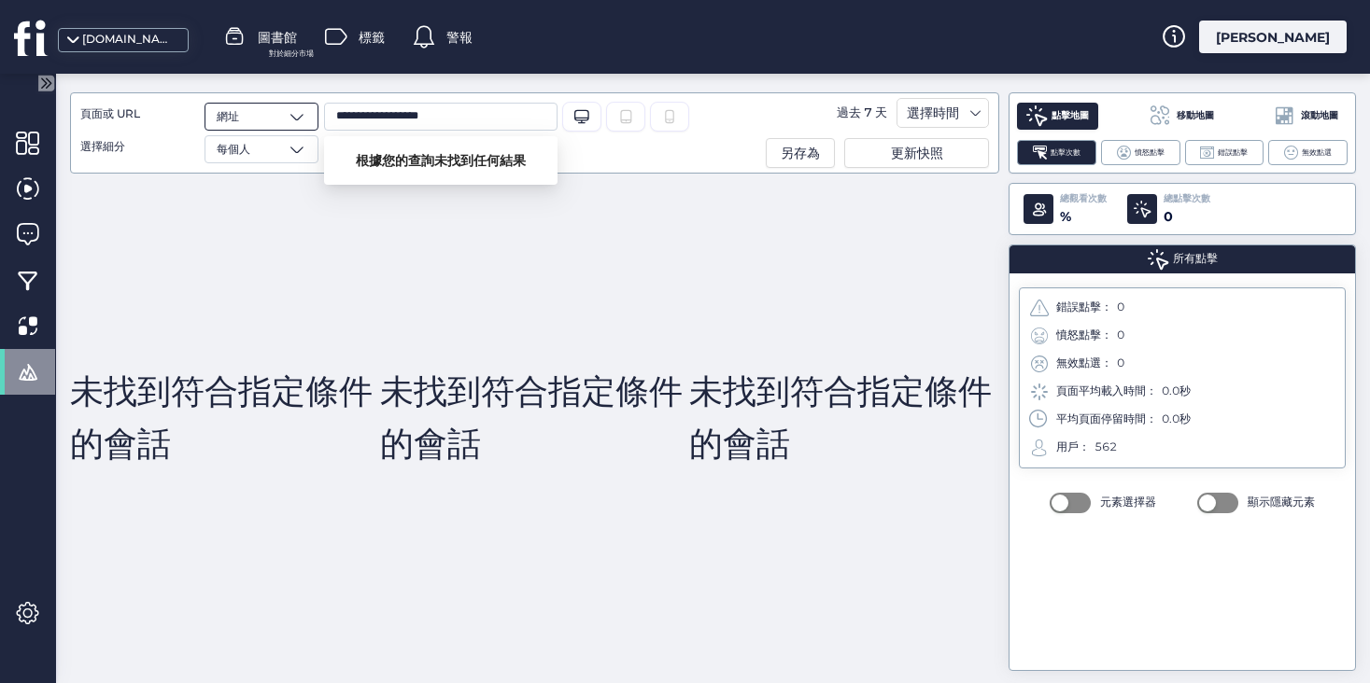
drag, startPoint x: 375, startPoint y: 117, endPoint x: 305, endPoint y: 116, distance: 70.0
click at [305, 116] on div "**********" at bounding box center [375, 133] width 590 height 61
type input "*"
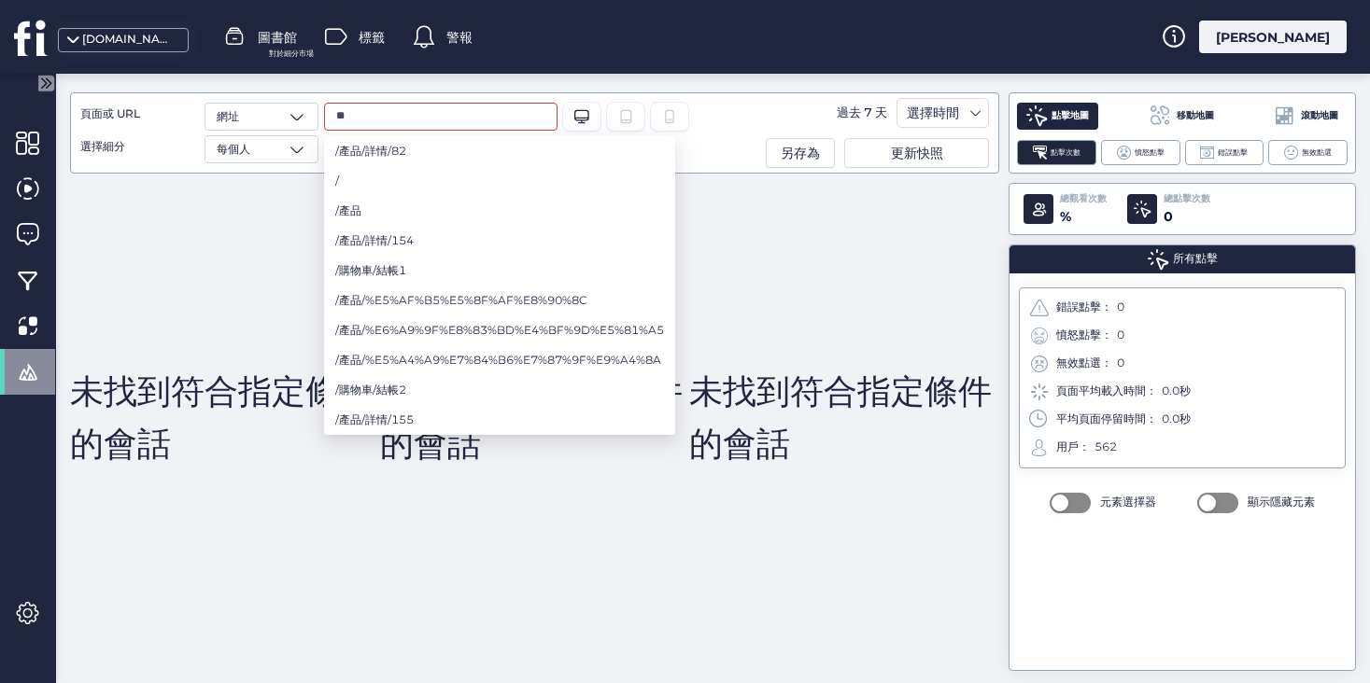
type input "*"
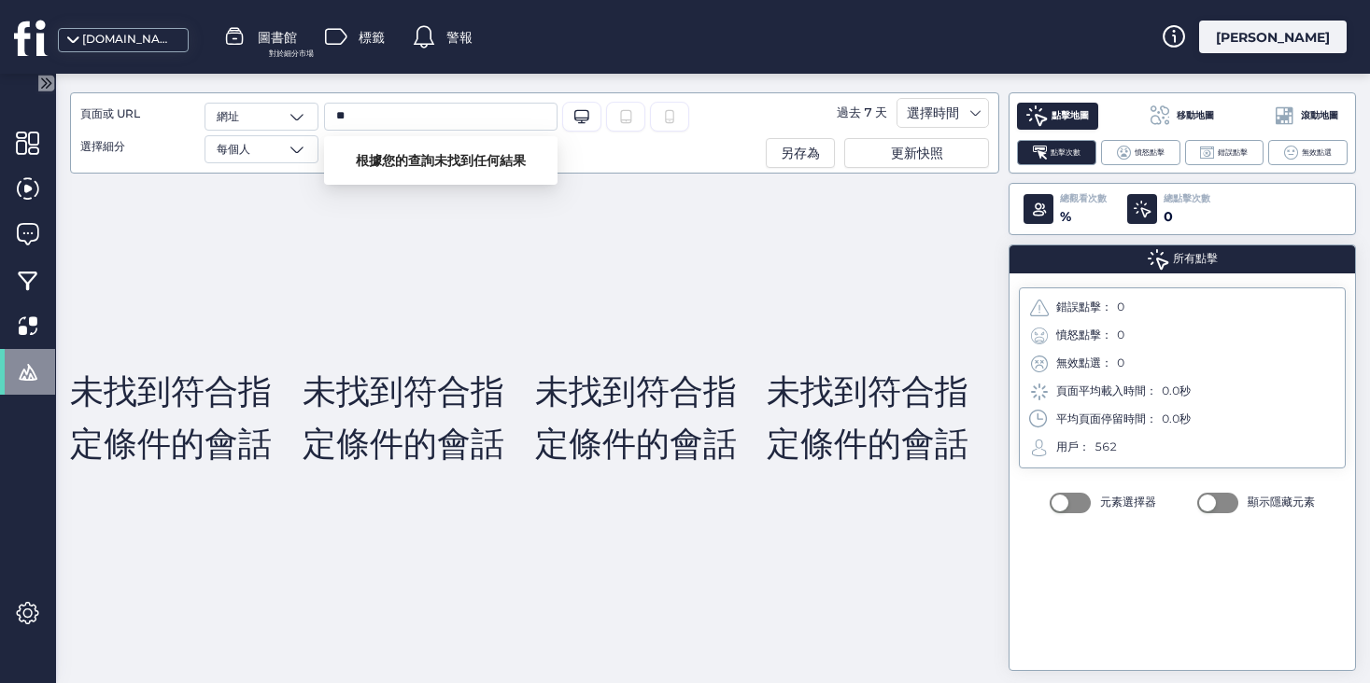
type input "*"
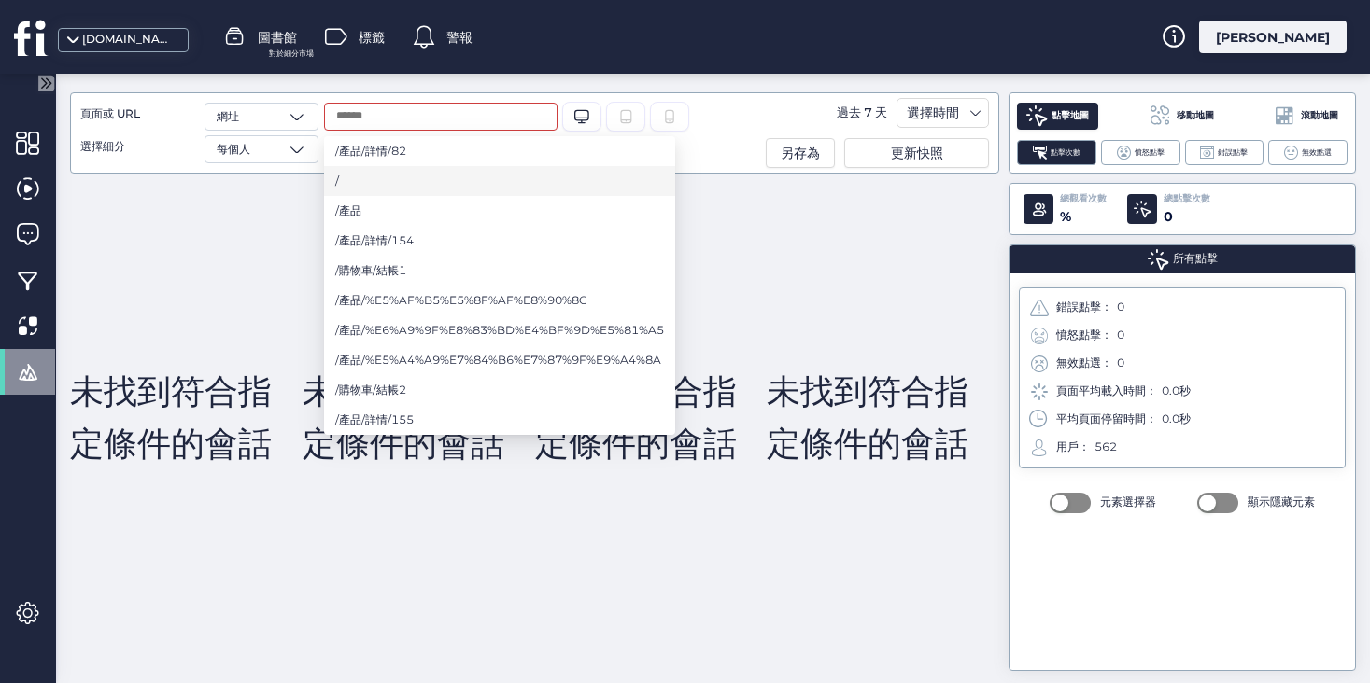
click at [406, 181] on li "/" at bounding box center [499, 181] width 351 height 30
type input "*"
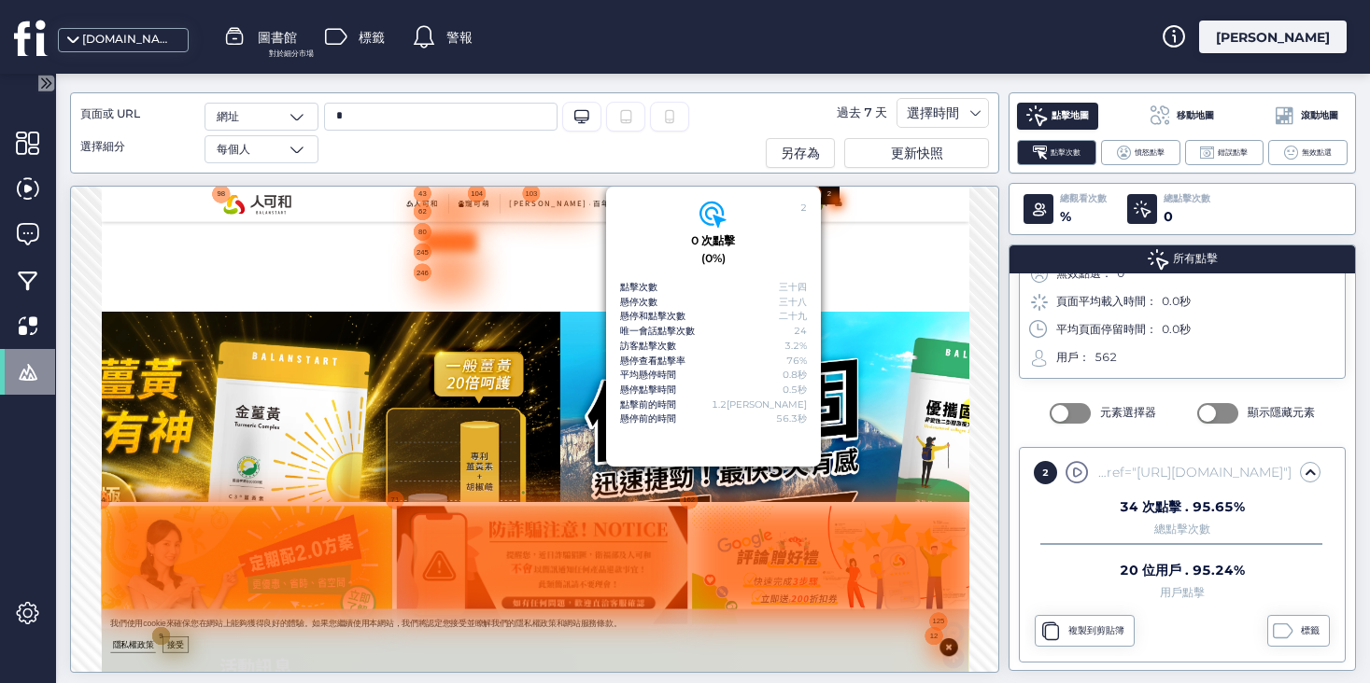
scroll to position [81, 0]
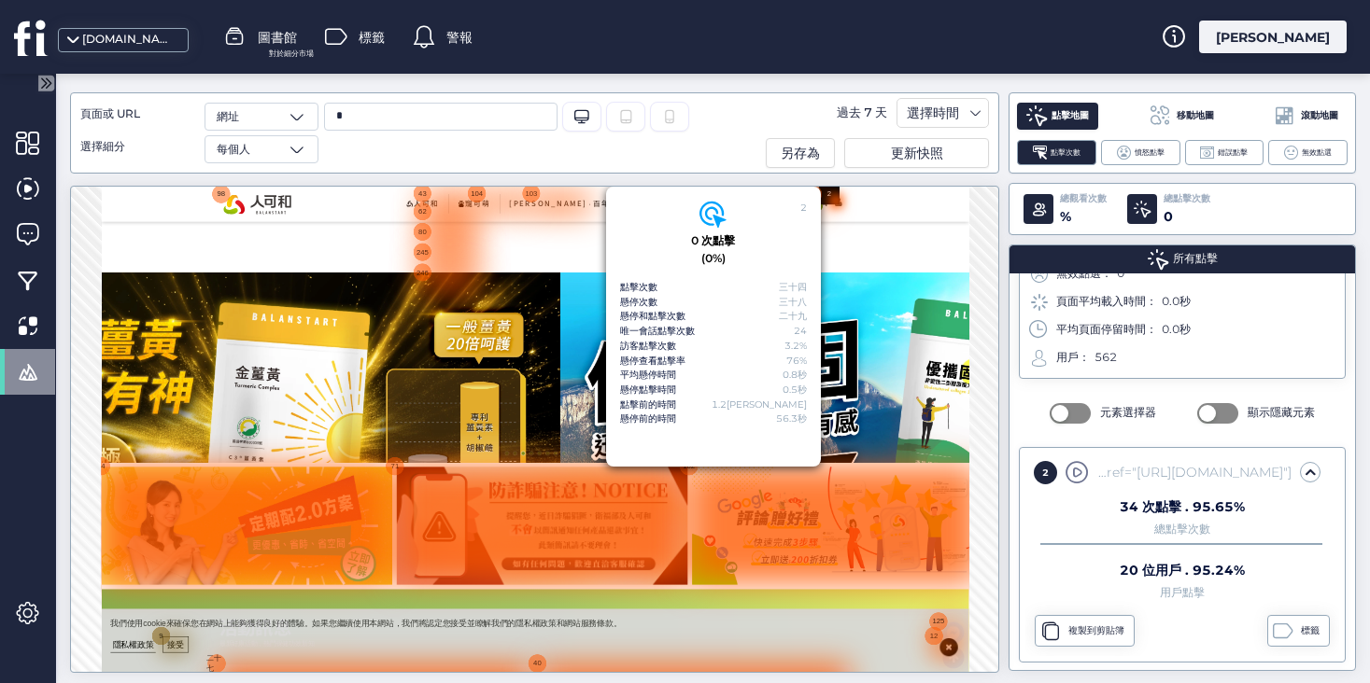
click at [551, 316] on div at bounding box center [997, 467] width 1793 height 579
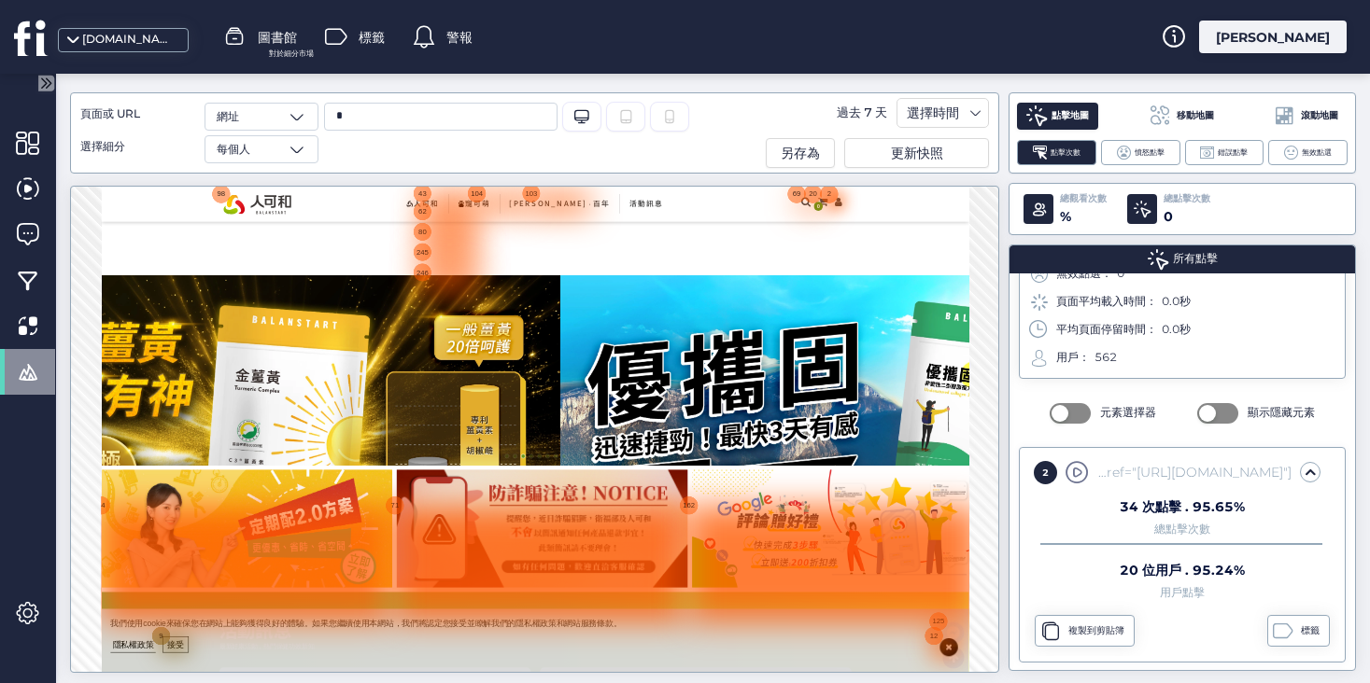
scroll to position [0, 0]
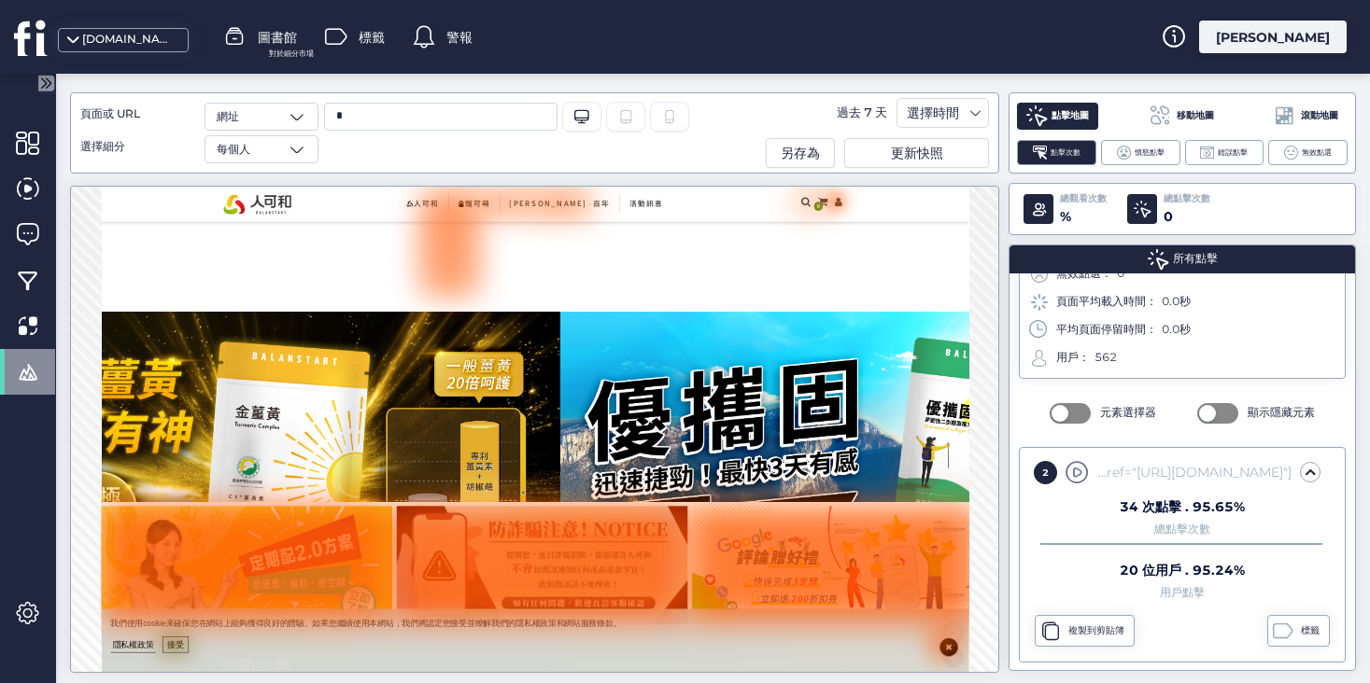
click at [581, 107] on div "Desktop/Laptop" at bounding box center [581, 117] width 39 height 30
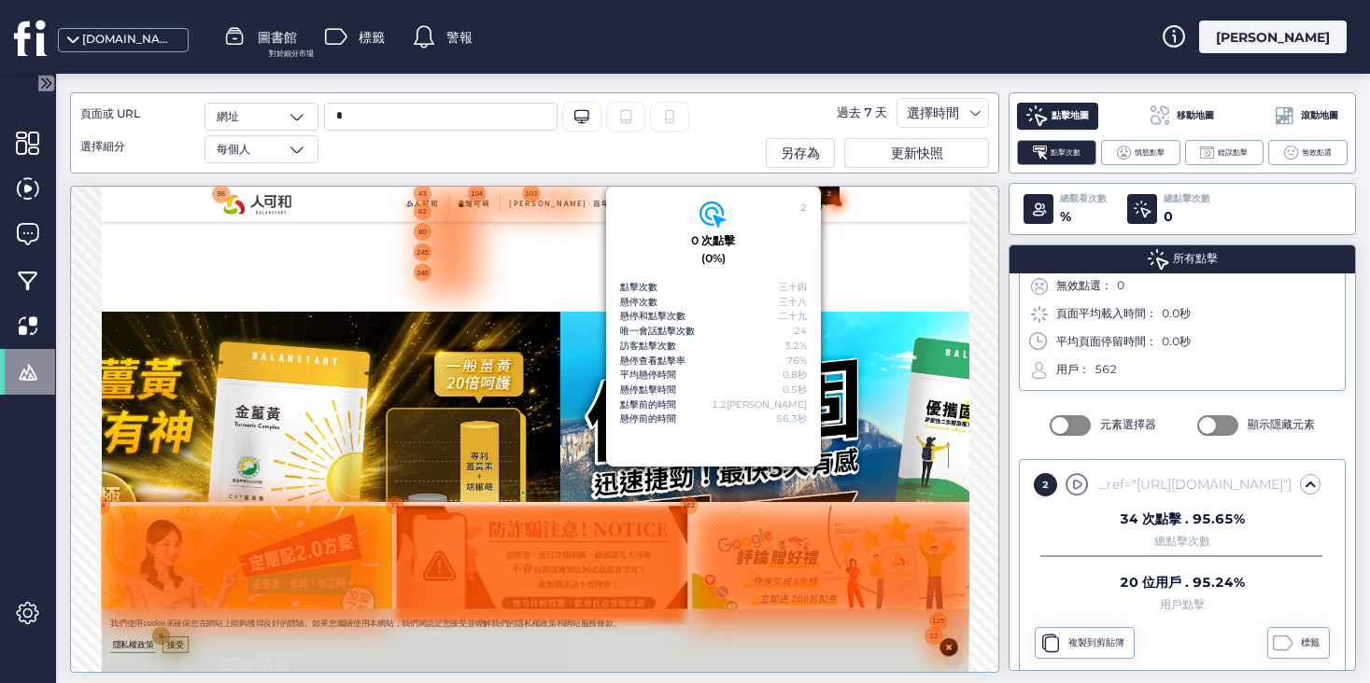
scroll to position [90, 0]
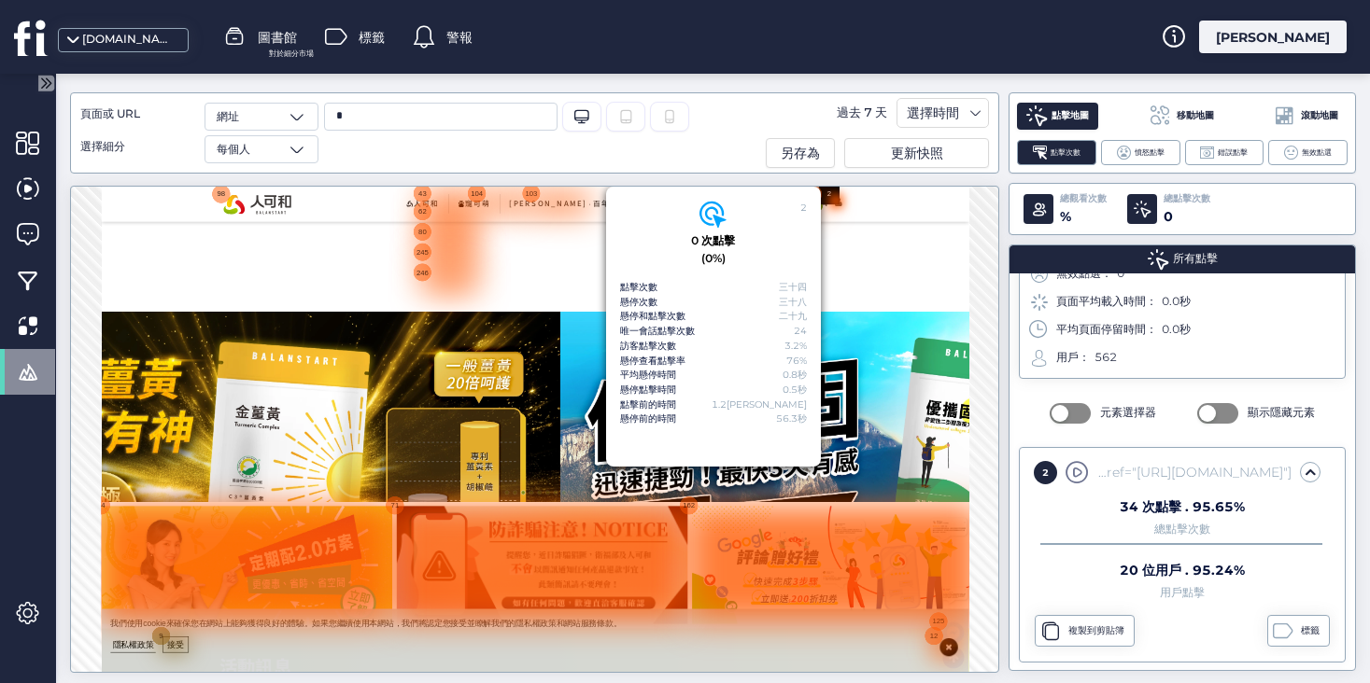
click at [383, 217] on img at bounding box center [423, 224] width 140 height 41
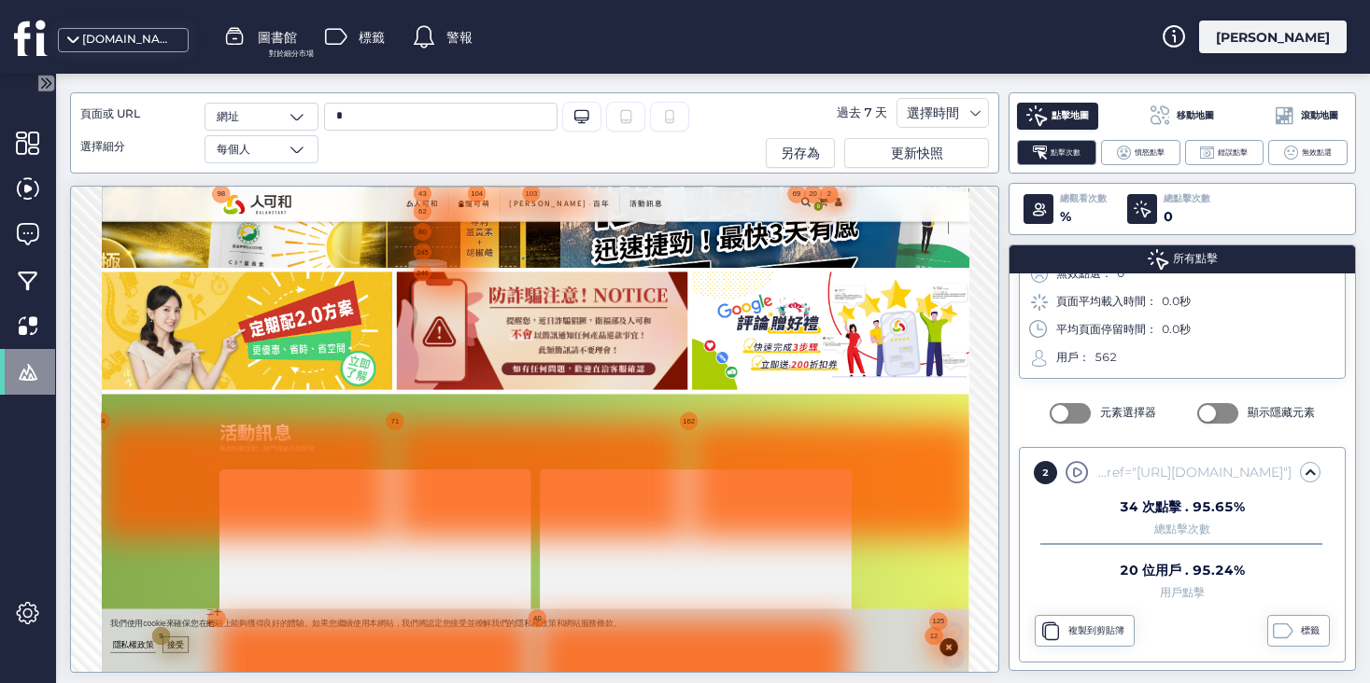
scroll to position [0, 0]
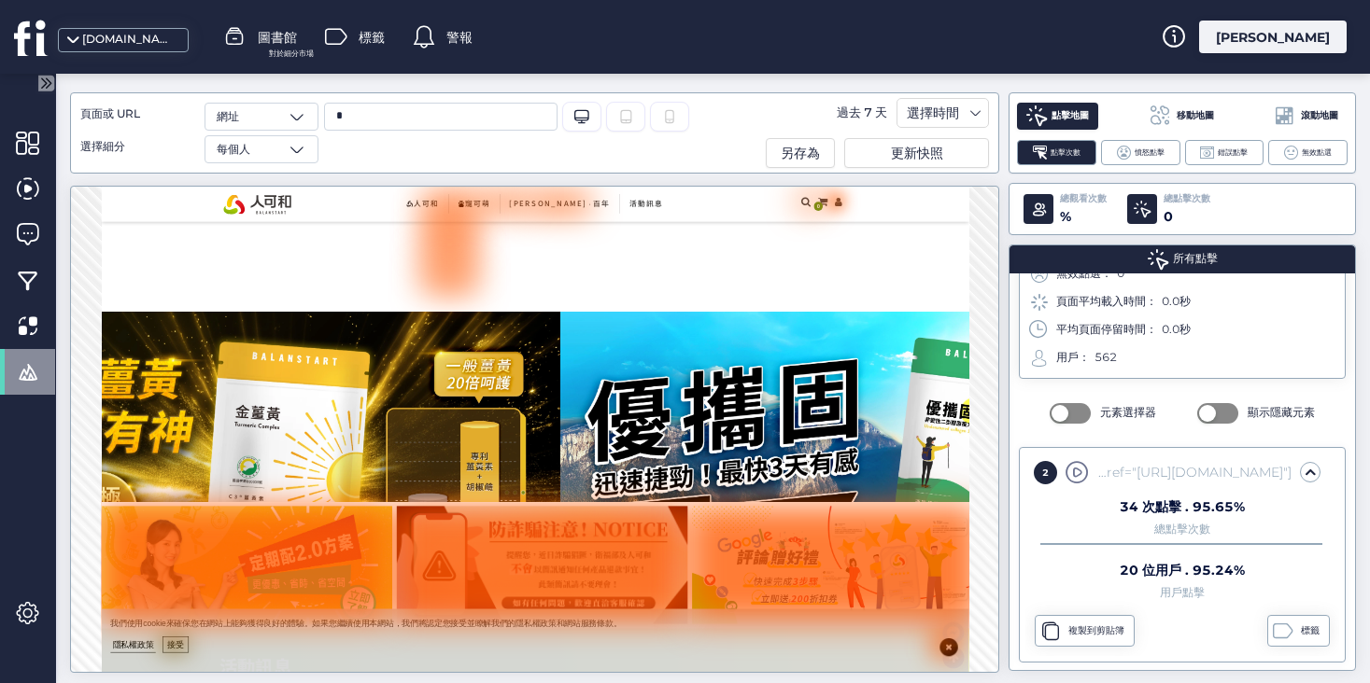
click at [357, 112] on input "*" at bounding box center [440, 117] width 233 height 28
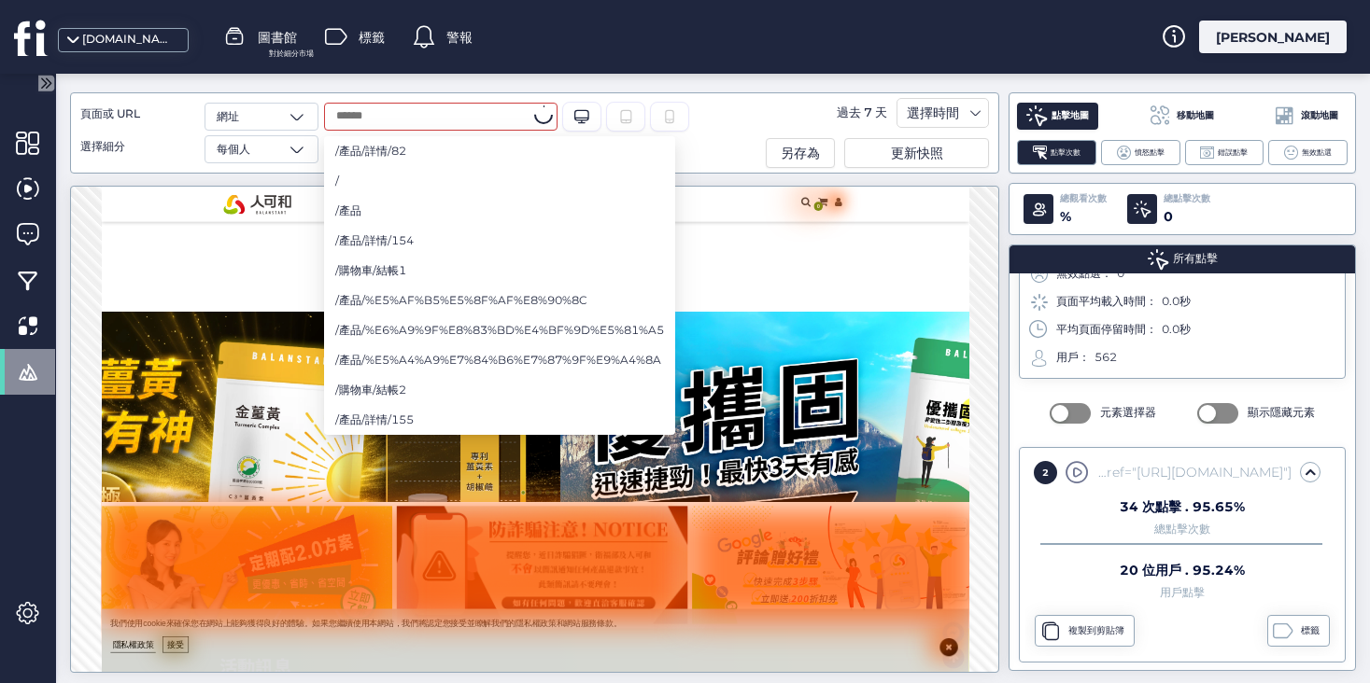
paste input "**********"
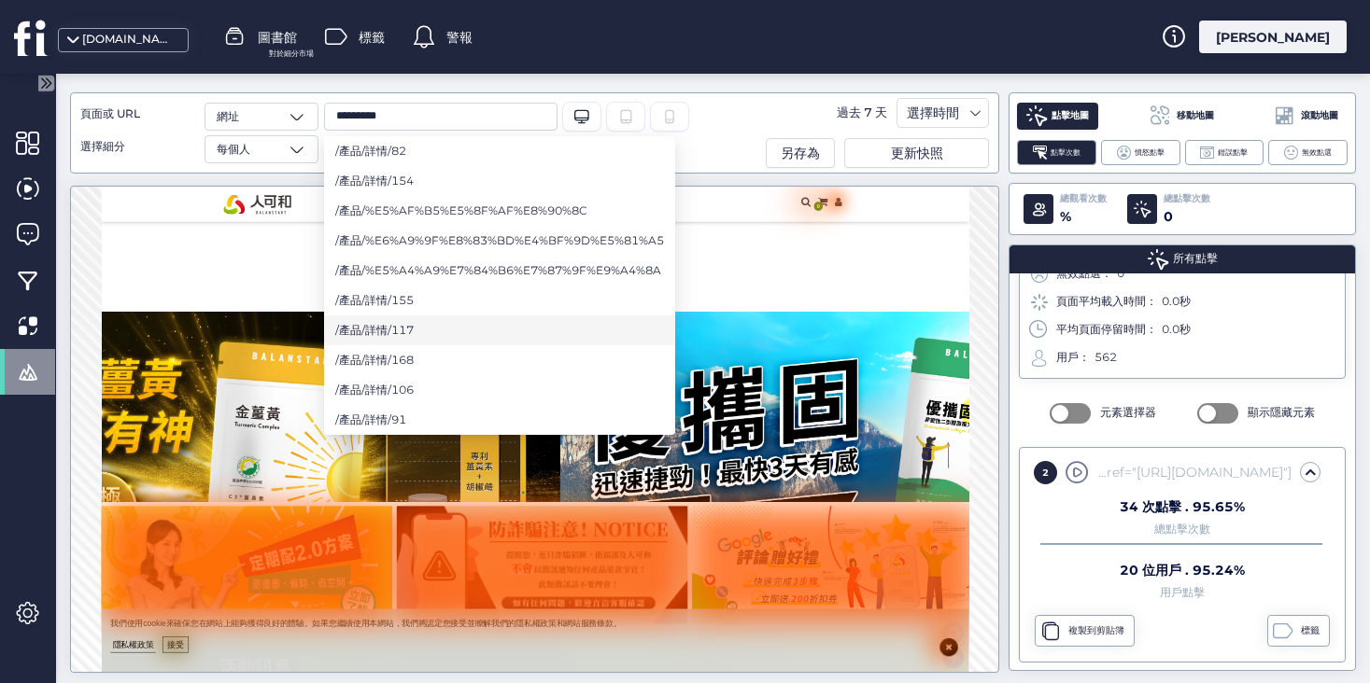
click at [419, 331] on li "/產品/詳情/117" at bounding box center [499, 331] width 351 height 30
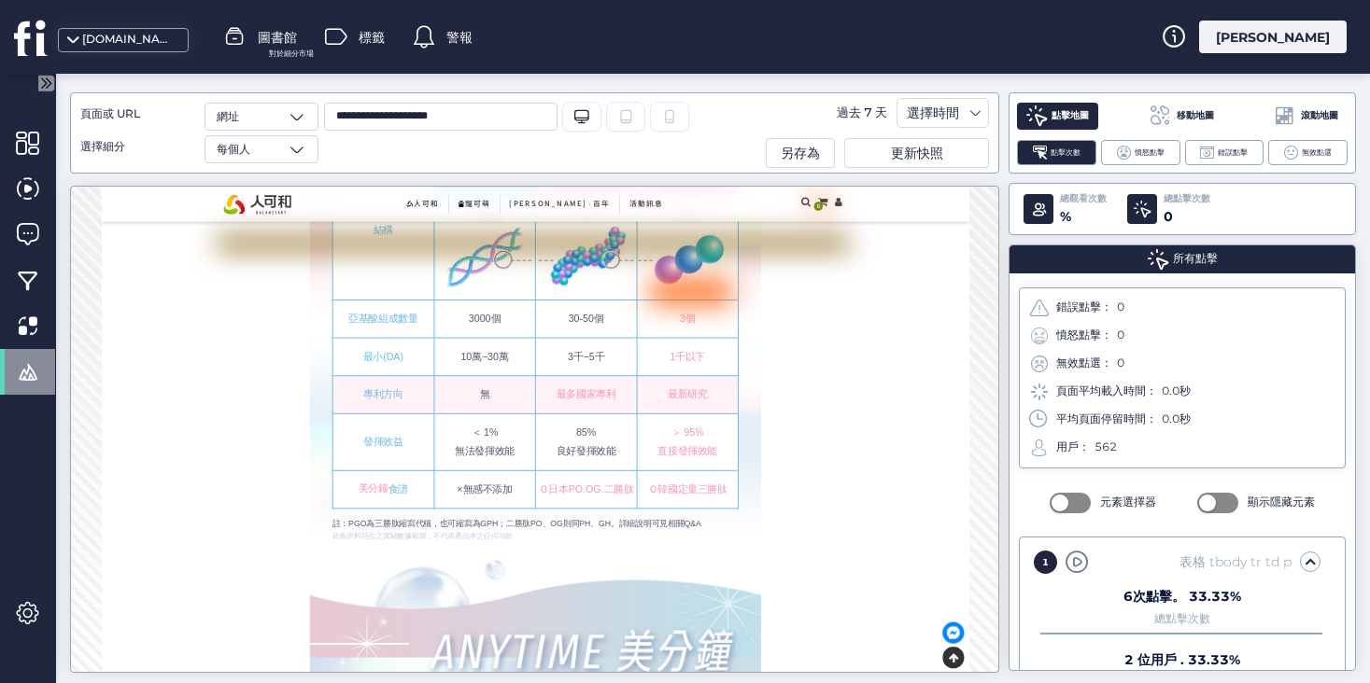
click at [472, 115] on input "**********" at bounding box center [440, 117] width 233 height 28
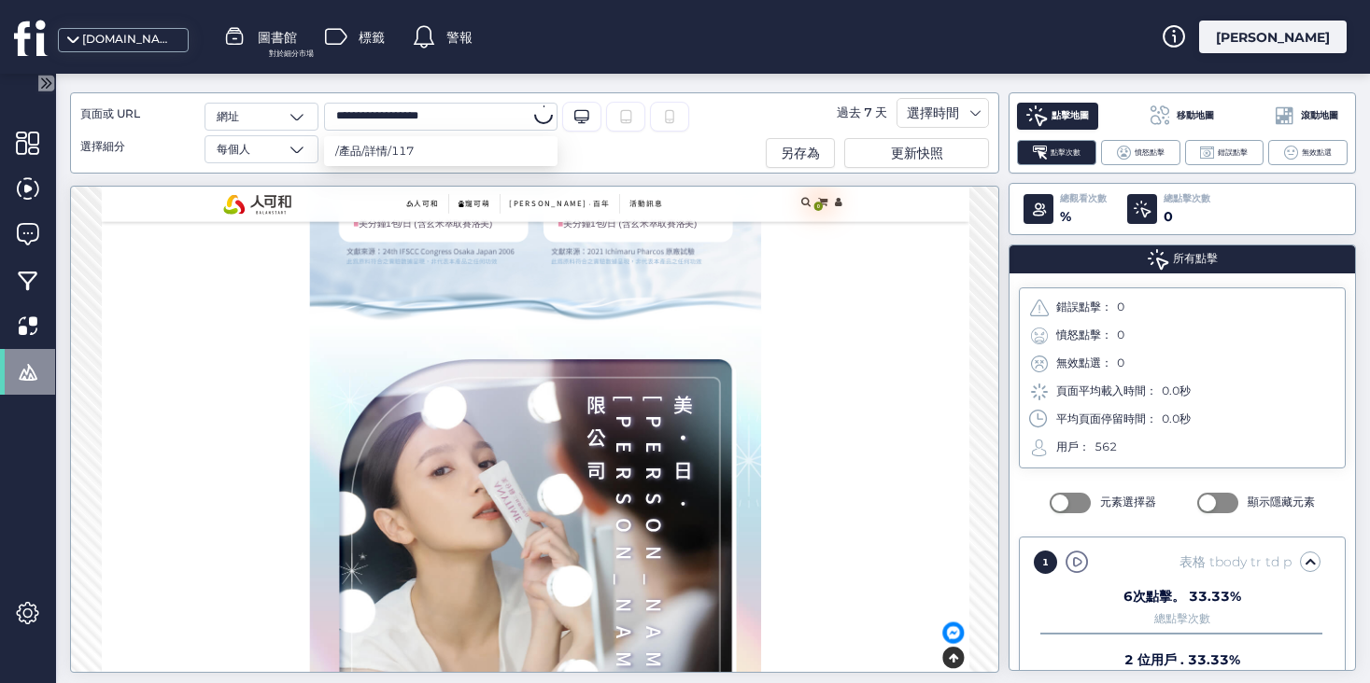
scroll to position [11492, 0]
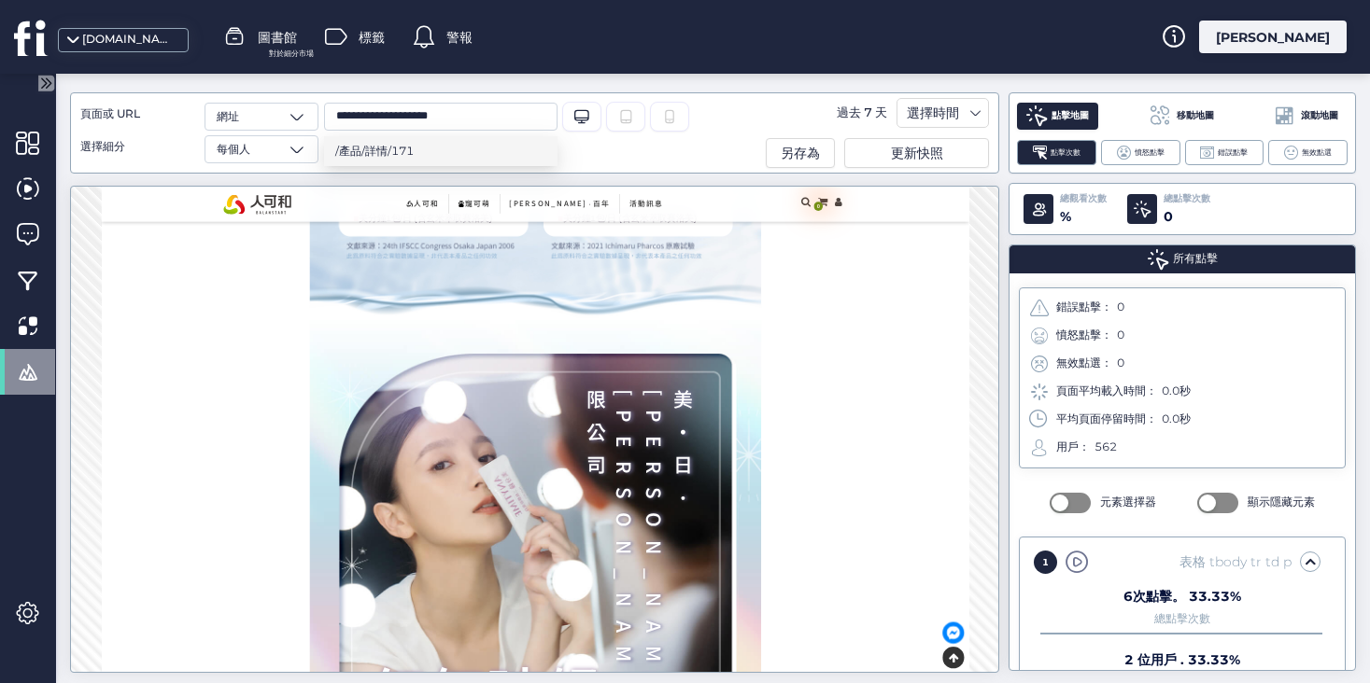
click at [425, 148] on li "/產品/詳情/171" at bounding box center [440, 151] width 233 height 30
type input "**********"
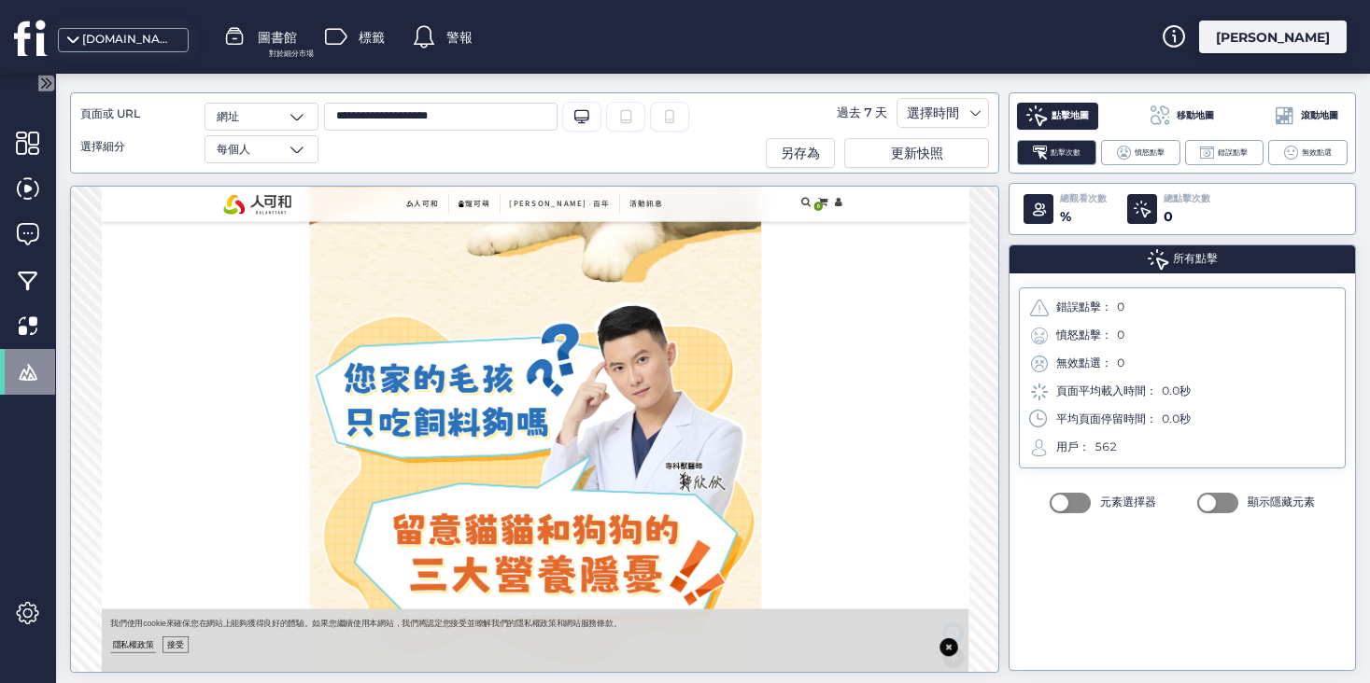
scroll to position [3312, 0]
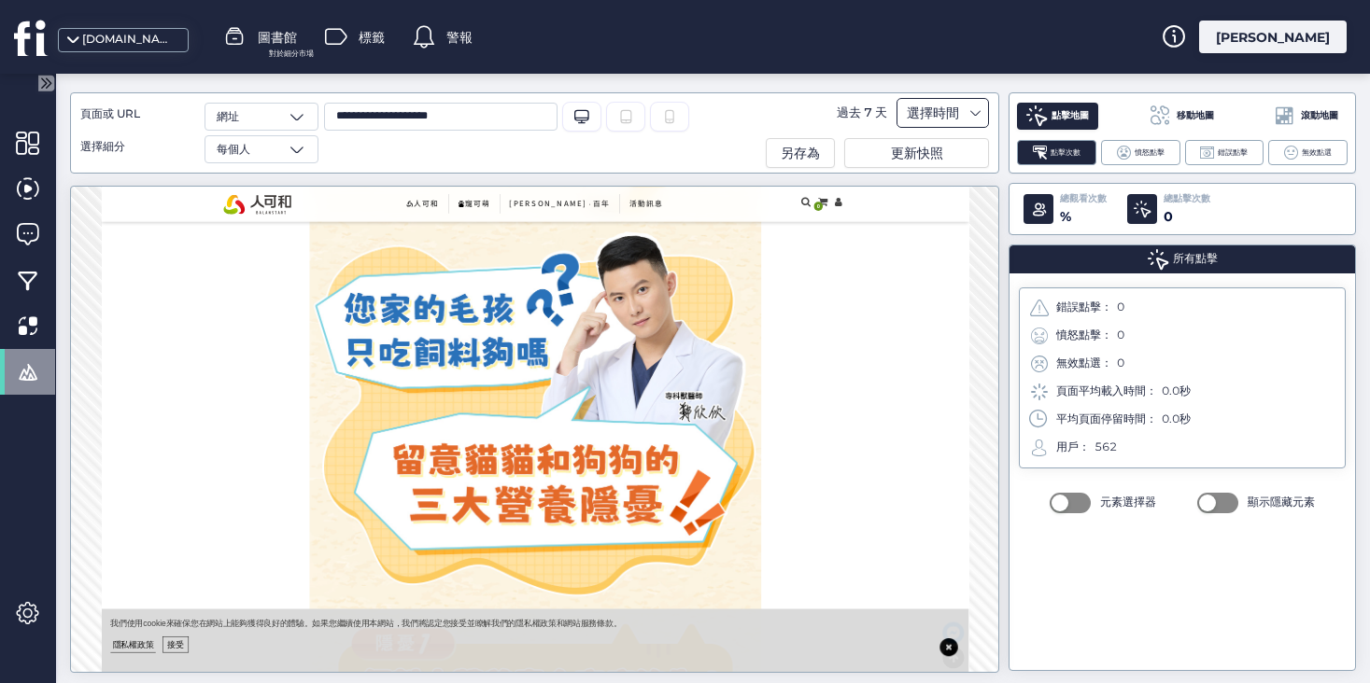
click at [919, 120] on font "選擇時間" at bounding box center [933, 113] width 52 height 17
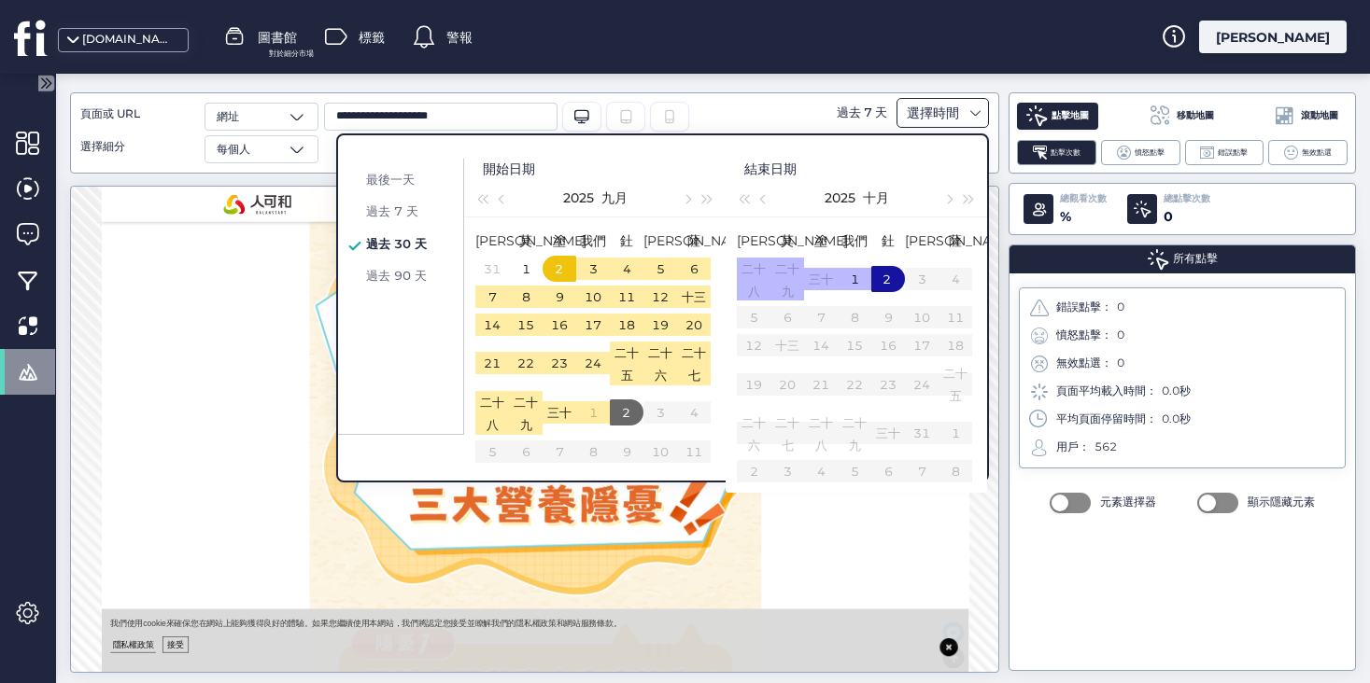
click at [951, 112] on font "選擇時間" at bounding box center [933, 113] width 52 height 17
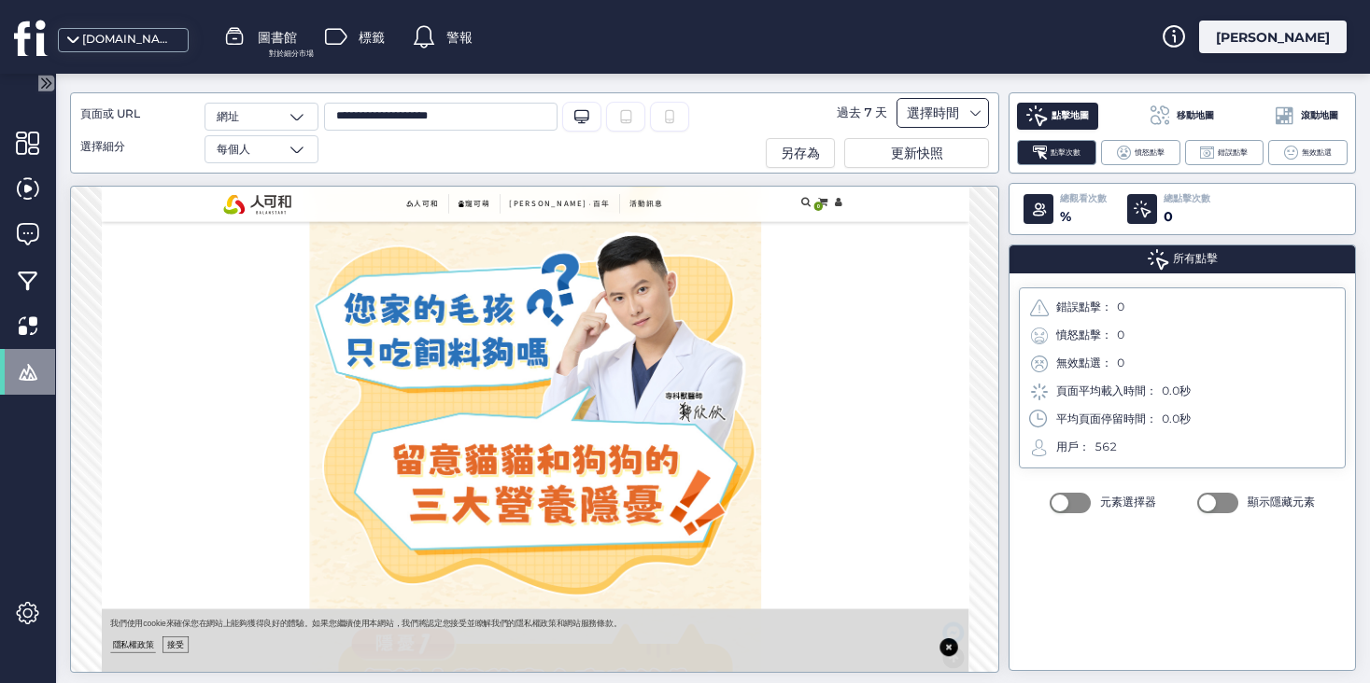
click at [949, 115] on font "選擇時間" at bounding box center [933, 113] width 52 height 17
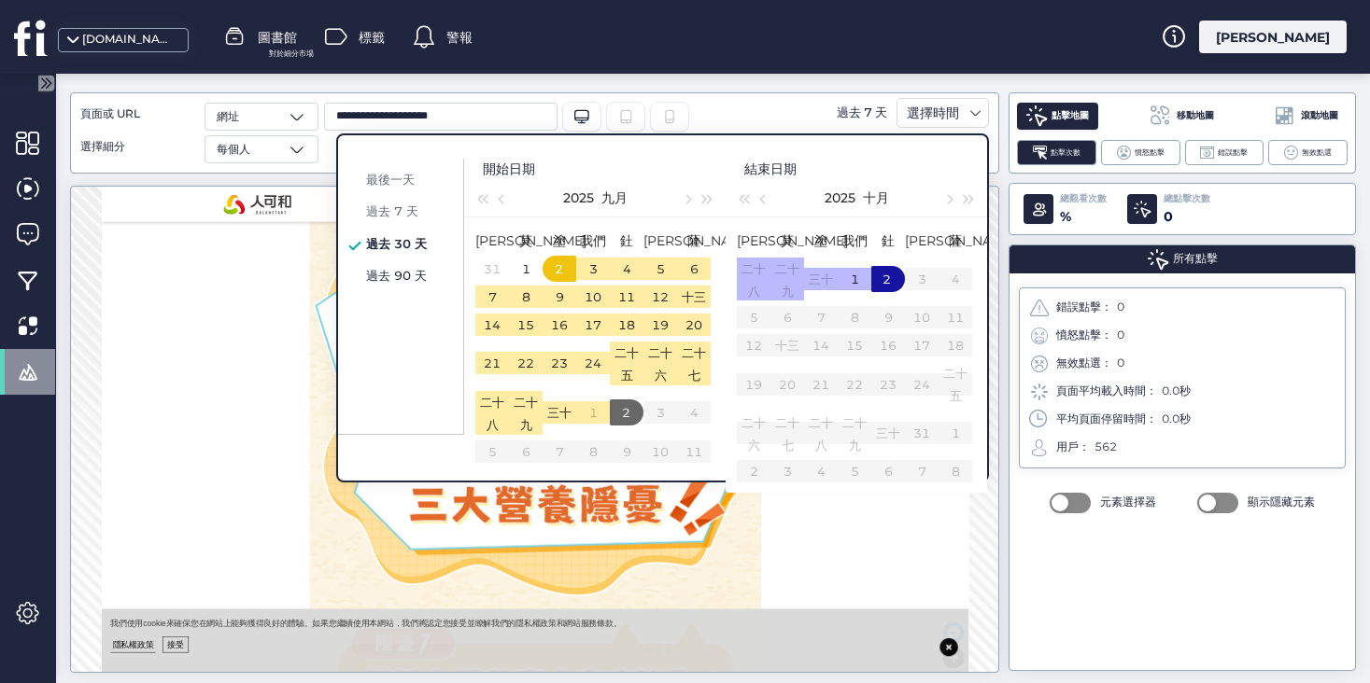
click at [394, 276] on font "過去 90 天" at bounding box center [396, 275] width 61 height 15
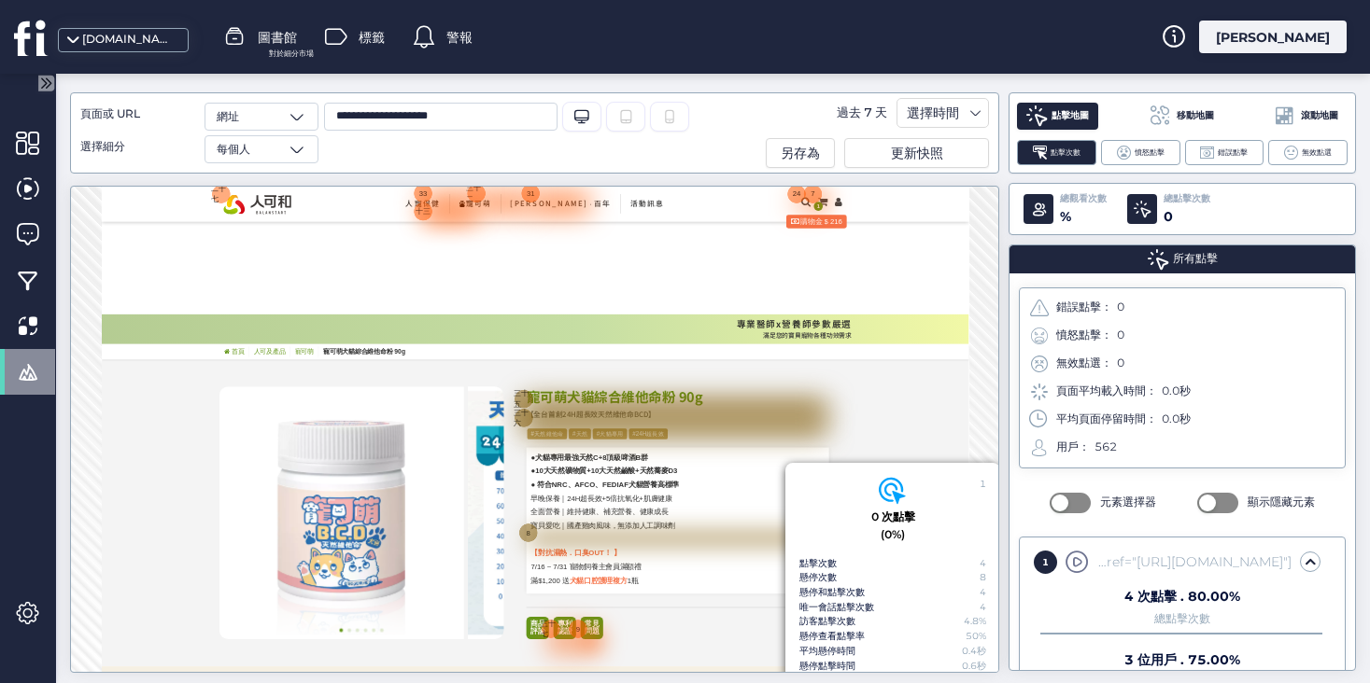
scroll to position [0, 0]
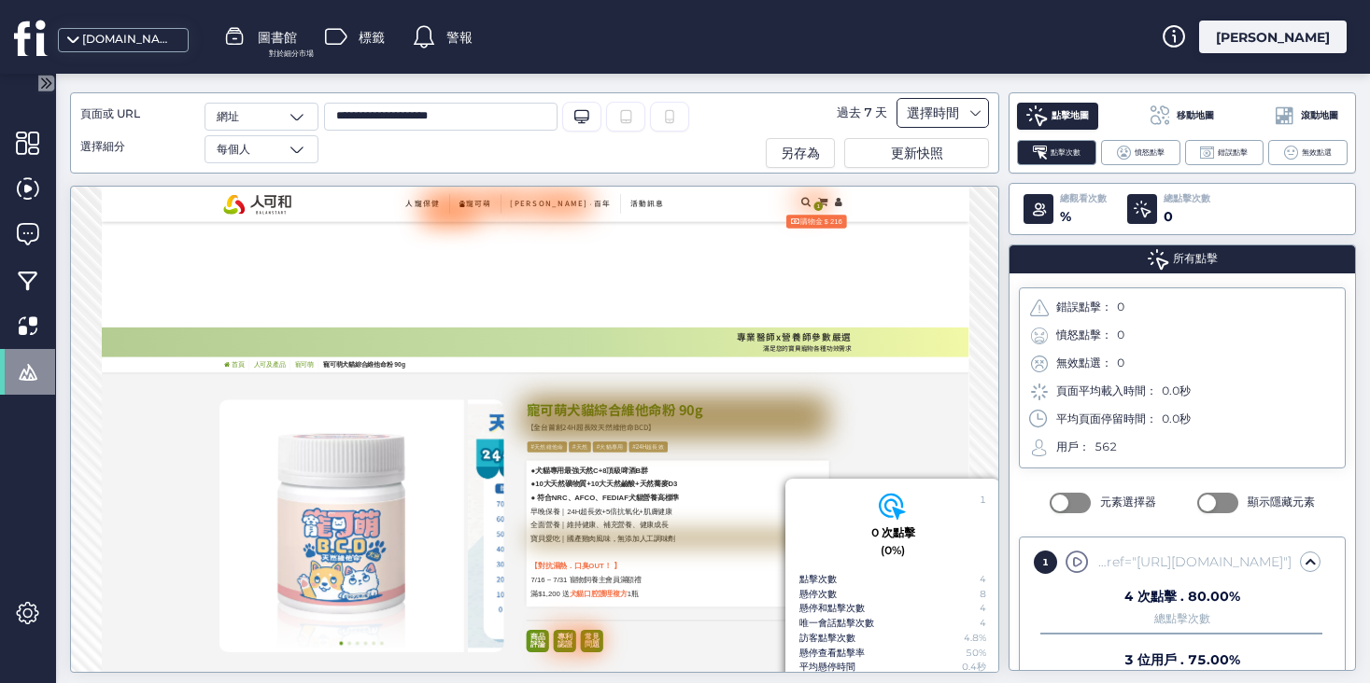
click at [945, 115] on font "選擇時間" at bounding box center [933, 113] width 52 height 17
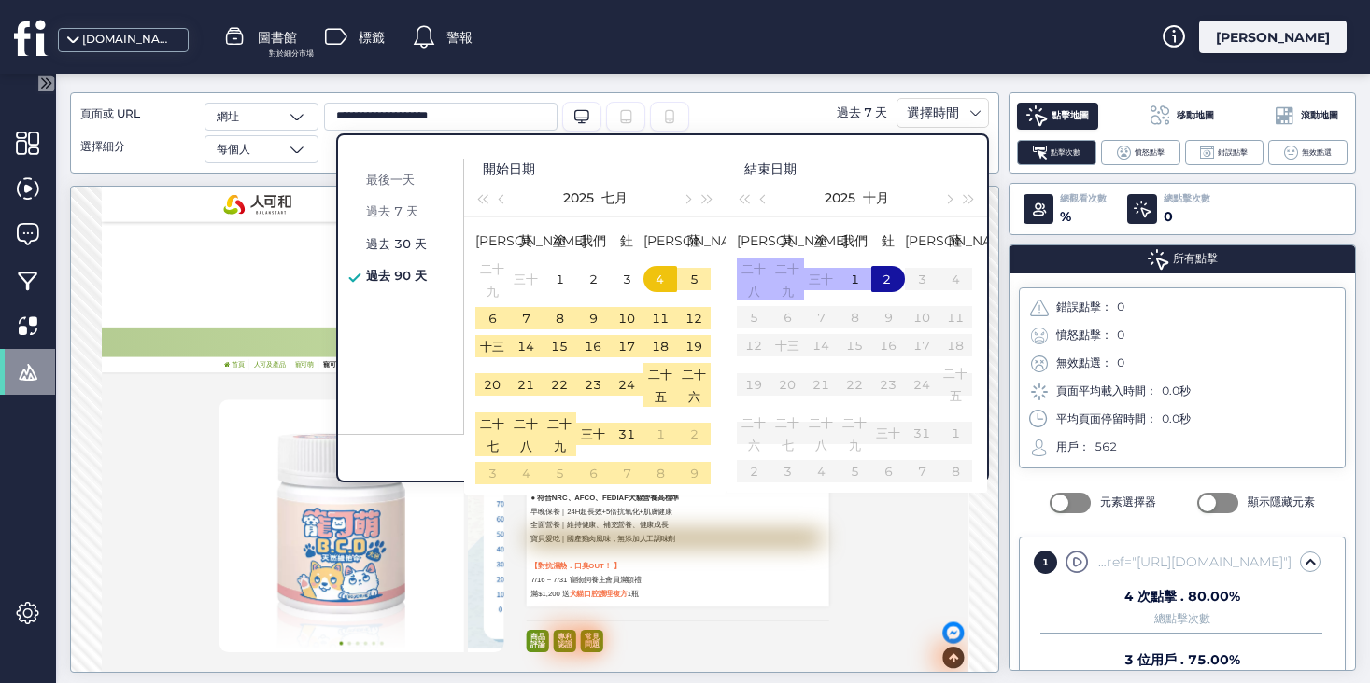
click at [428, 242] on div "過去 30 天" at bounding box center [407, 243] width 92 height 22
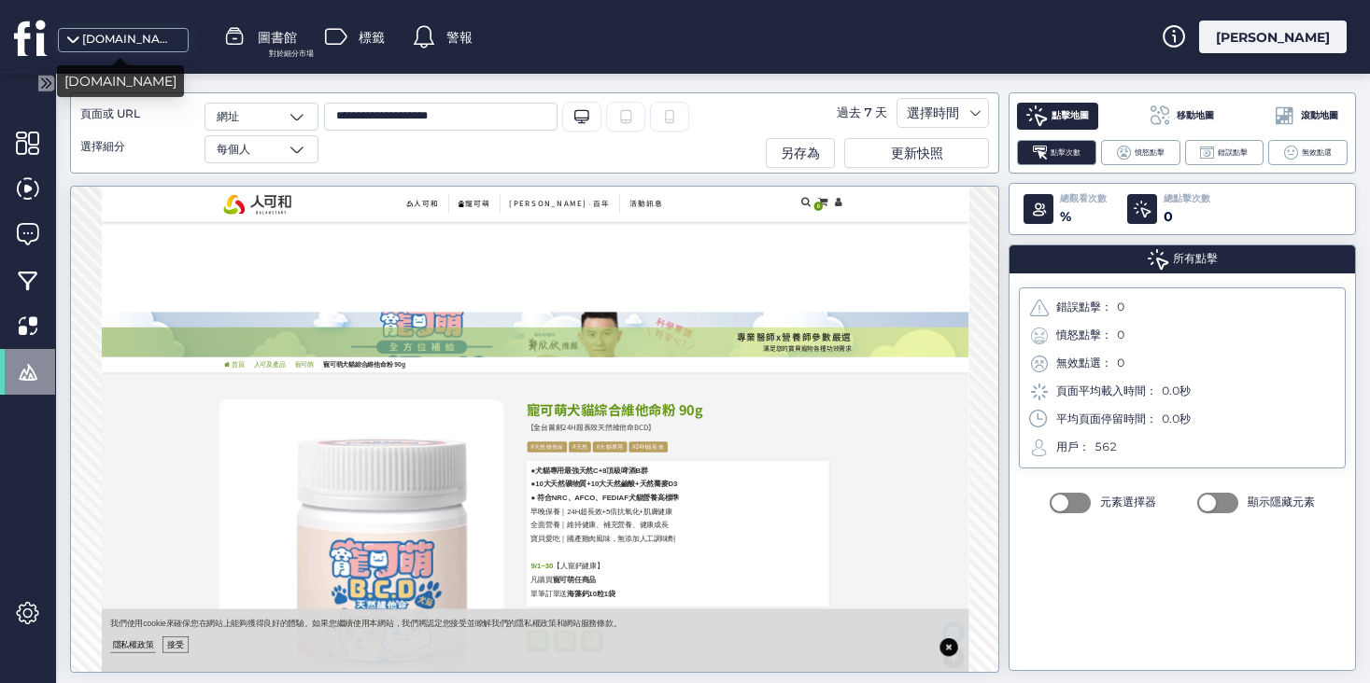
click at [117, 40] on font "[DOMAIN_NAME]" at bounding box center [131, 39] width 99 height 14
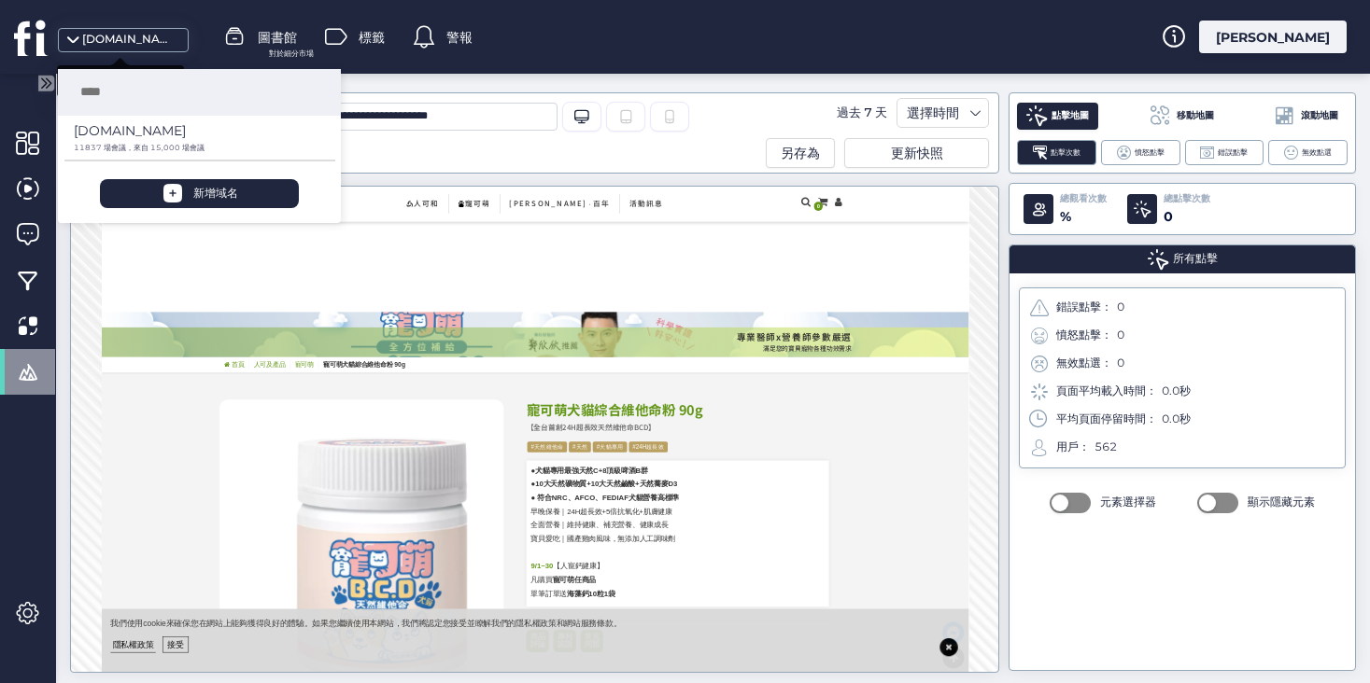
click at [117, 40] on font "[DOMAIN_NAME]" at bounding box center [131, 39] width 99 height 14
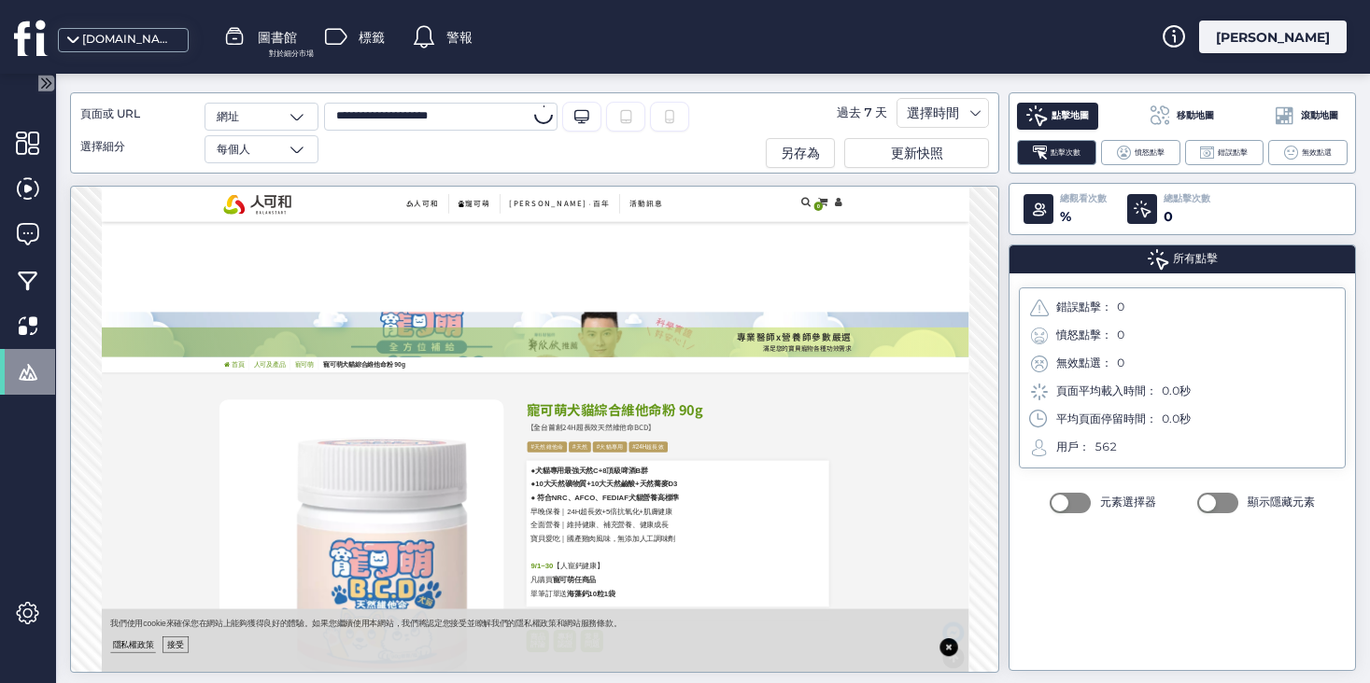
click at [432, 105] on input "**********" at bounding box center [440, 117] width 233 height 28
click at [428, 114] on input "**********" at bounding box center [440, 117] width 233 height 28
drag, startPoint x: 455, startPoint y: 117, endPoint x: 299, endPoint y: 117, distance: 155.9
click at [299, 117] on div "**********" at bounding box center [375, 133] width 590 height 61
type input "*"
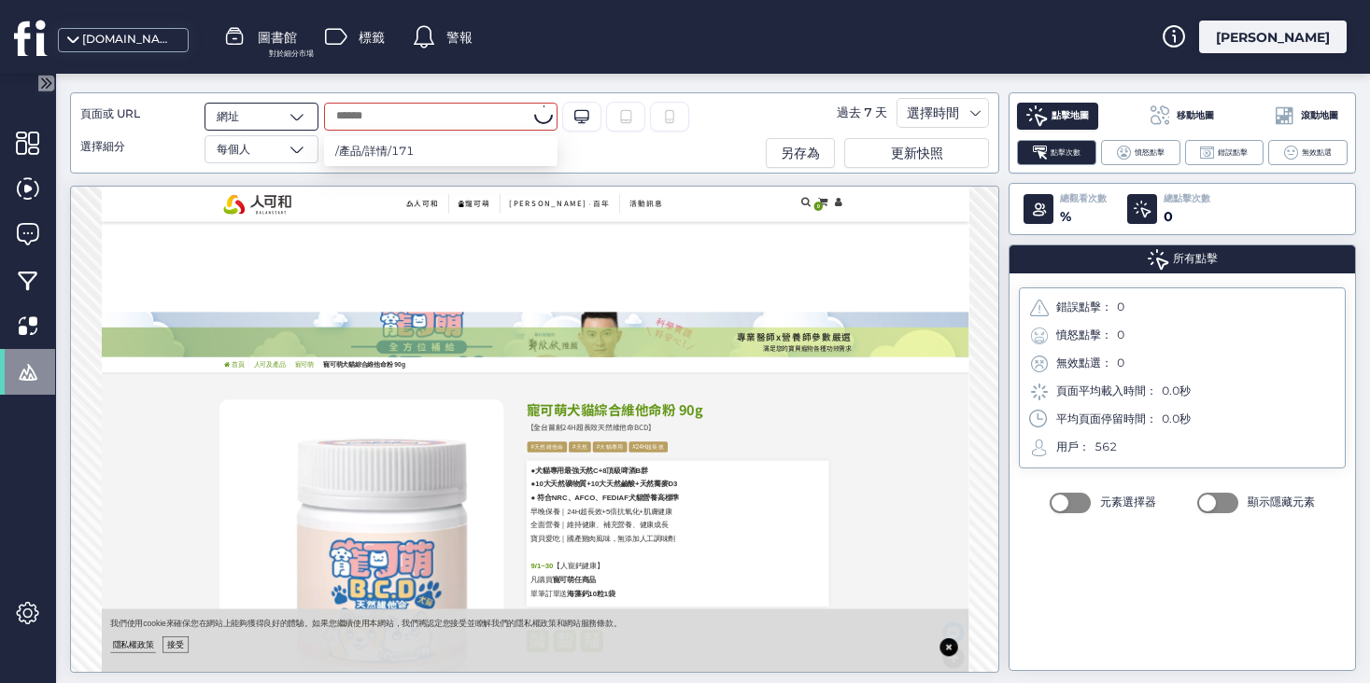
type input "*"
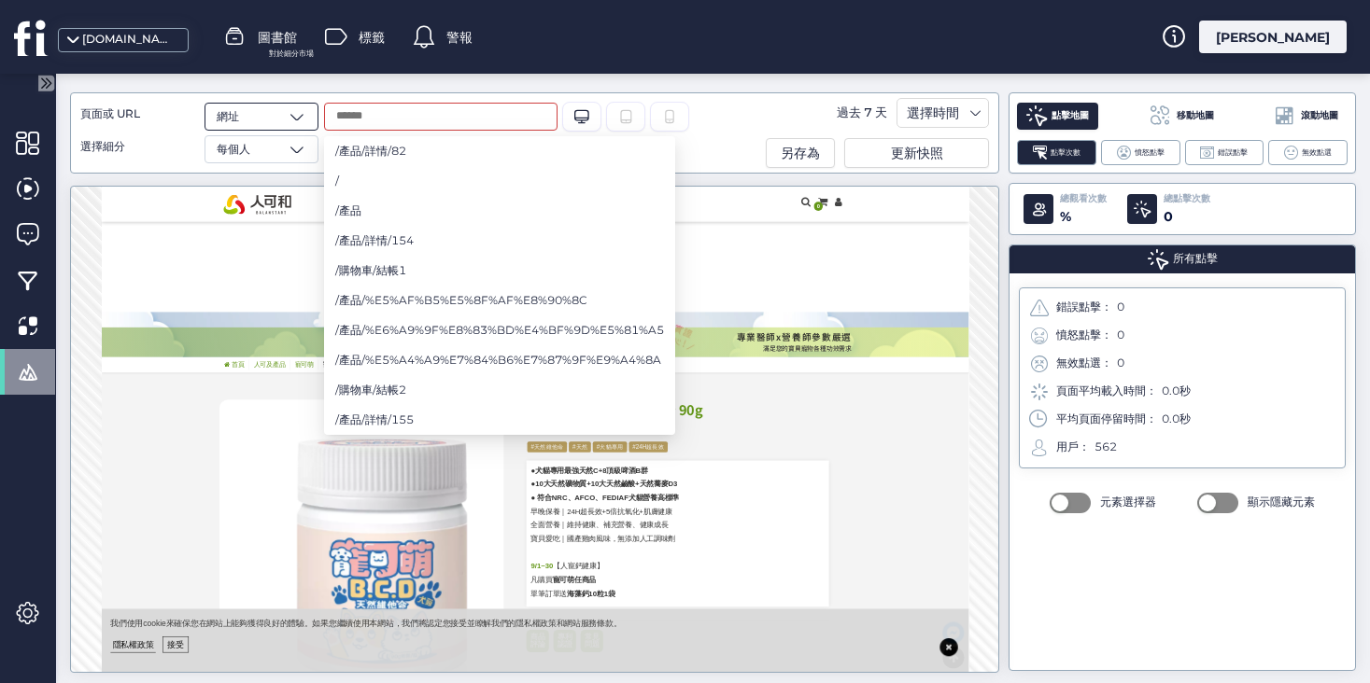
type input "*"
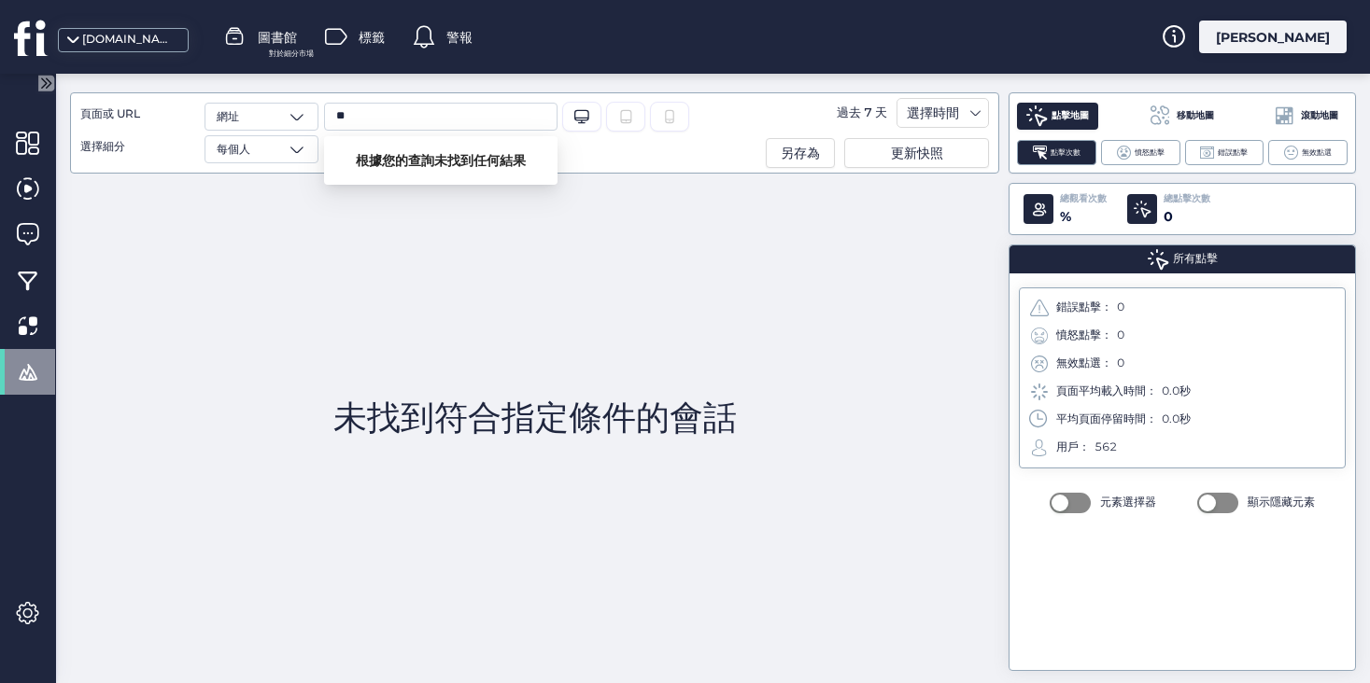
type input "*"
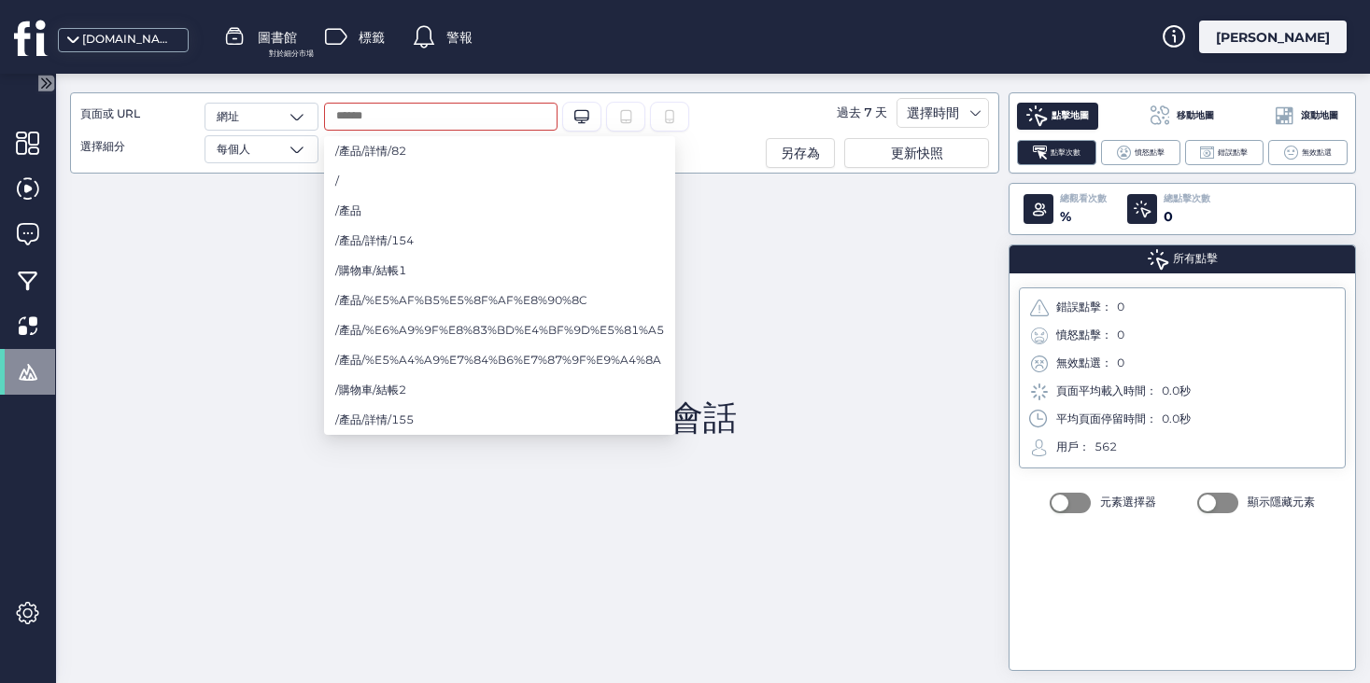
type input "*"
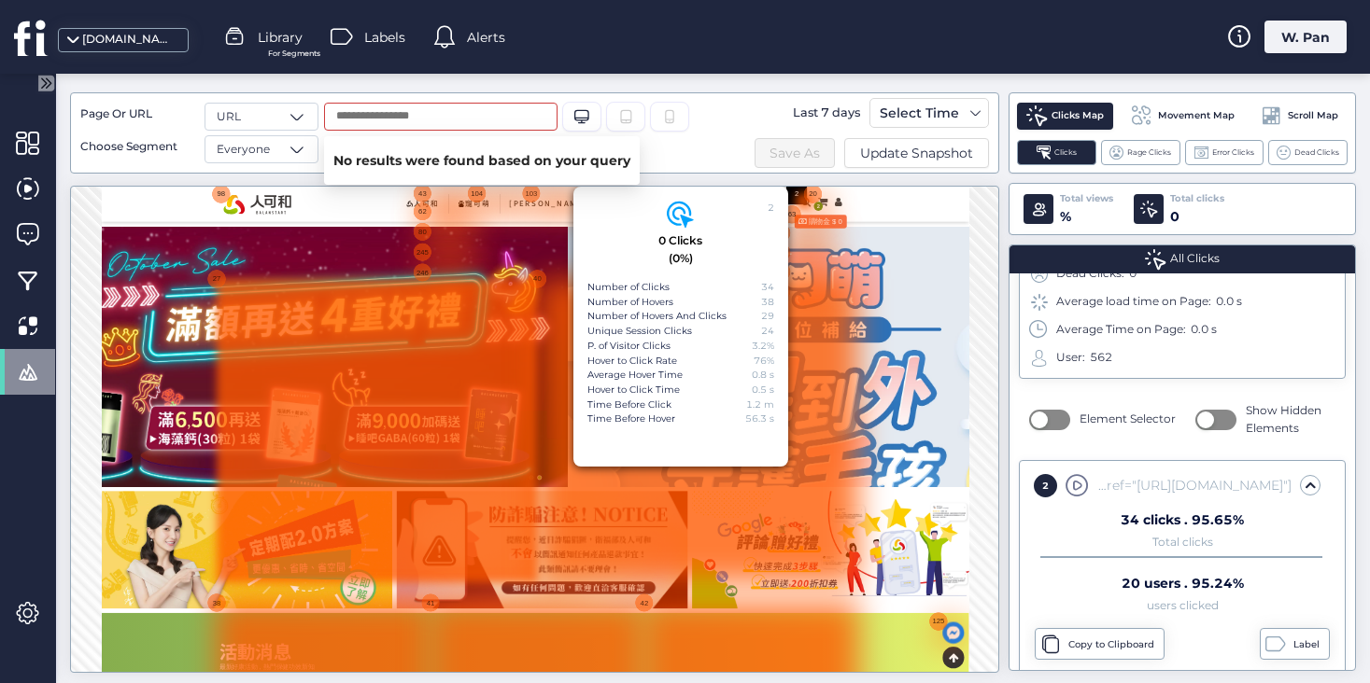
scroll to position [100, 0]
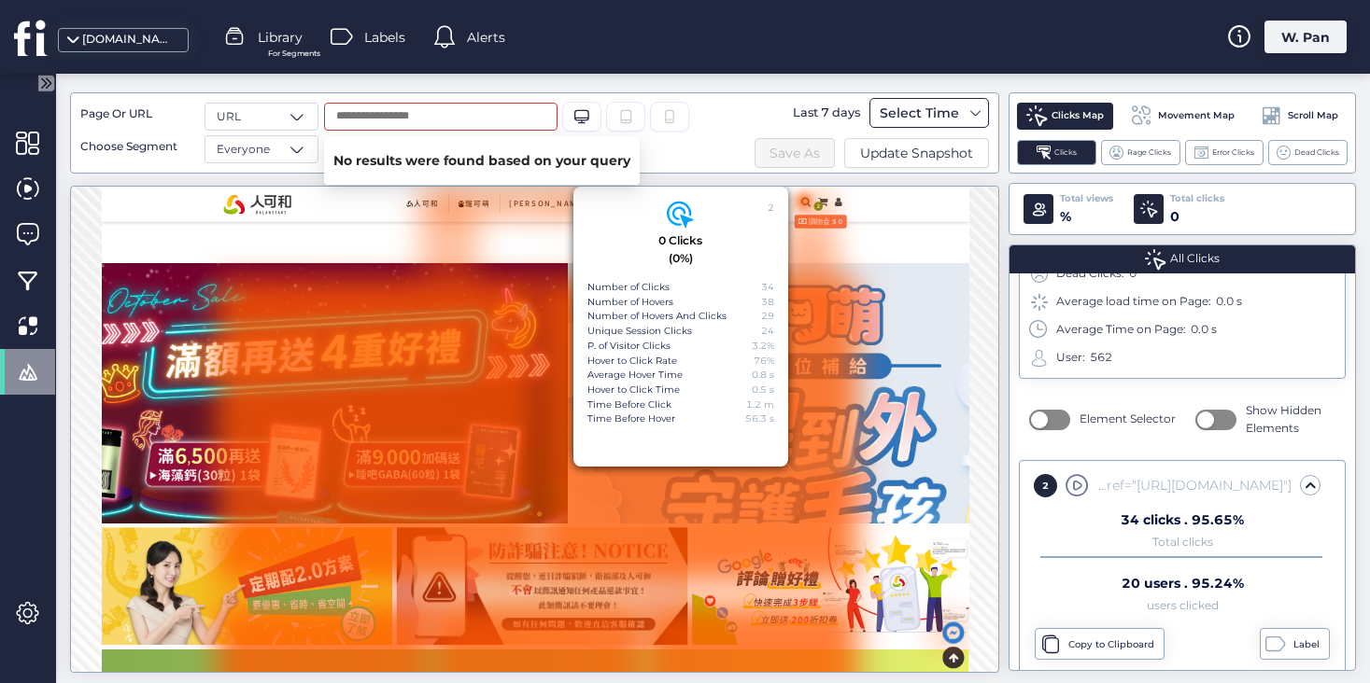
click at [905, 118] on div "Select Time" at bounding box center [919, 113] width 89 height 22
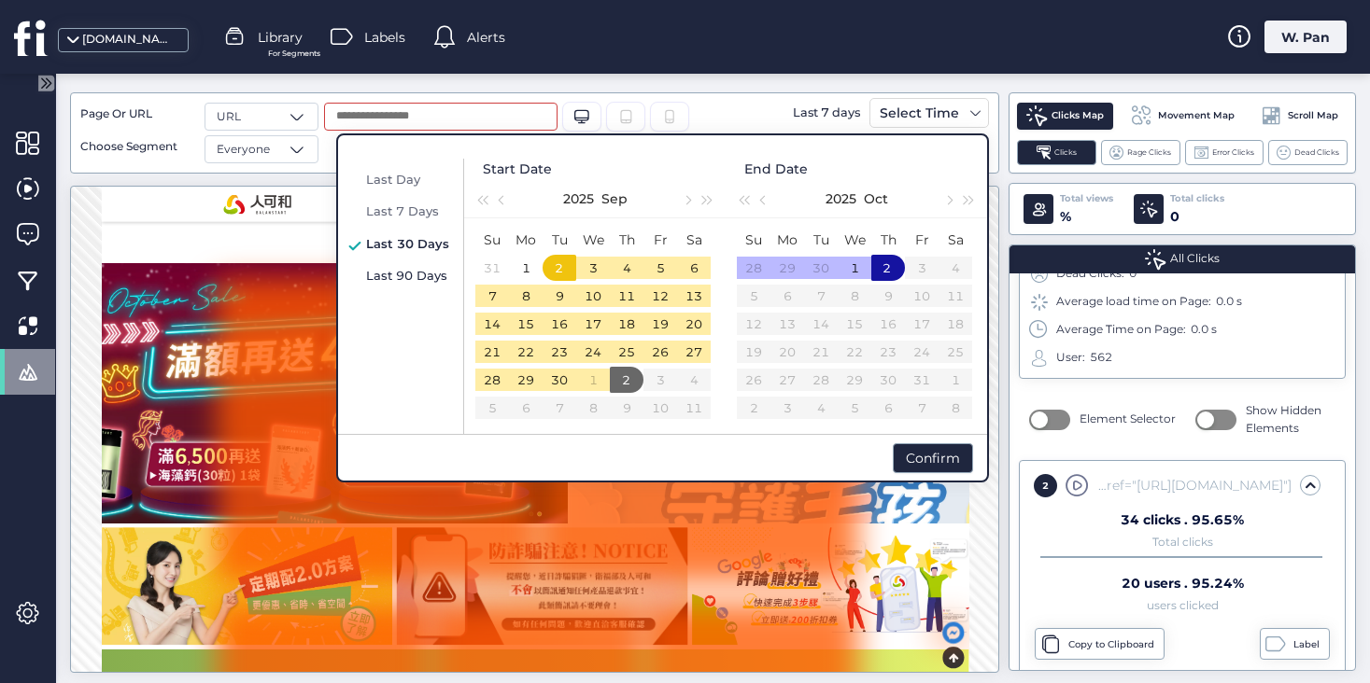
click at [421, 273] on span "Last 90 Days" at bounding box center [406, 275] width 81 height 15
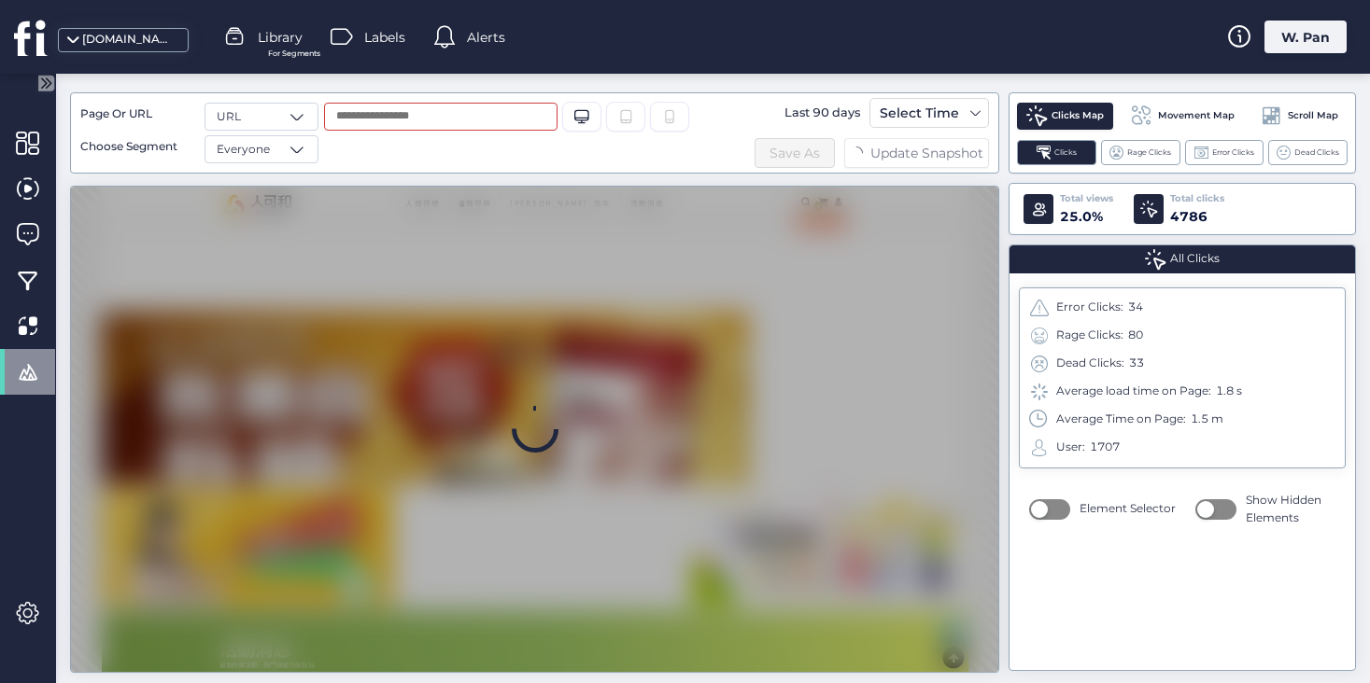
scroll to position [0, 0]
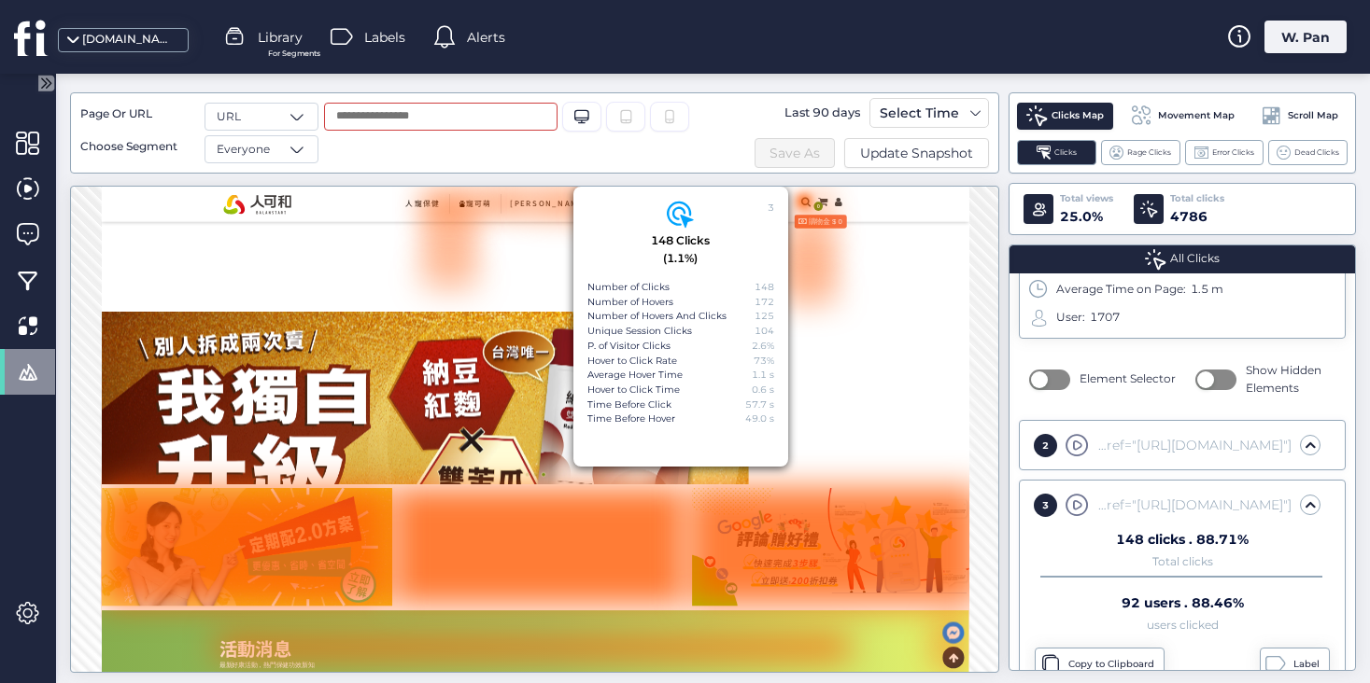
scroll to position [163, 0]
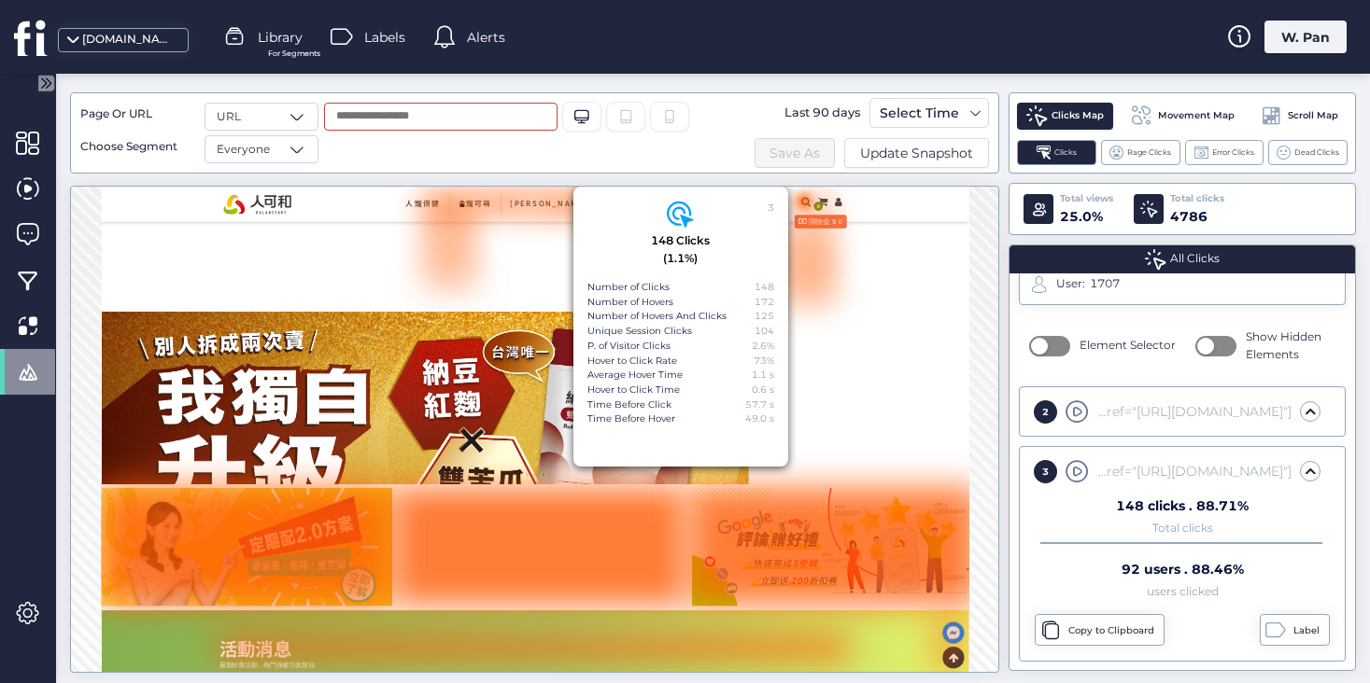
click at [463, 119] on input "text" at bounding box center [440, 117] width 233 height 28
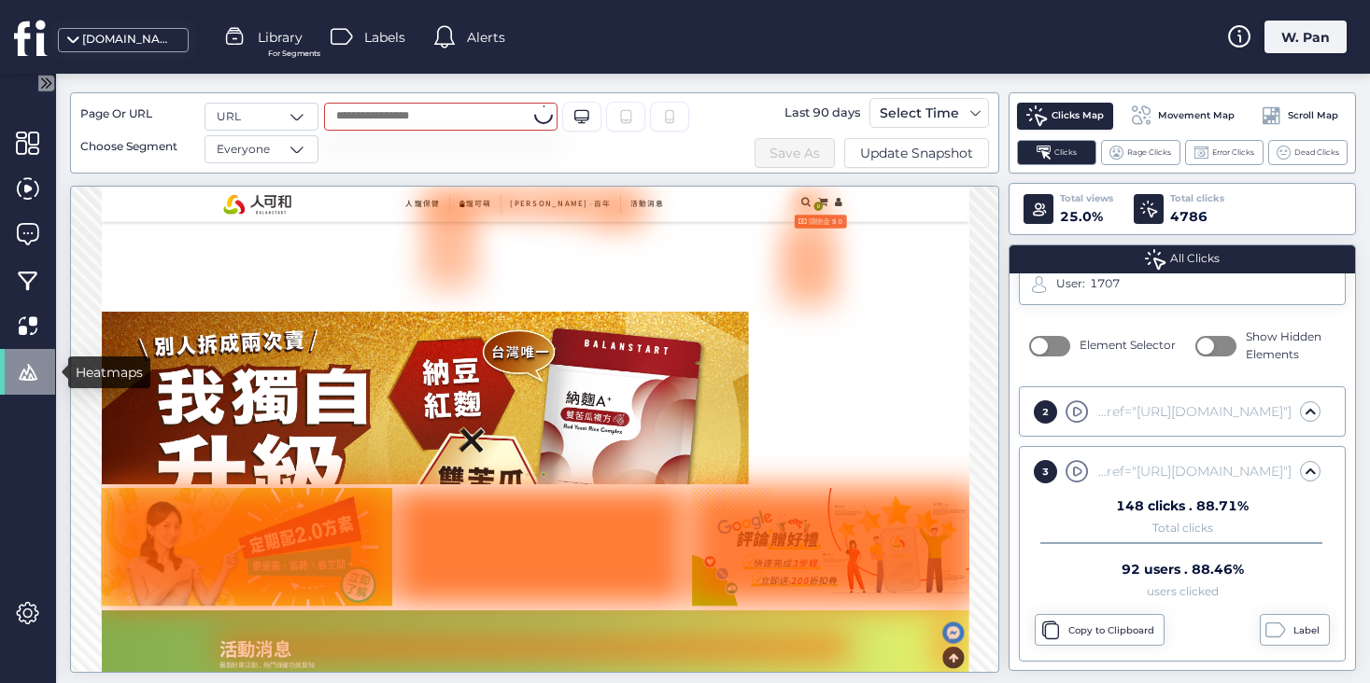
click at [16, 371] on span at bounding box center [27, 371] width 23 height 23
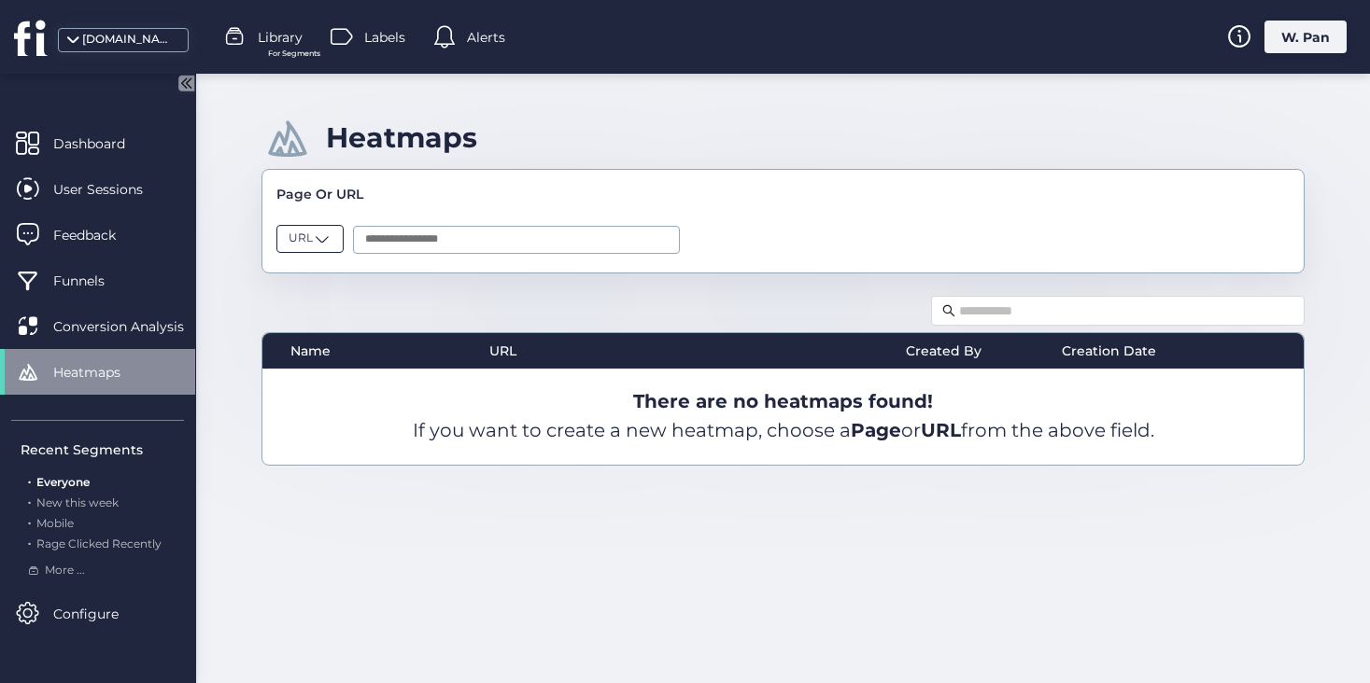
click at [324, 234] on span at bounding box center [322, 239] width 19 height 19
drag, startPoint x: 323, startPoint y: 301, endPoint x: 319, endPoint y: 275, distance: 25.5
click at [319, 275] on div "Page URL" at bounding box center [309, 291] width 66 height 67
click at [319, 275] on div "Page" at bounding box center [309, 275] width 42 height 18
click at [405, 239] on input "text" at bounding box center [521, 240] width 327 height 28
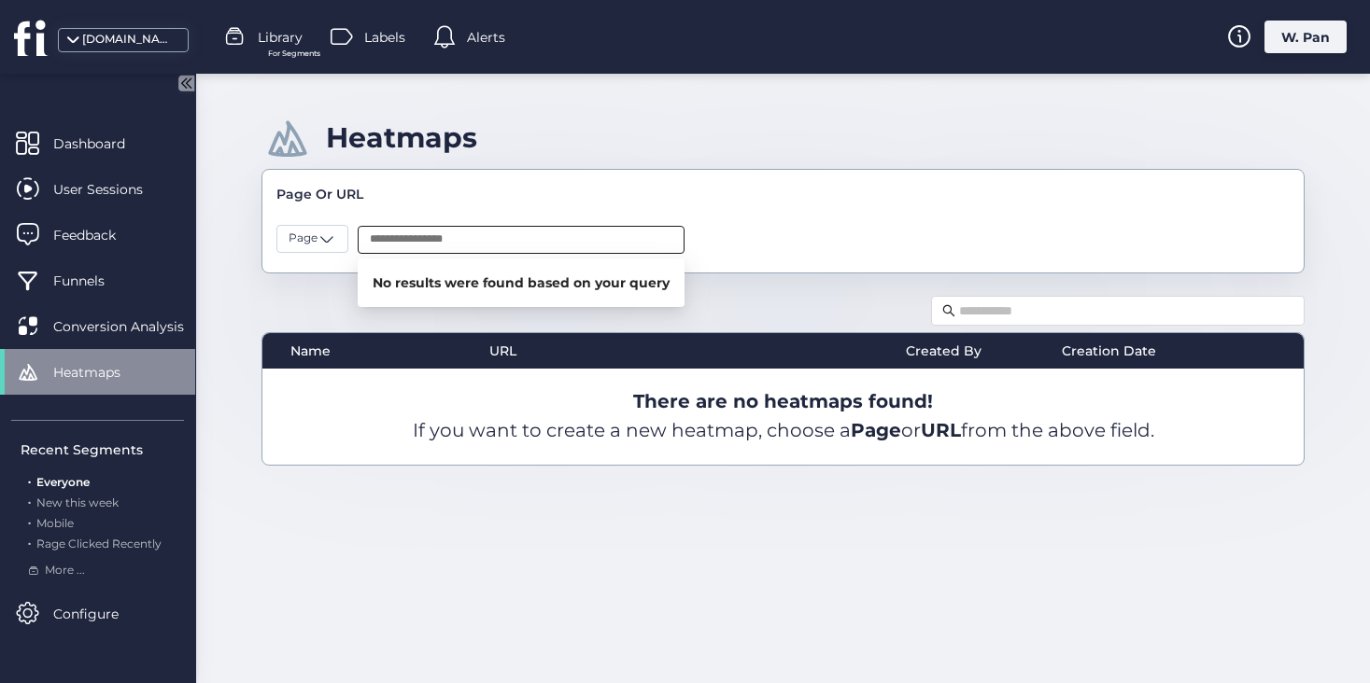
click at [417, 240] on input "text" at bounding box center [521, 240] width 327 height 28
type input "*"
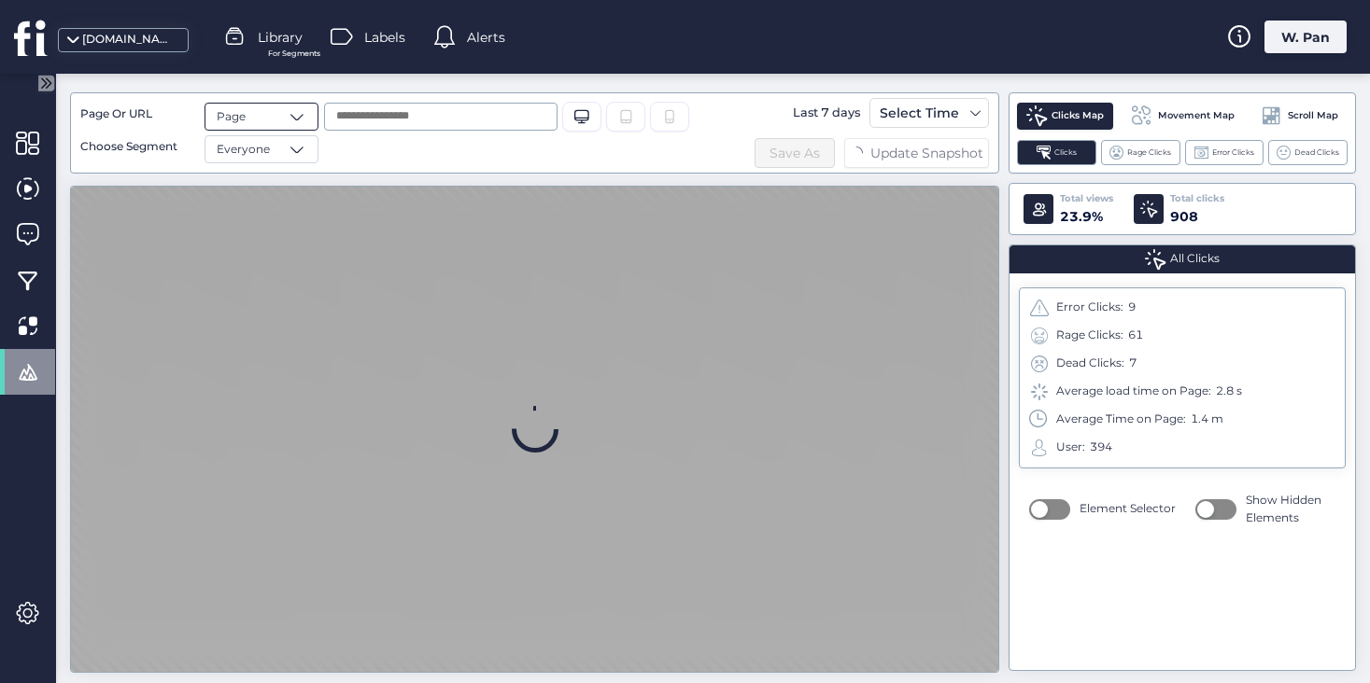
click at [288, 123] on span at bounding box center [297, 116] width 19 height 19
click at [283, 182] on div "URL" at bounding box center [262, 185] width 90 height 18
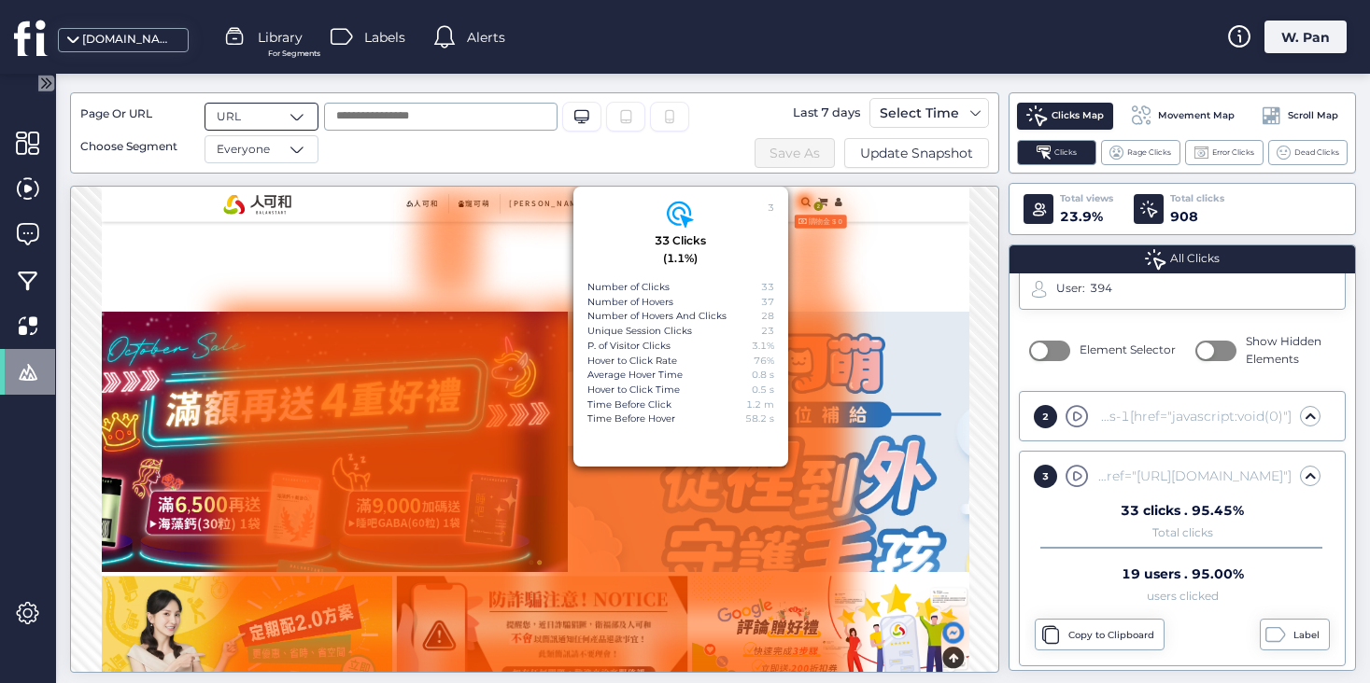
scroll to position [163, 0]
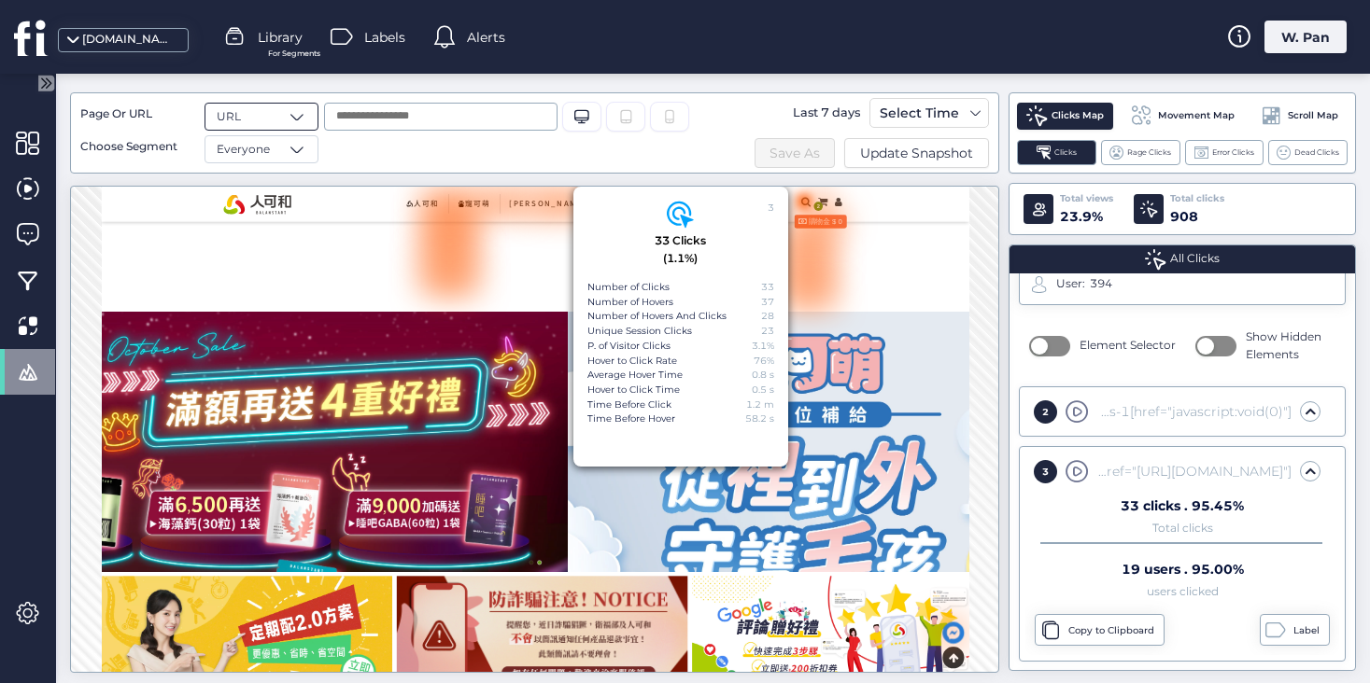
click at [284, 119] on div "URL" at bounding box center [261, 117] width 114 height 28
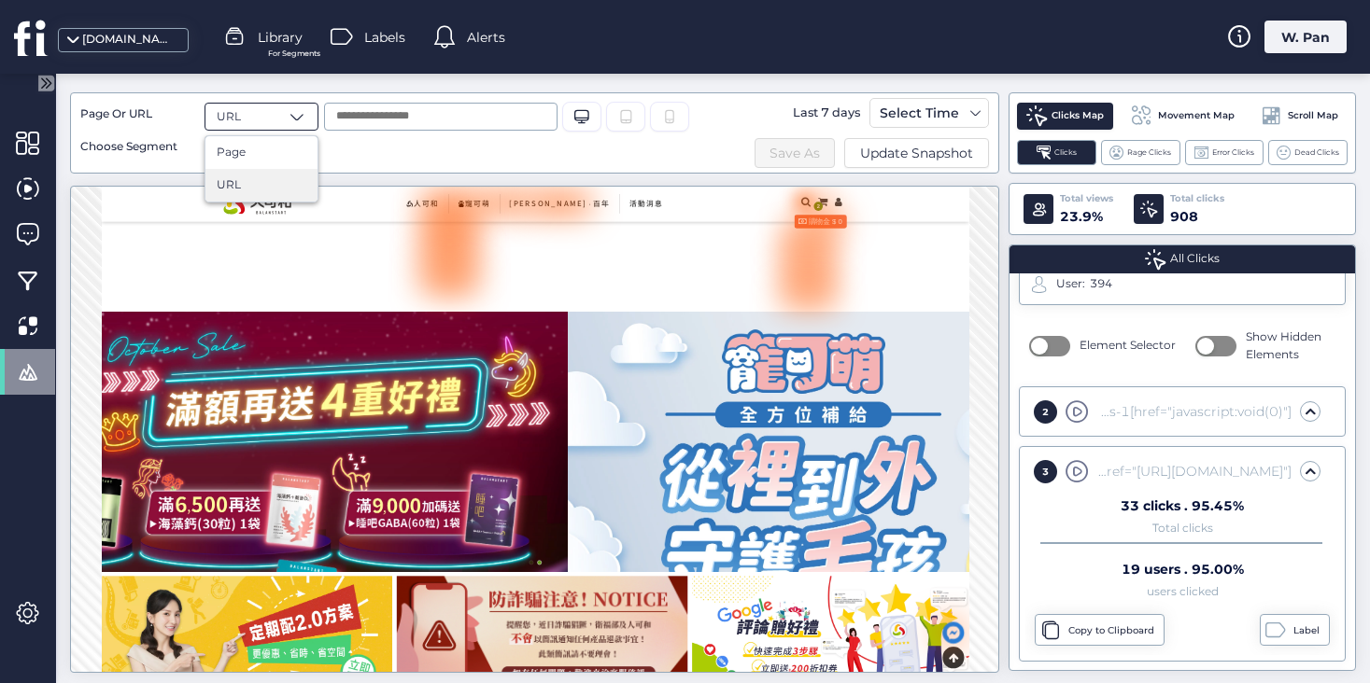
click at [706, 133] on div "Page Or URL URL Page URL Choose Segment Everyone Desktop/Laptop Tablet Last 7 d…" at bounding box center [534, 133] width 908 height 70
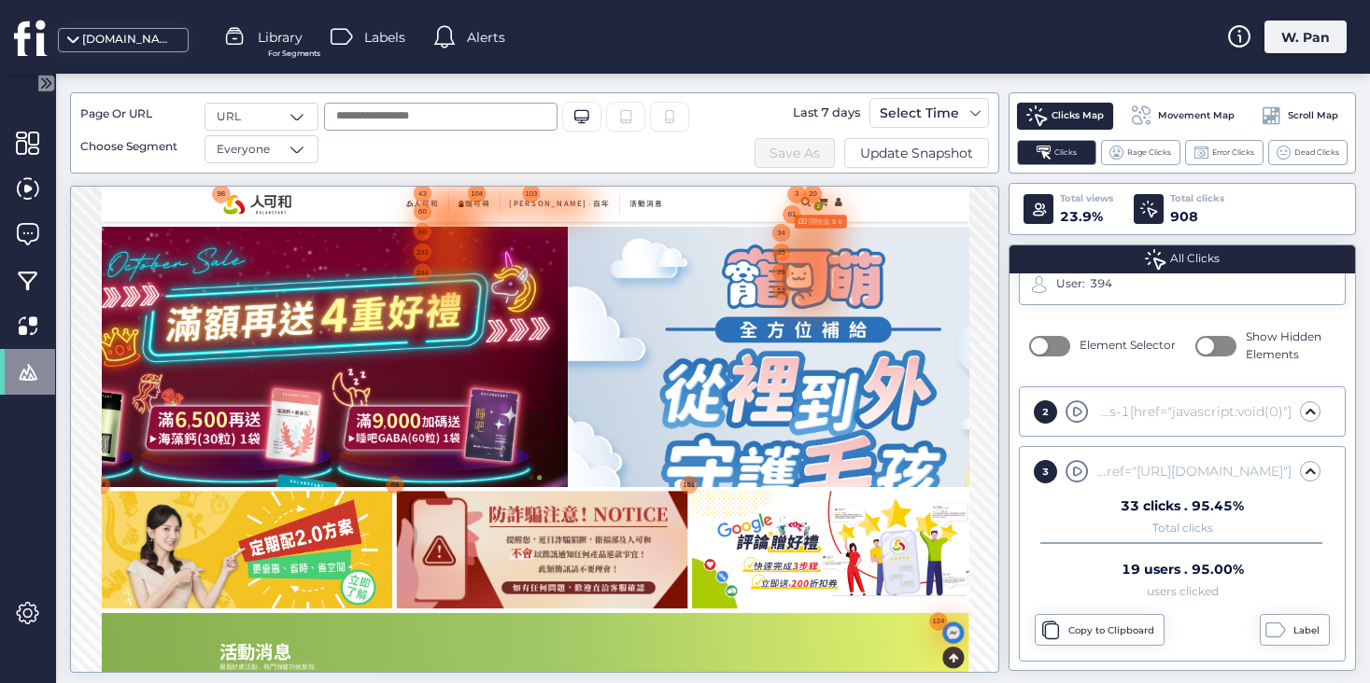
scroll to position [0, 0]
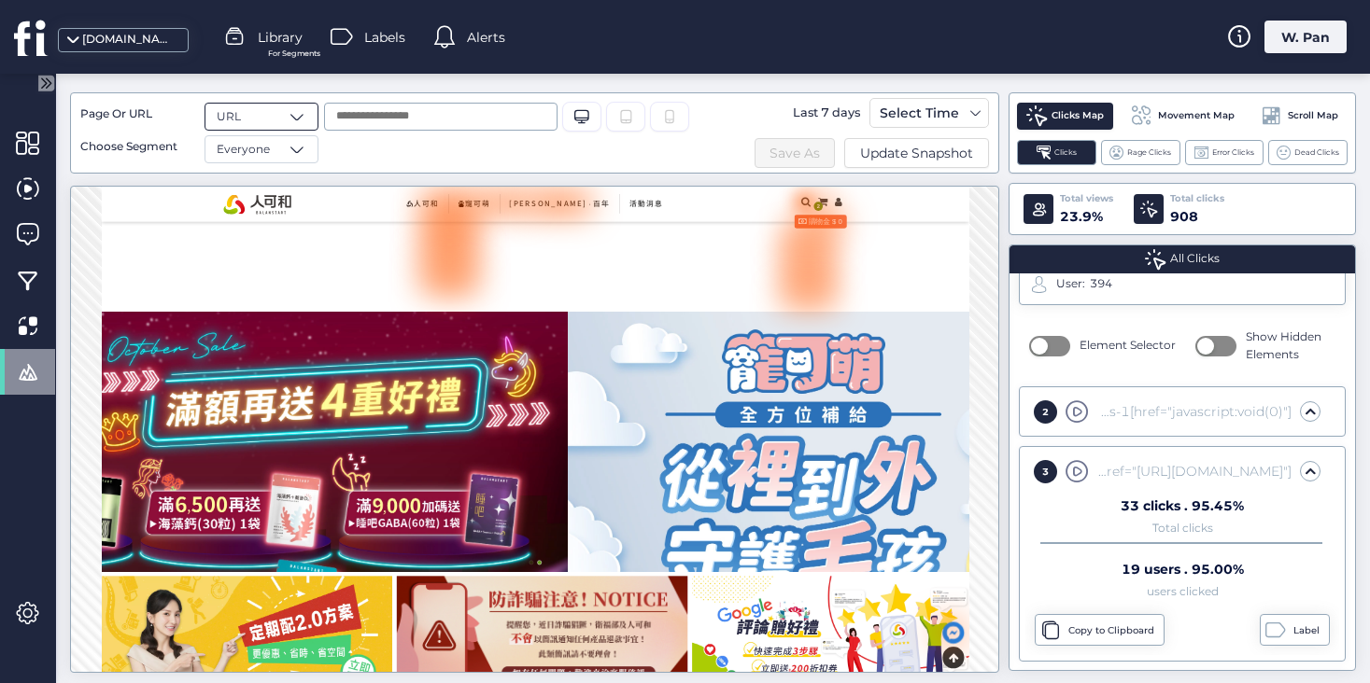
click at [283, 115] on div "URL" at bounding box center [261, 117] width 114 height 28
click at [283, 152] on div "Page" at bounding box center [262, 153] width 90 height 18
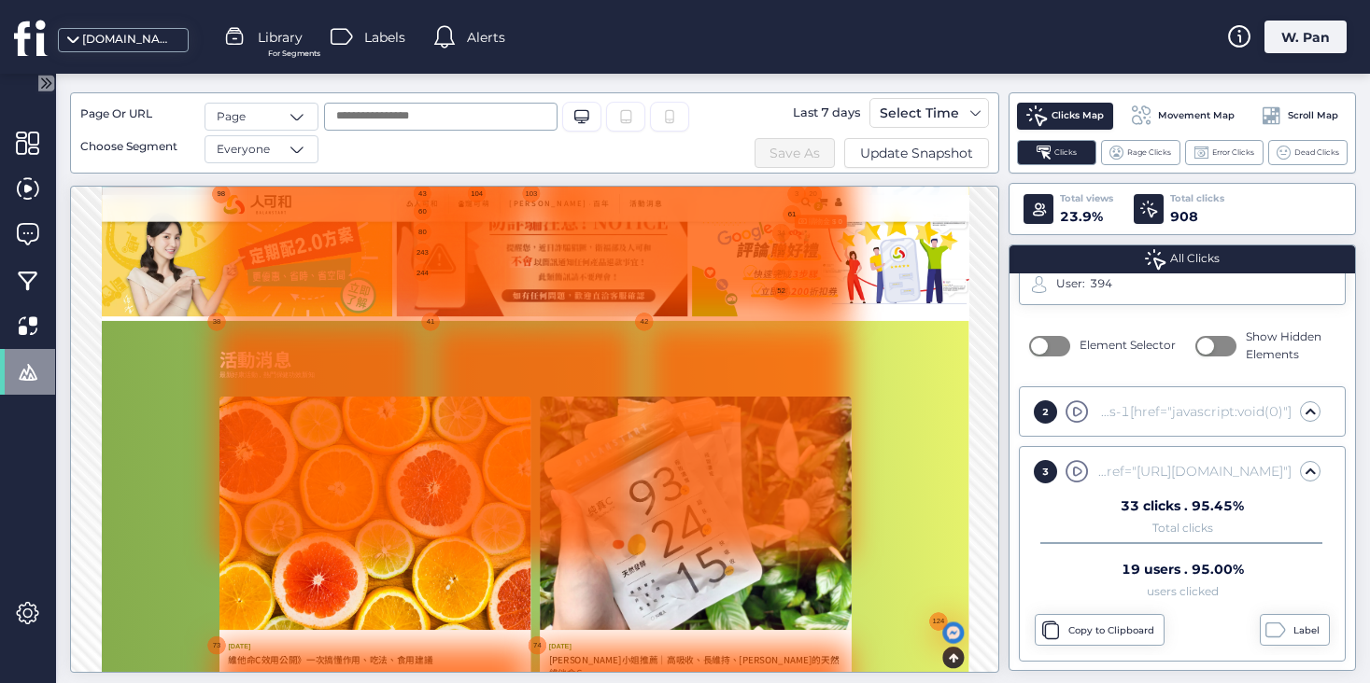
scroll to position [682, 0]
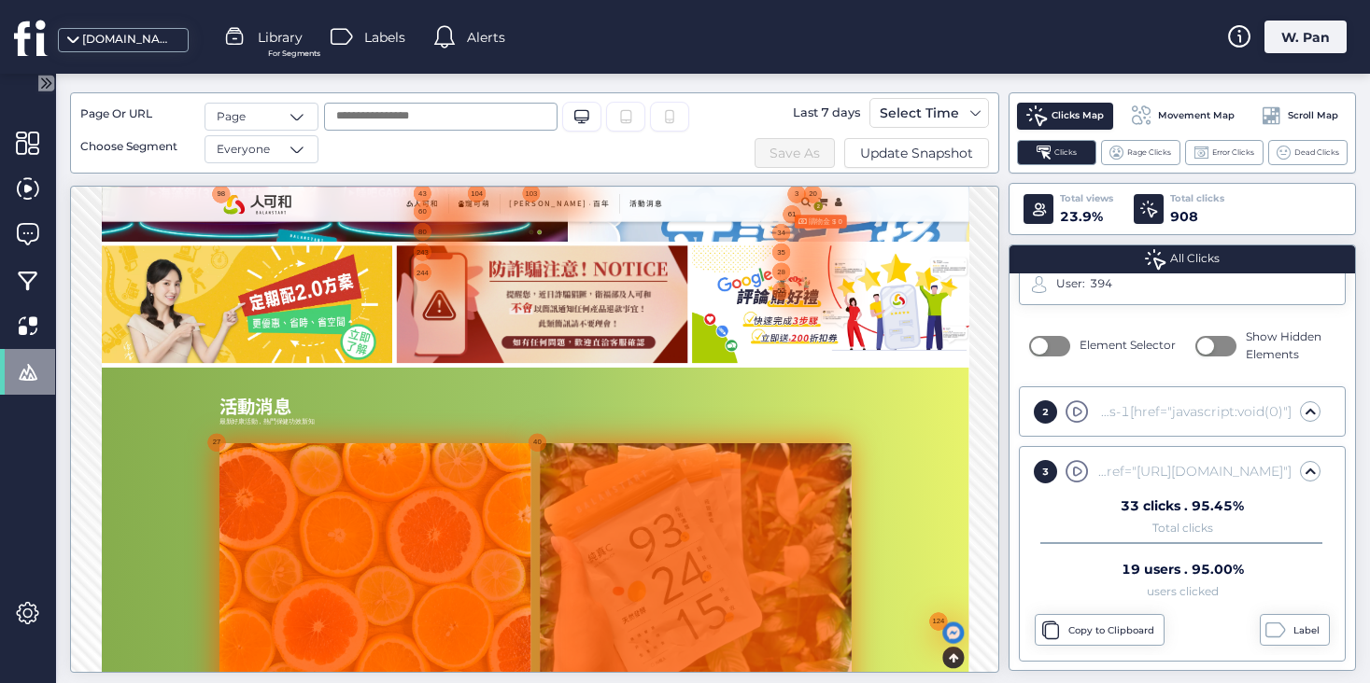
click at [397, 210] on img at bounding box center [423, 224] width 140 height 41
click at [390, 216] on img at bounding box center [423, 224] width 140 height 41
click at [1208, 118] on span "Movement Map" at bounding box center [1196, 115] width 77 height 15
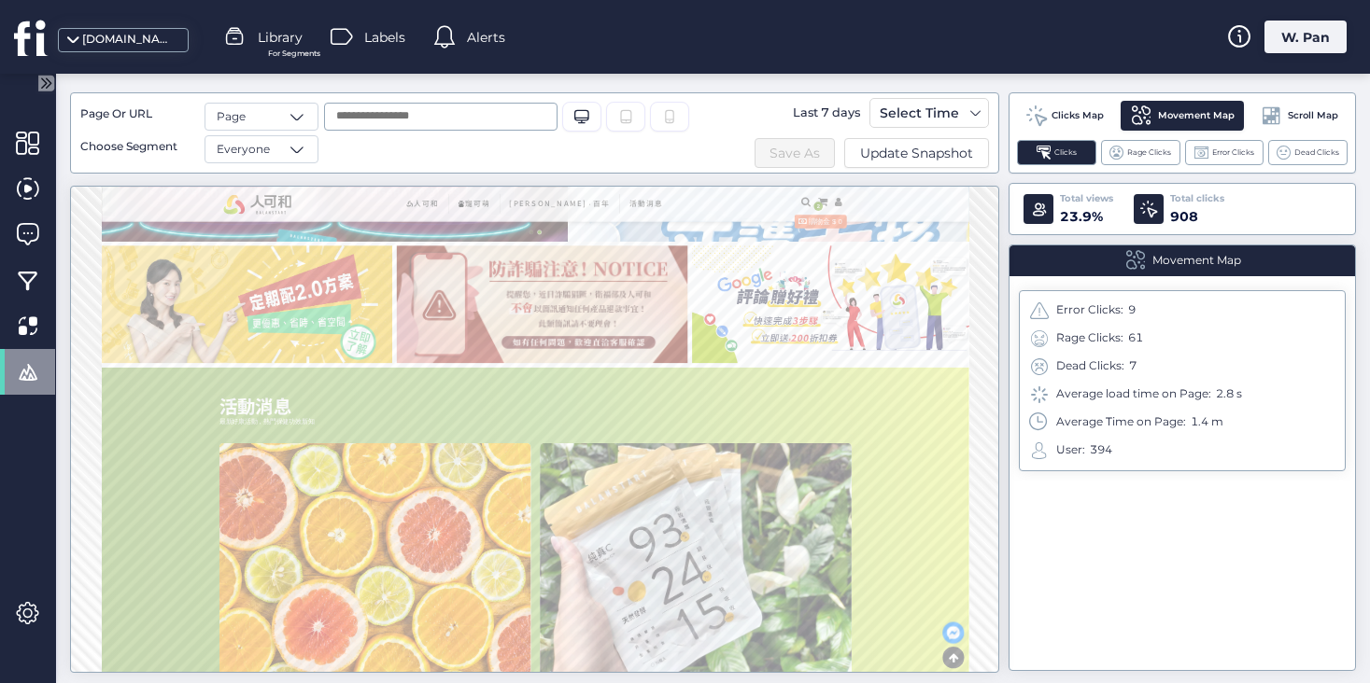
scroll to position [0, 0]
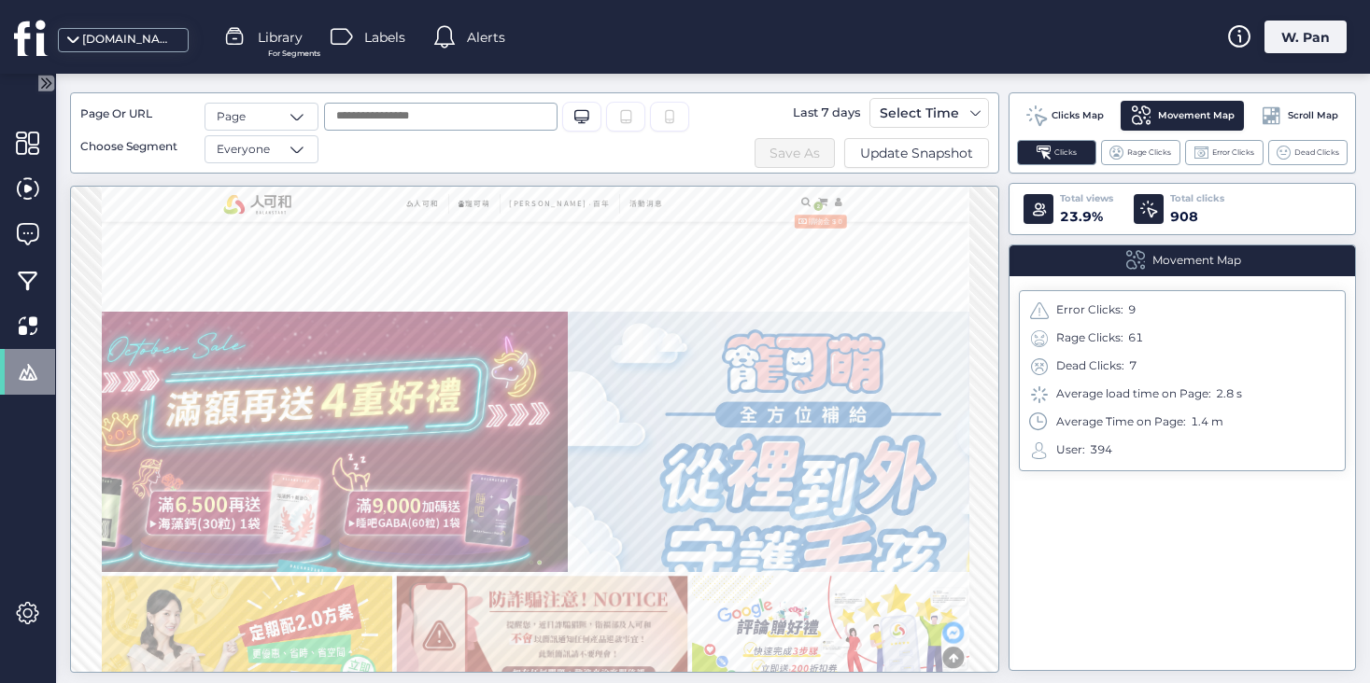
click at [1302, 112] on span "Scroll Map" at bounding box center [1312, 115] width 50 height 15
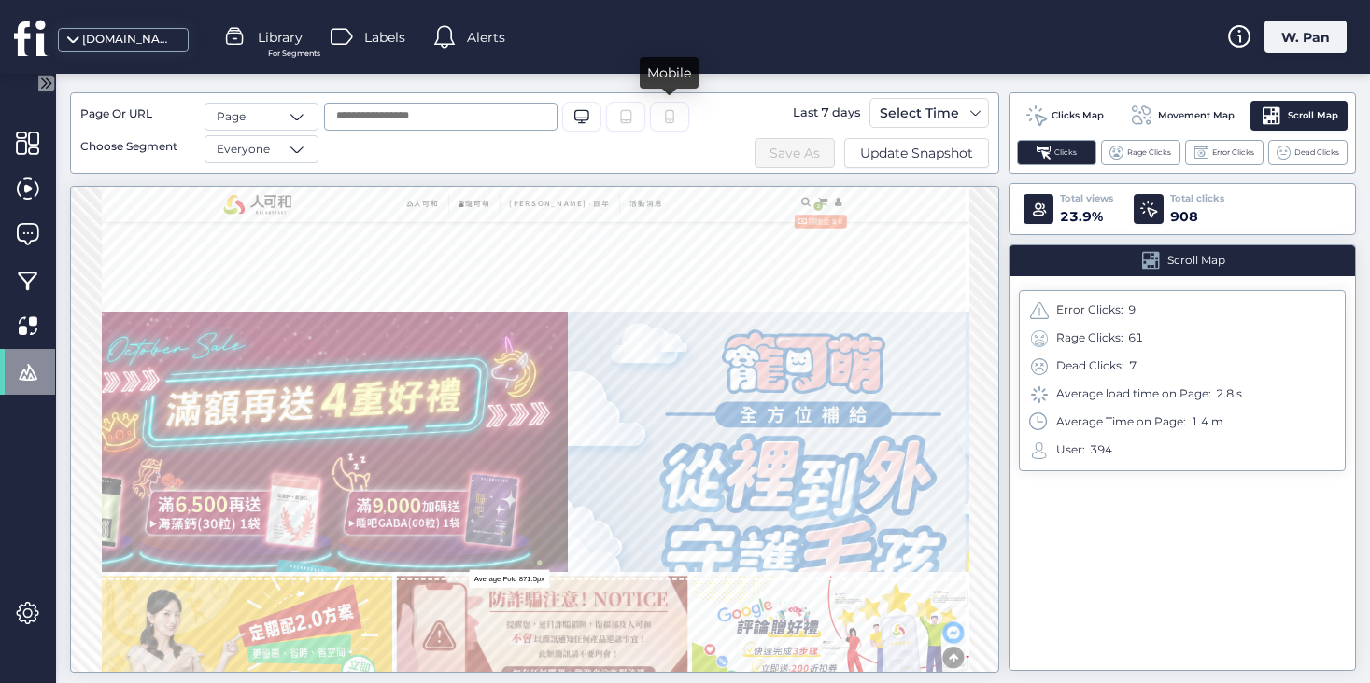
click at [668, 120] on icon at bounding box center [669, 116] width 9 height 13
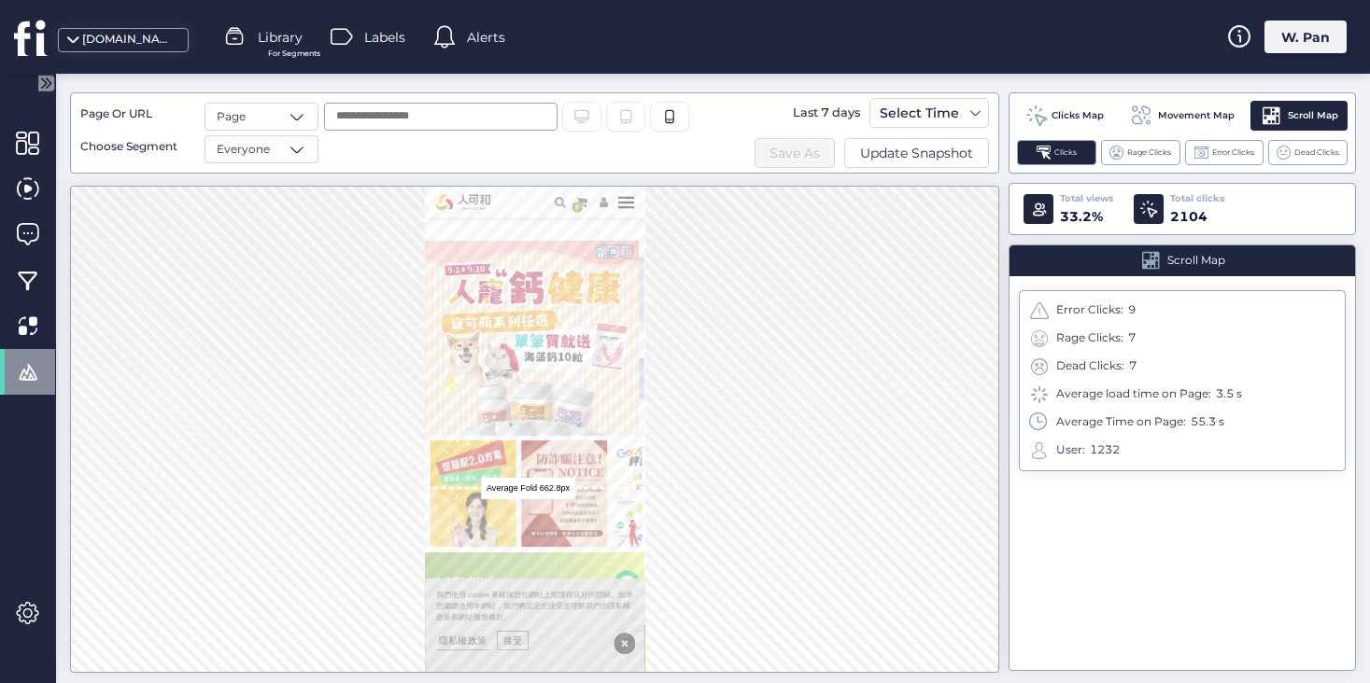
scroll to position [101, 0]
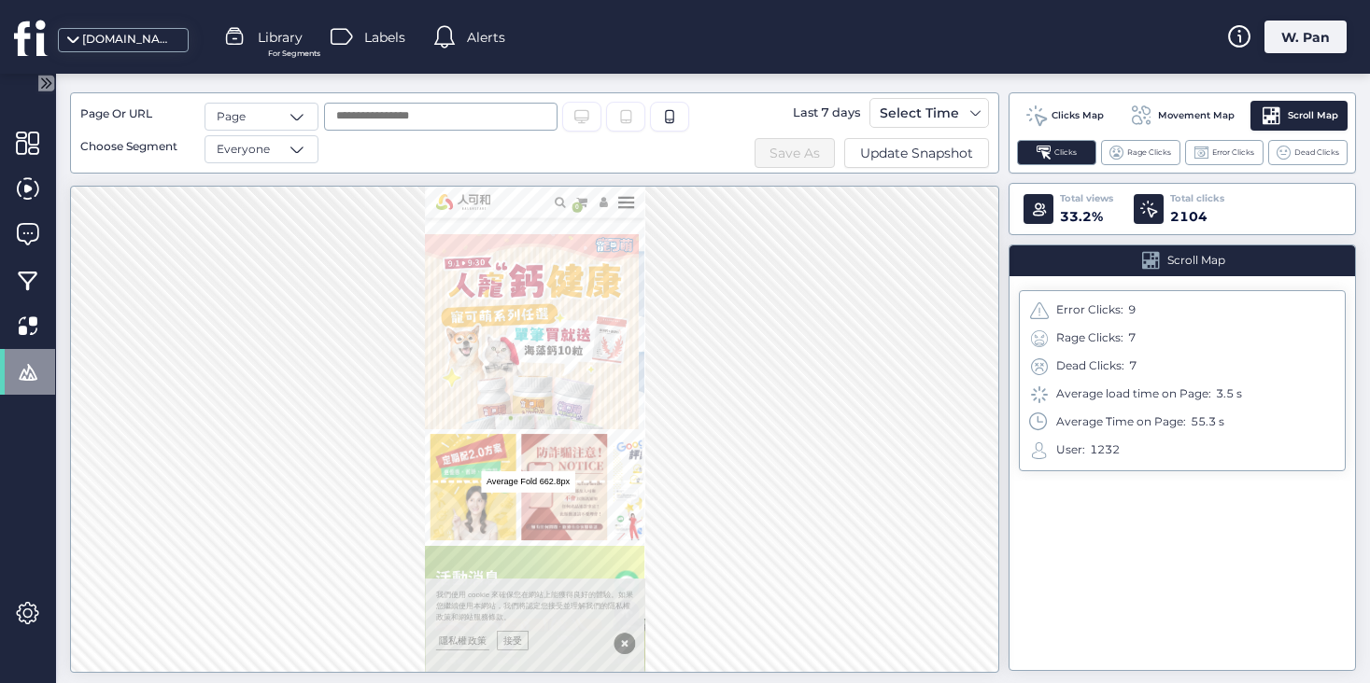
click at [1072, 115] on span "Clicks Map" at bounding box center [1077, 115] width 52 height 15
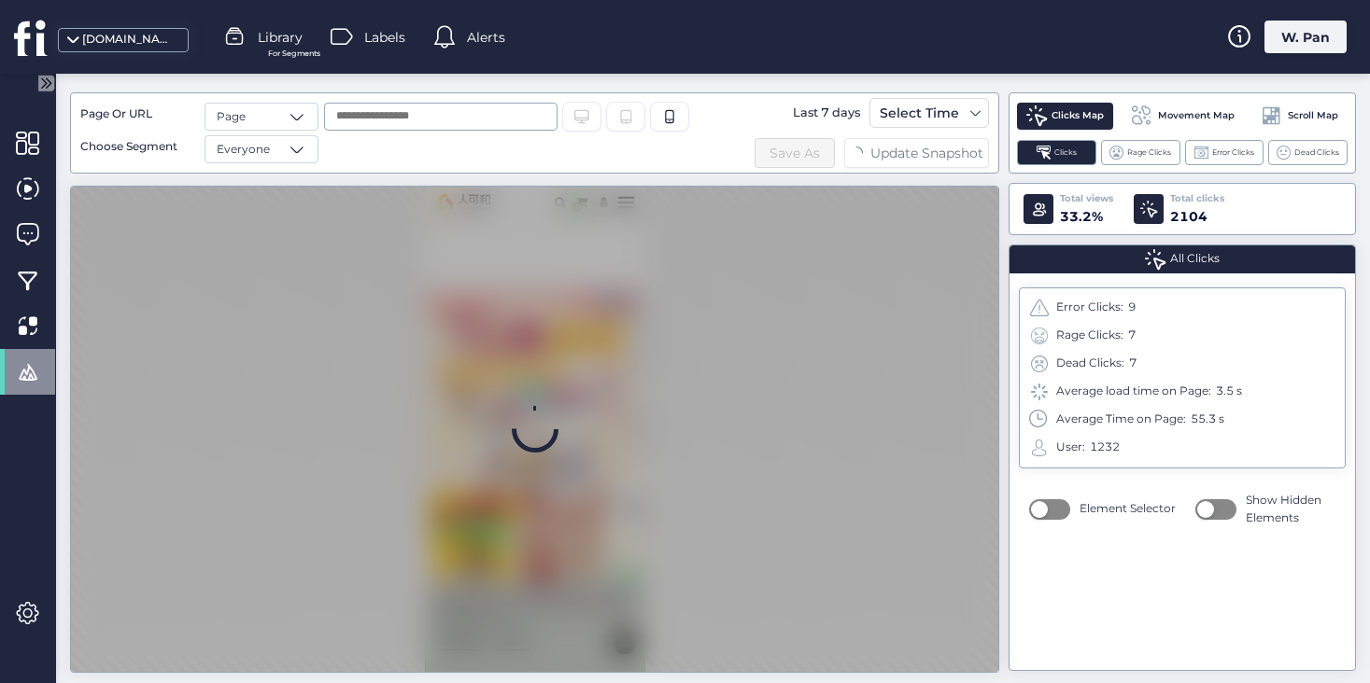
scroll to position [0, 0]
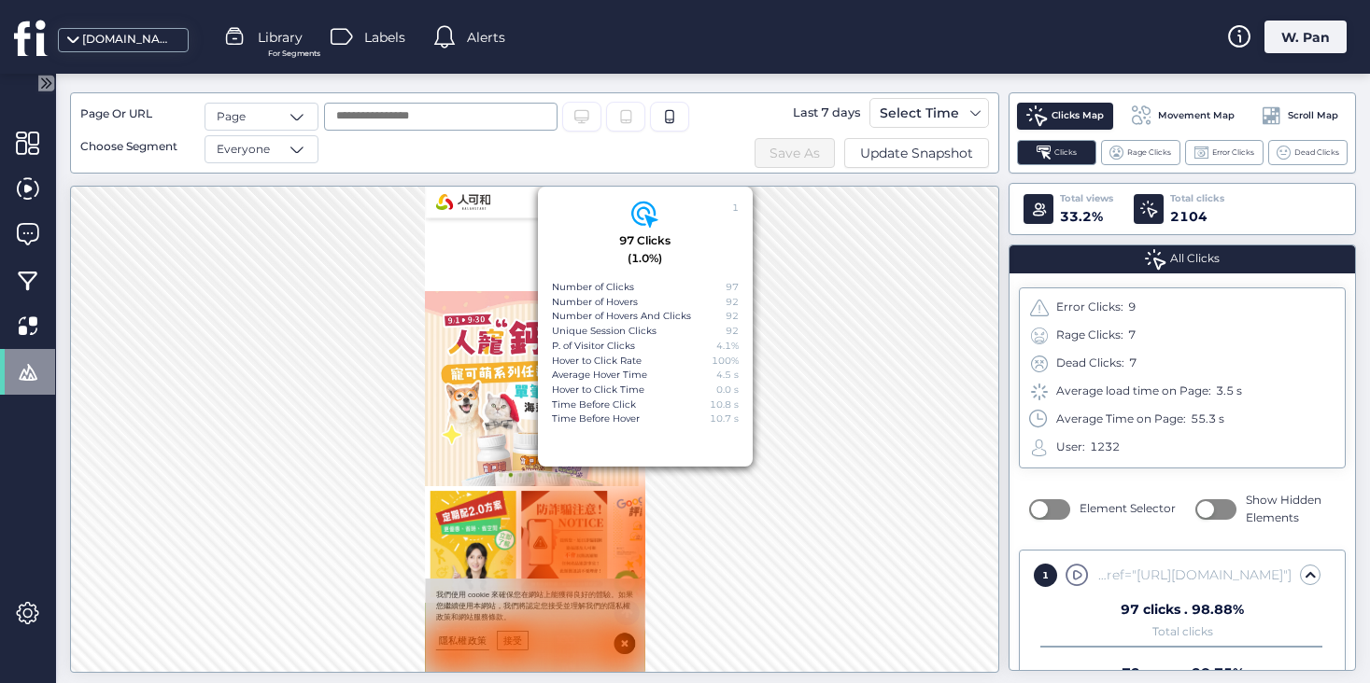
click at [842, 285] on div "1 97 Clicks (1.0%) Number of Clicks 97 Number of Hovers 92 Number of Hovers And…" at bounding box center [534, 429] width 929 height 487
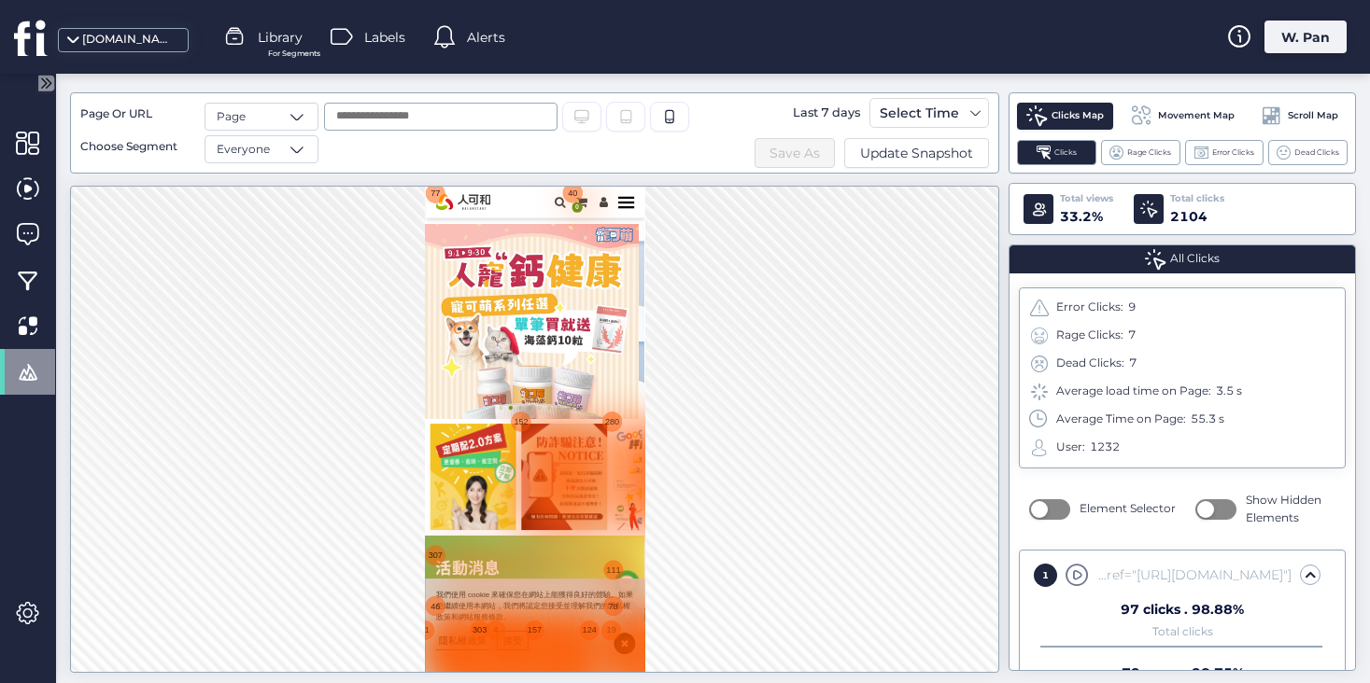
scroll to position [120, 0]
click at [572, 134] on div "Desktop/Laptop Tablet" at bounding box center [495, 133] width 354 height 61
click at [578, 107] on div "Desktop/Laptop" at bounding box center [581, 117] width 39 height 30
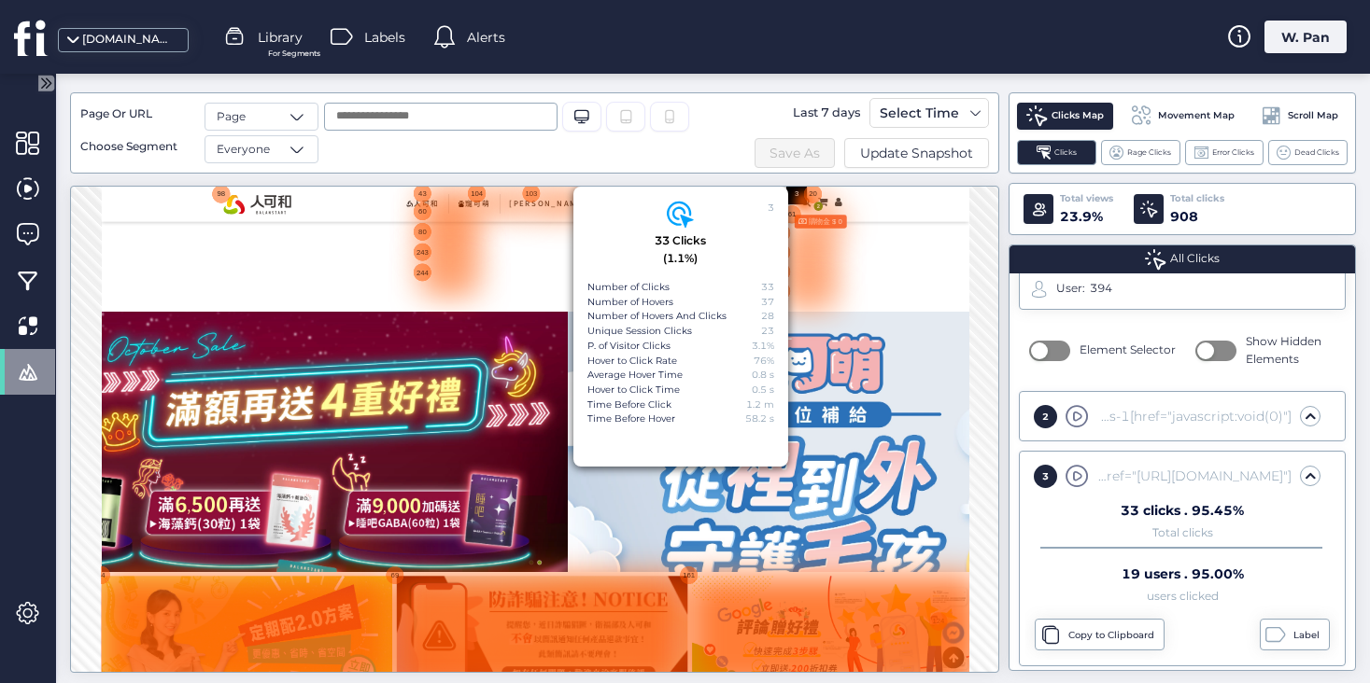
scroll to position [163, 0]
click at [414, 350] on div at bounding box center [997, 622] width 1793 height 724
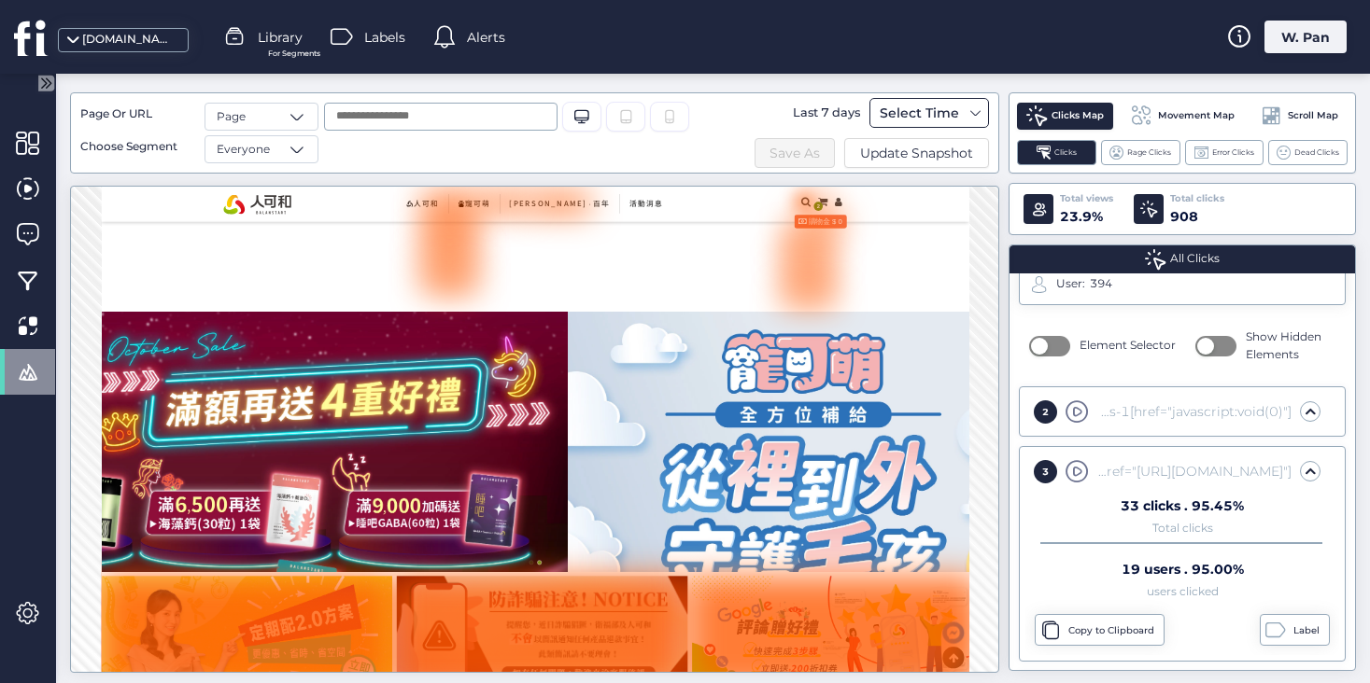
click at [915, 117] on div "Select Time" at bounding box center [919, 113] width 89 height 22
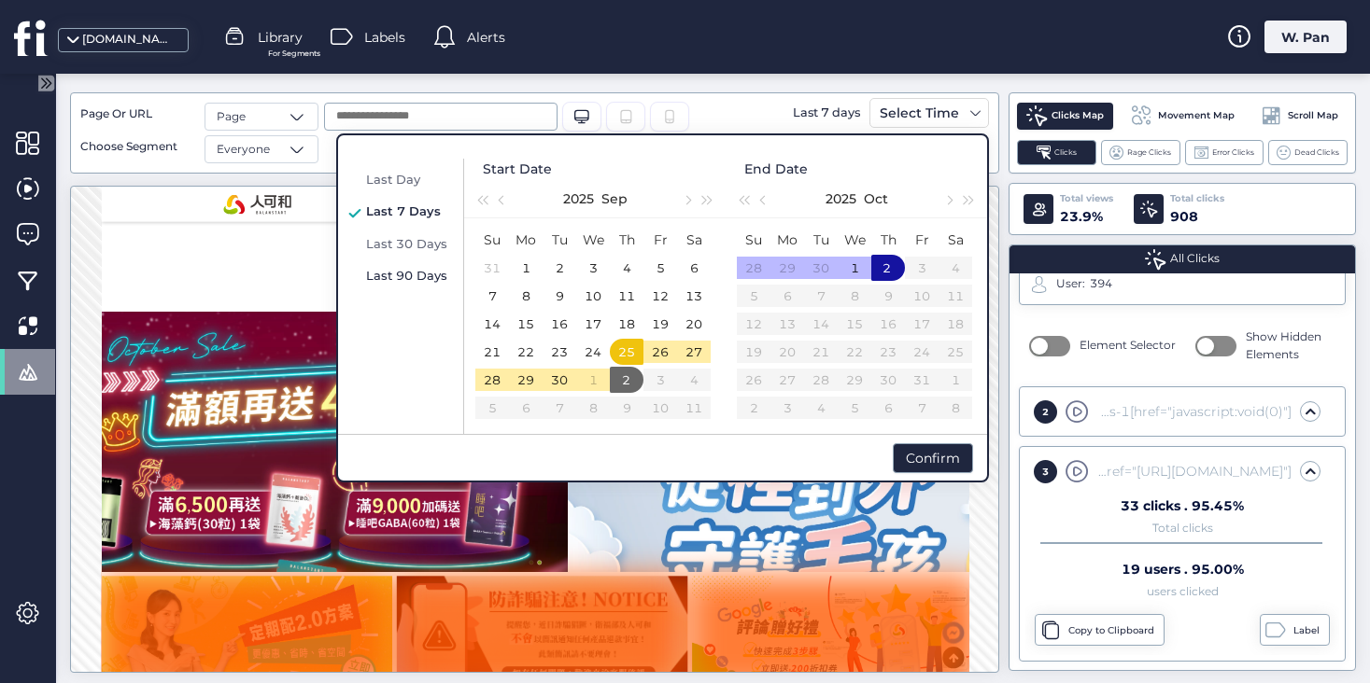
click at [412, 271] on span "Last 90 Days" at bounding box center [406, 275] width 81 height 15
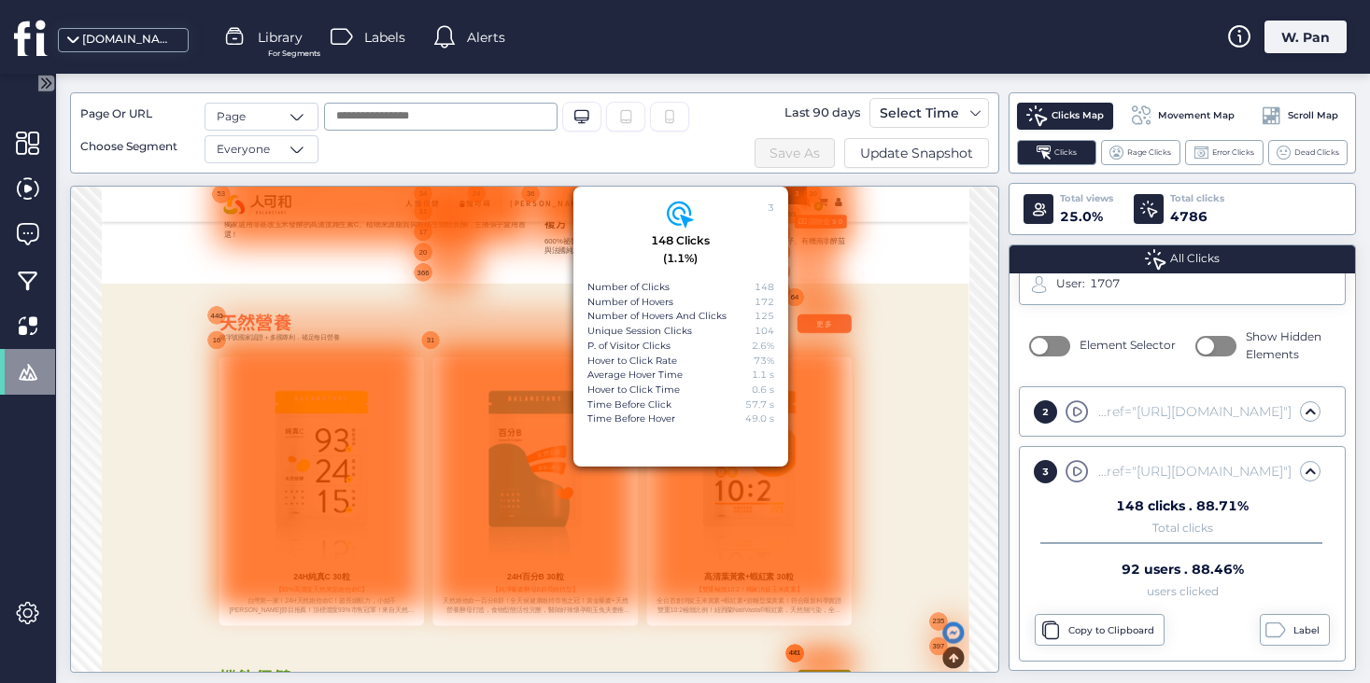
scroll to position [2711, 0]
